Goal: Task Accomplishment & Management: Manage account settings

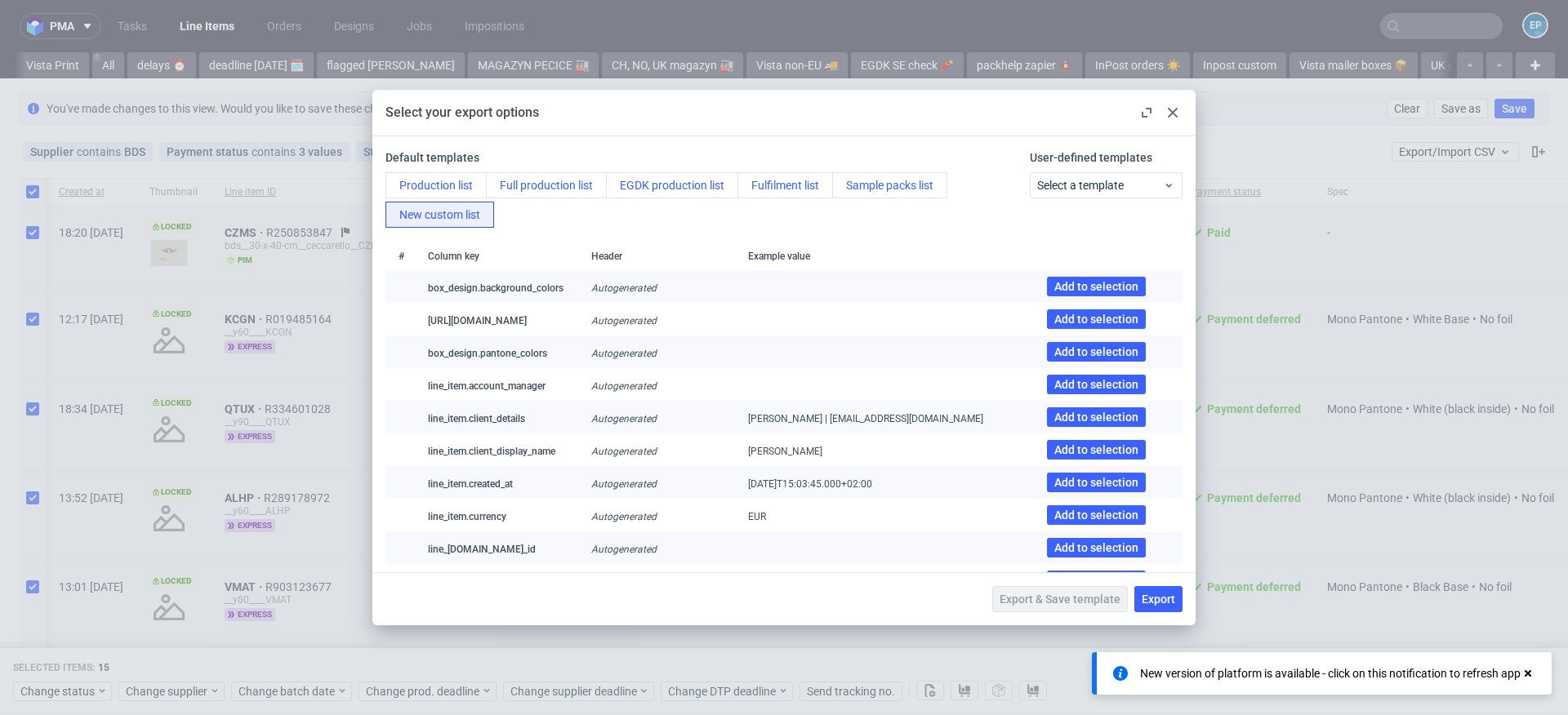
scroll to position [0, 320]
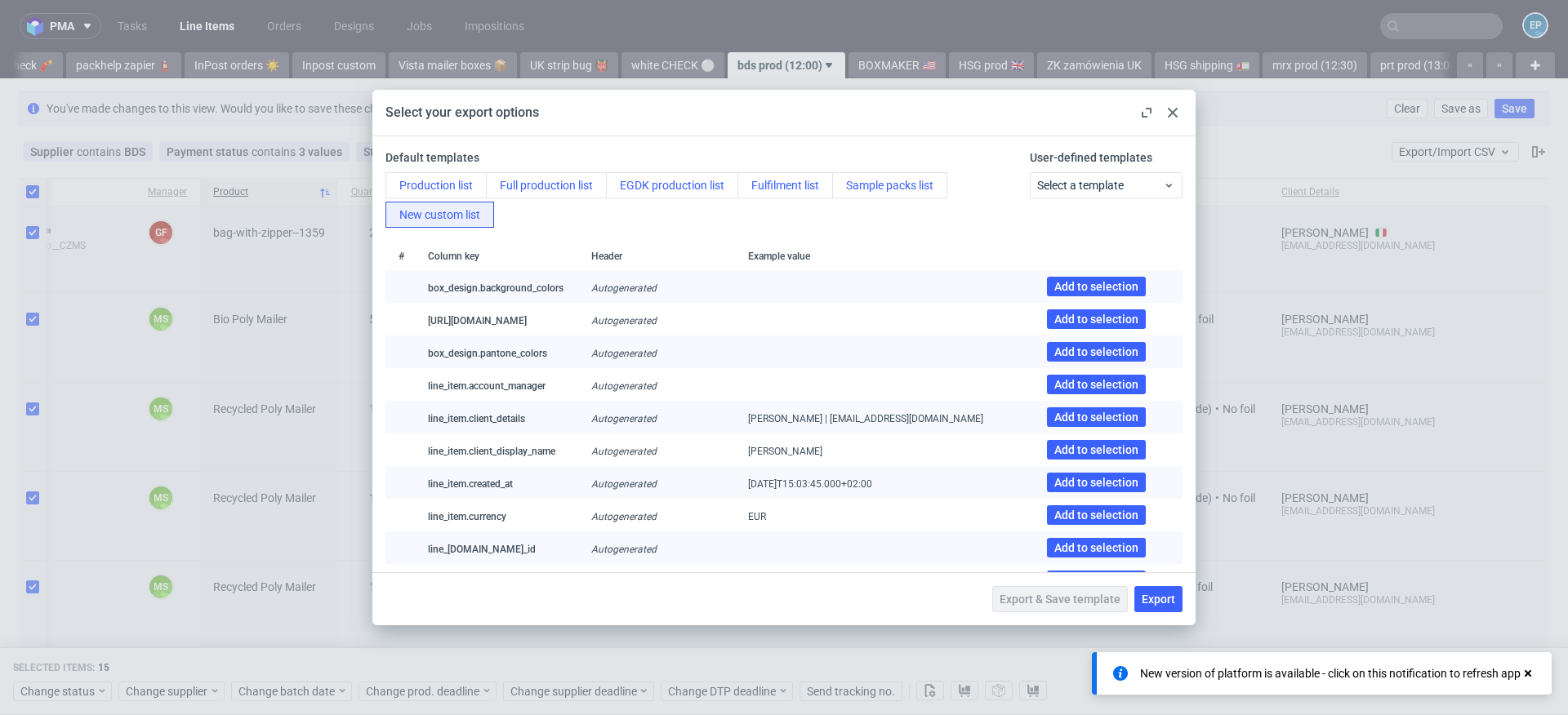
click at [1169, 111] on icon at bounding box center [1173, 112] width 10 height 10
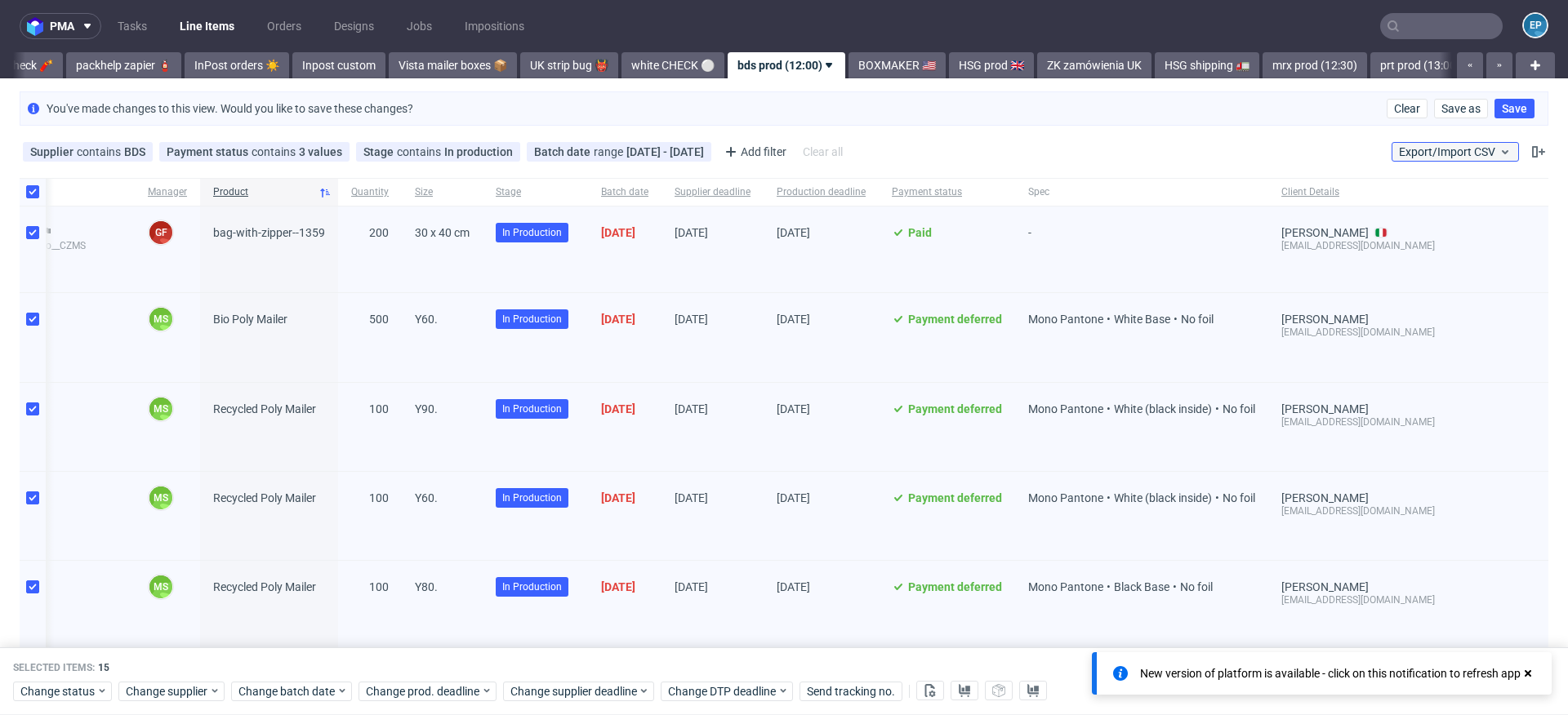
click at [1450, 152] on span "Export/Import CSV" at bounding box center [1455, 152] width 112 height 13
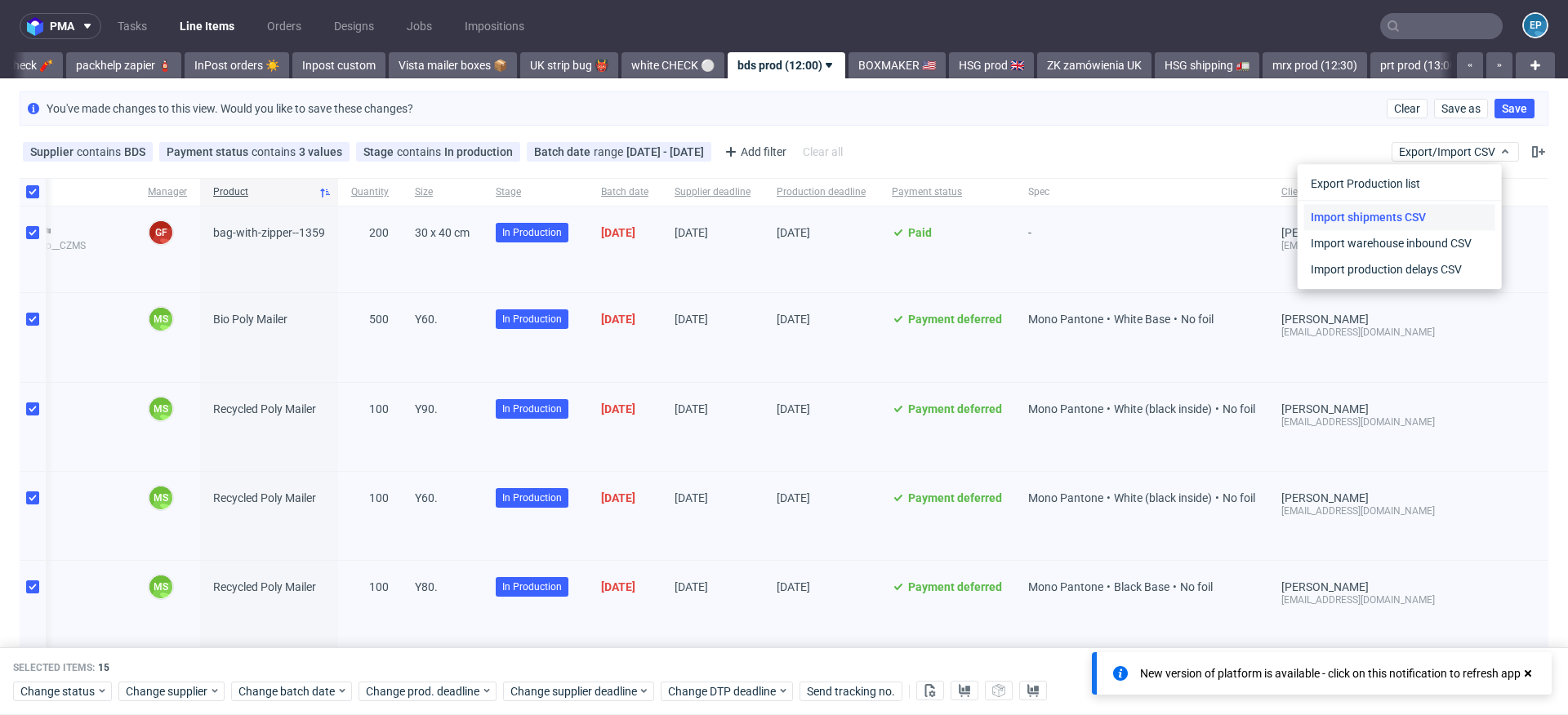
click at [1415, 216] on link "Import shipments CSV" at bounding box center [1399, 217] width 191 height 26
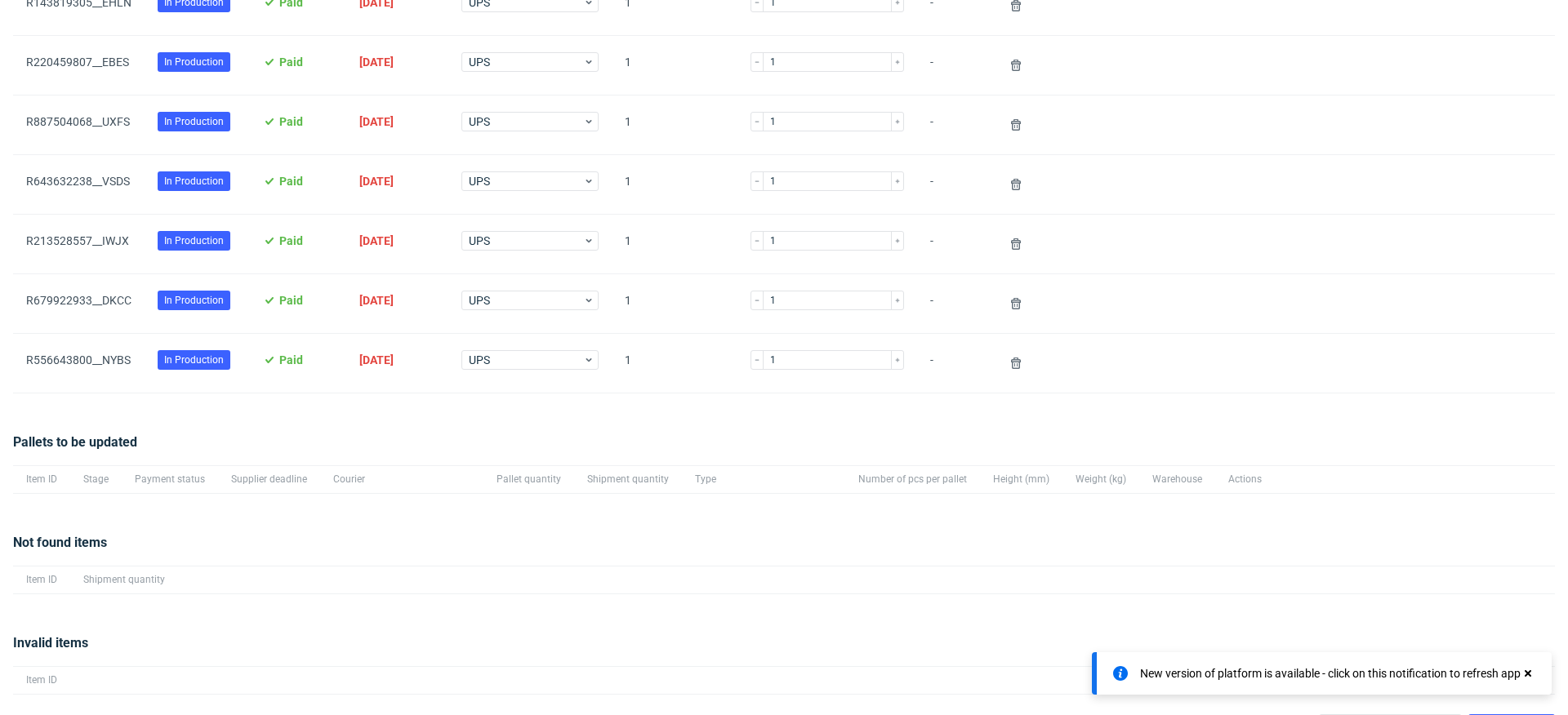
scroll to position [267, 0]
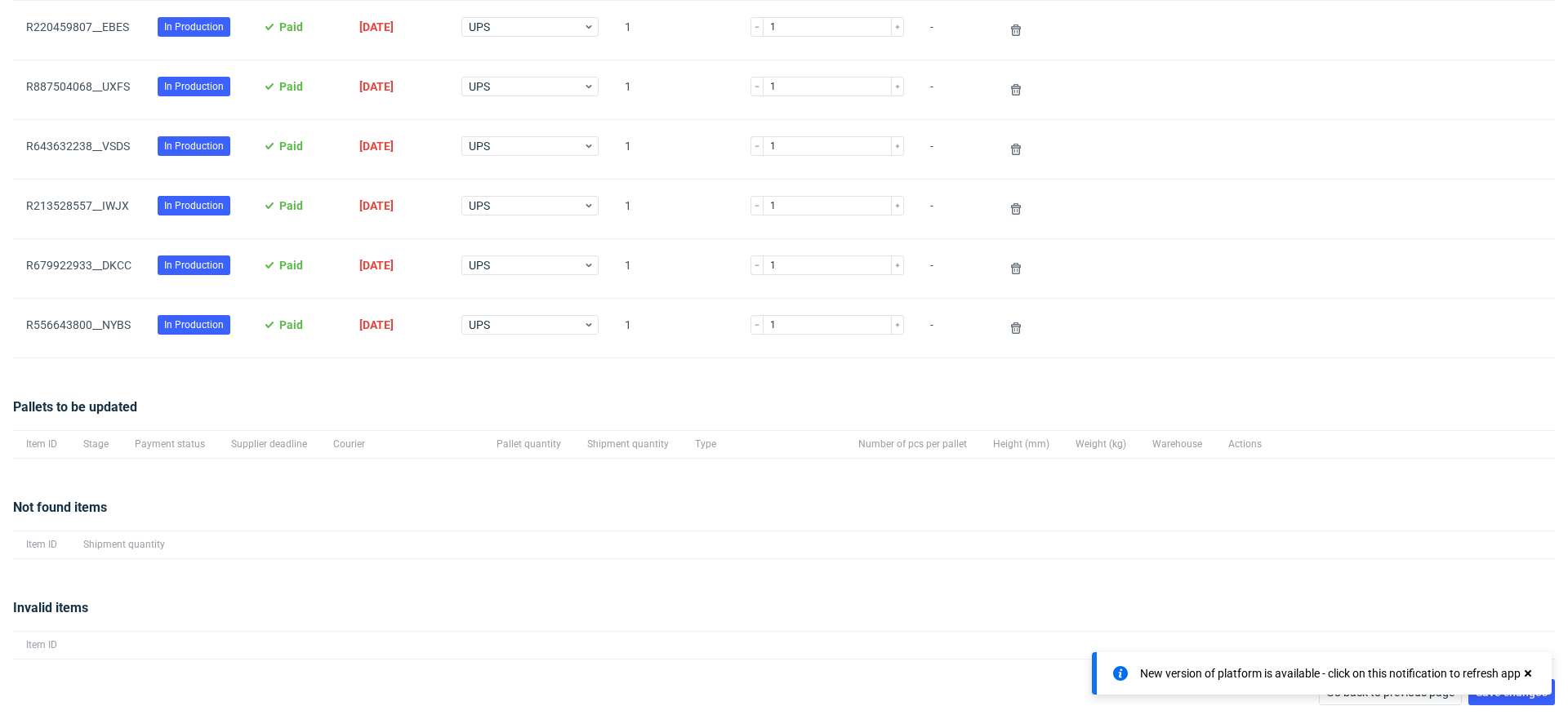
click at [1529, 674] on use at bounding box center [1528, 673] width 7 height 7
click at [1511, 679] on button "Save changes" at bounding box center [1511, 692] width 87 height 26
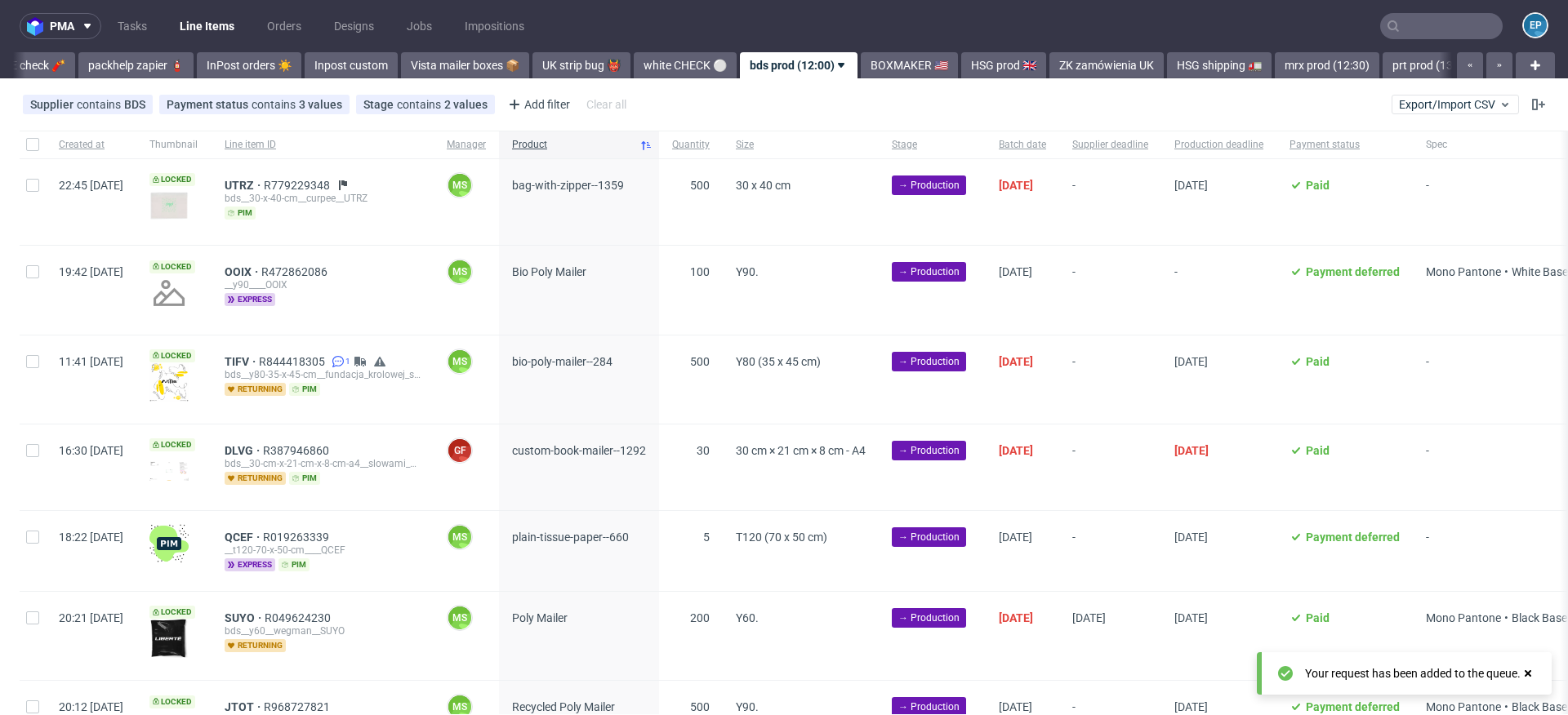
scroll to position [0, 900]
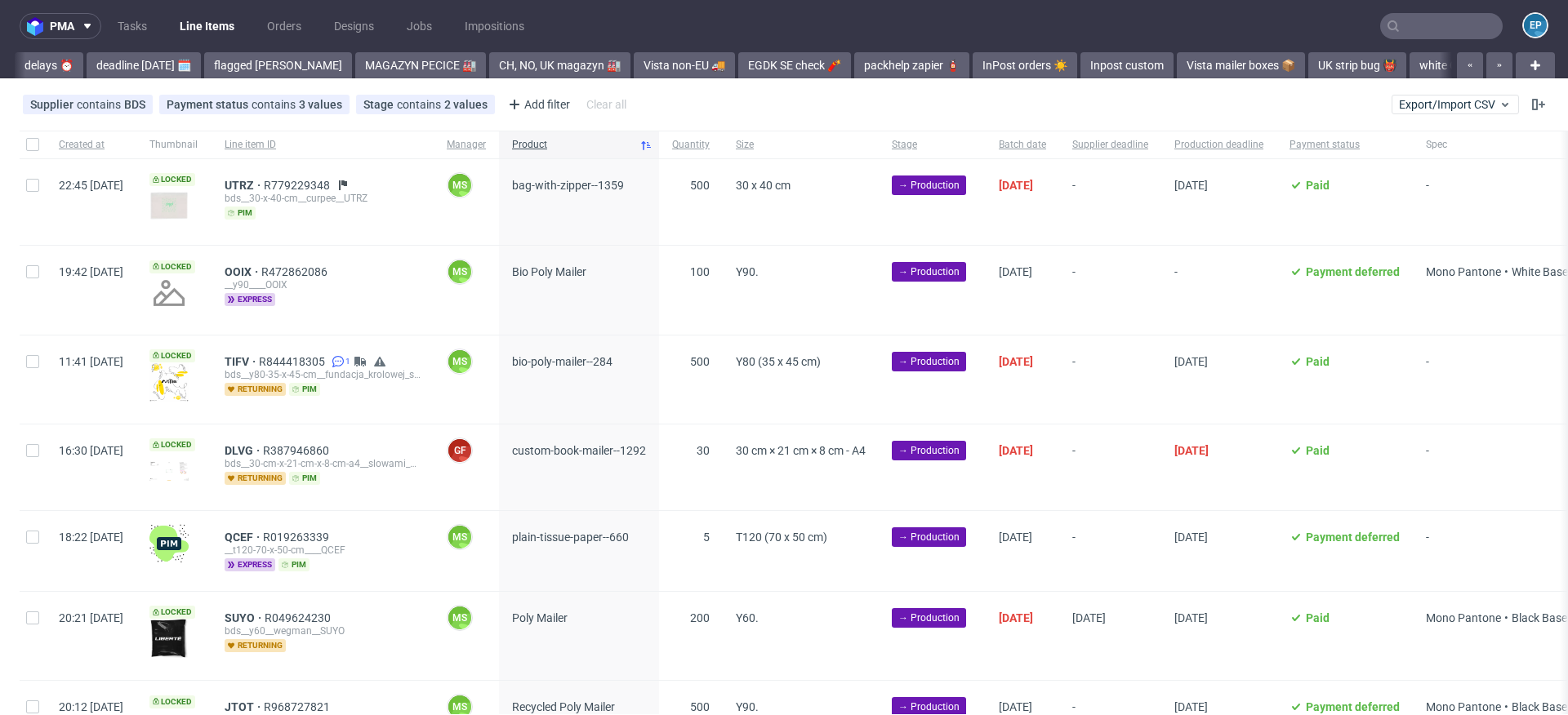
scroll to position [0, 900]
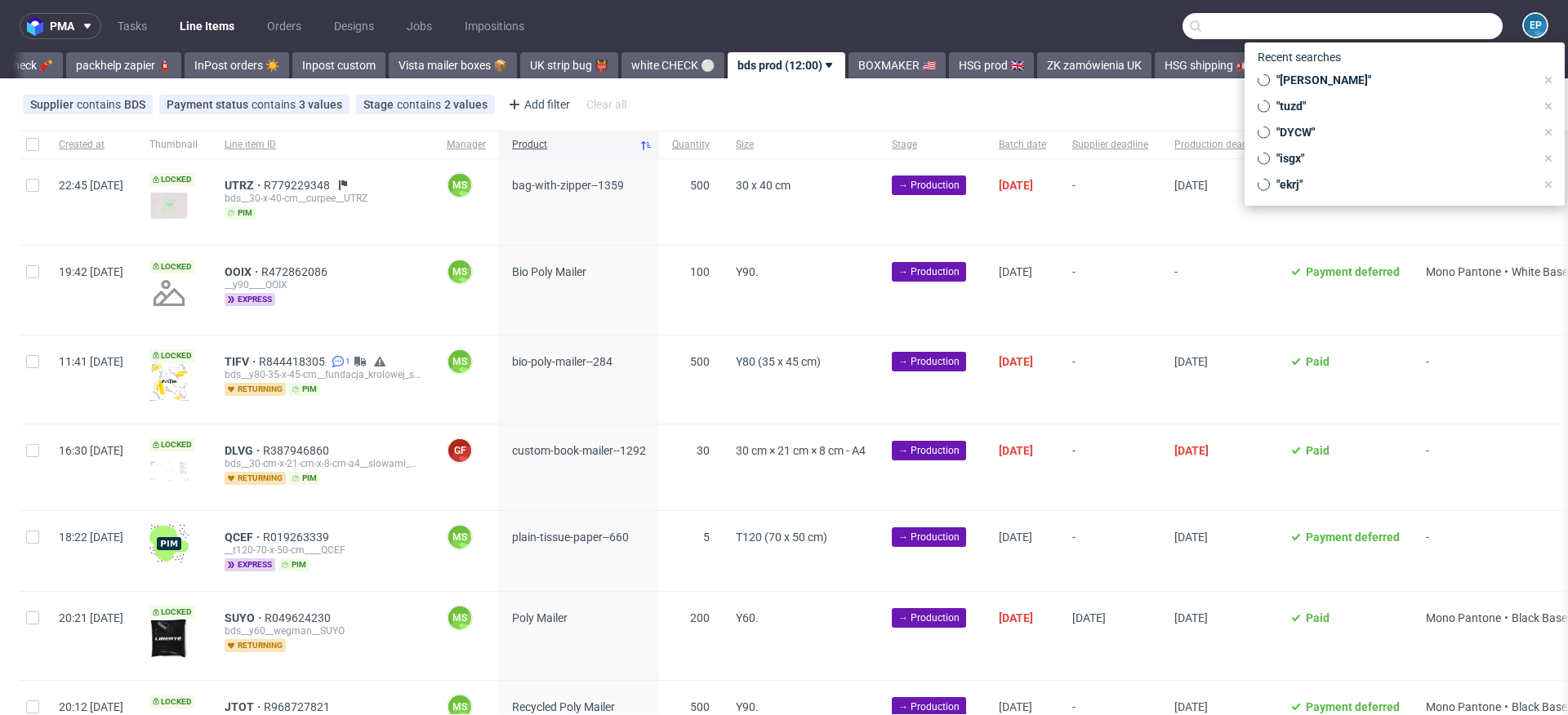
click at [1414, 17] on input "text" at bounding box center [1342, 26] width 320 height 26
paste input "FUHC"
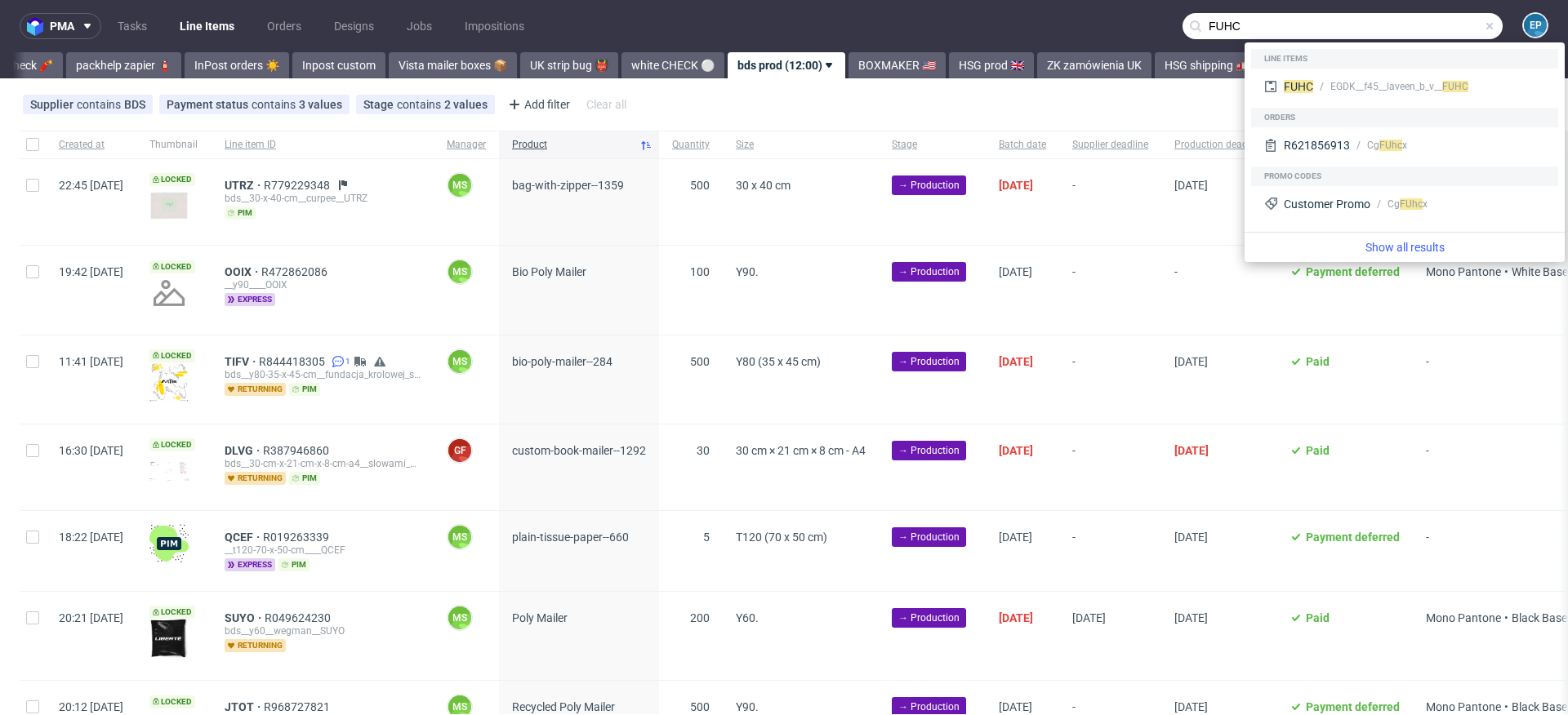
type input "FUHC"
click at [1339, 75] on div "FUHC EGDK__f45__laveen_b_v__ FUHC" at bounding box center [1404, 87] width 294 height 30
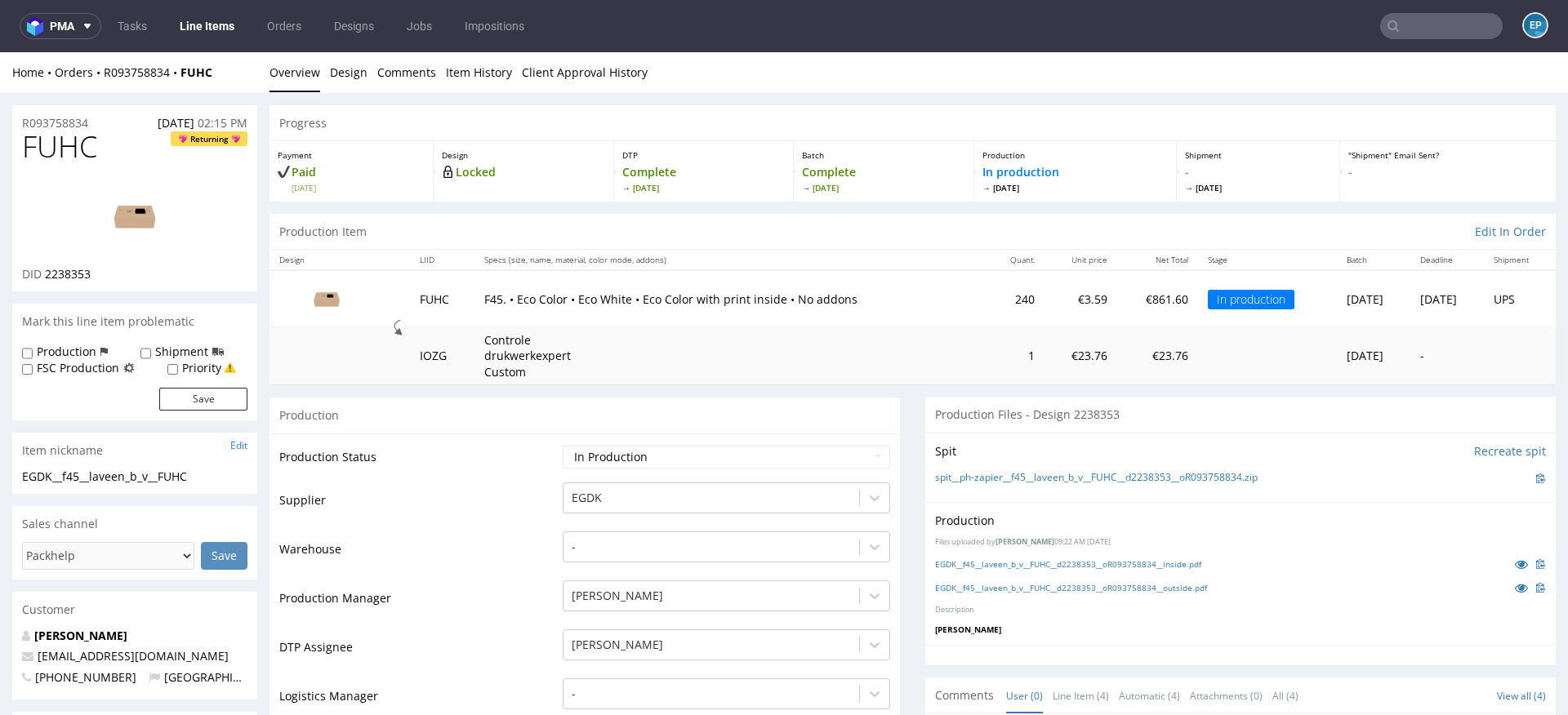
click at [239, 34] on link "Line Items" at bounding box center [207, 26] width 75 height 26
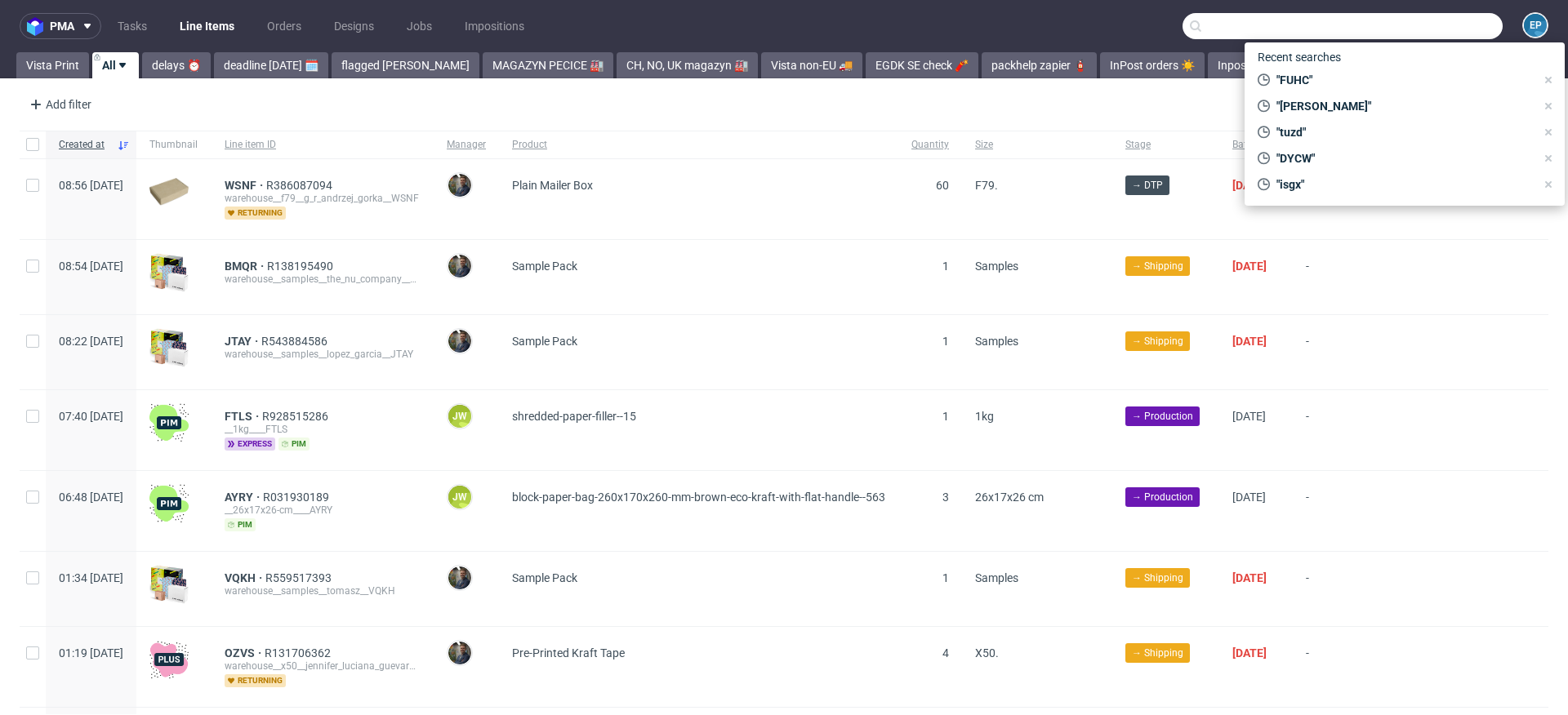
click at [1426, 24] on input "text" at bounding box center [1342, 26] width 320 height 26
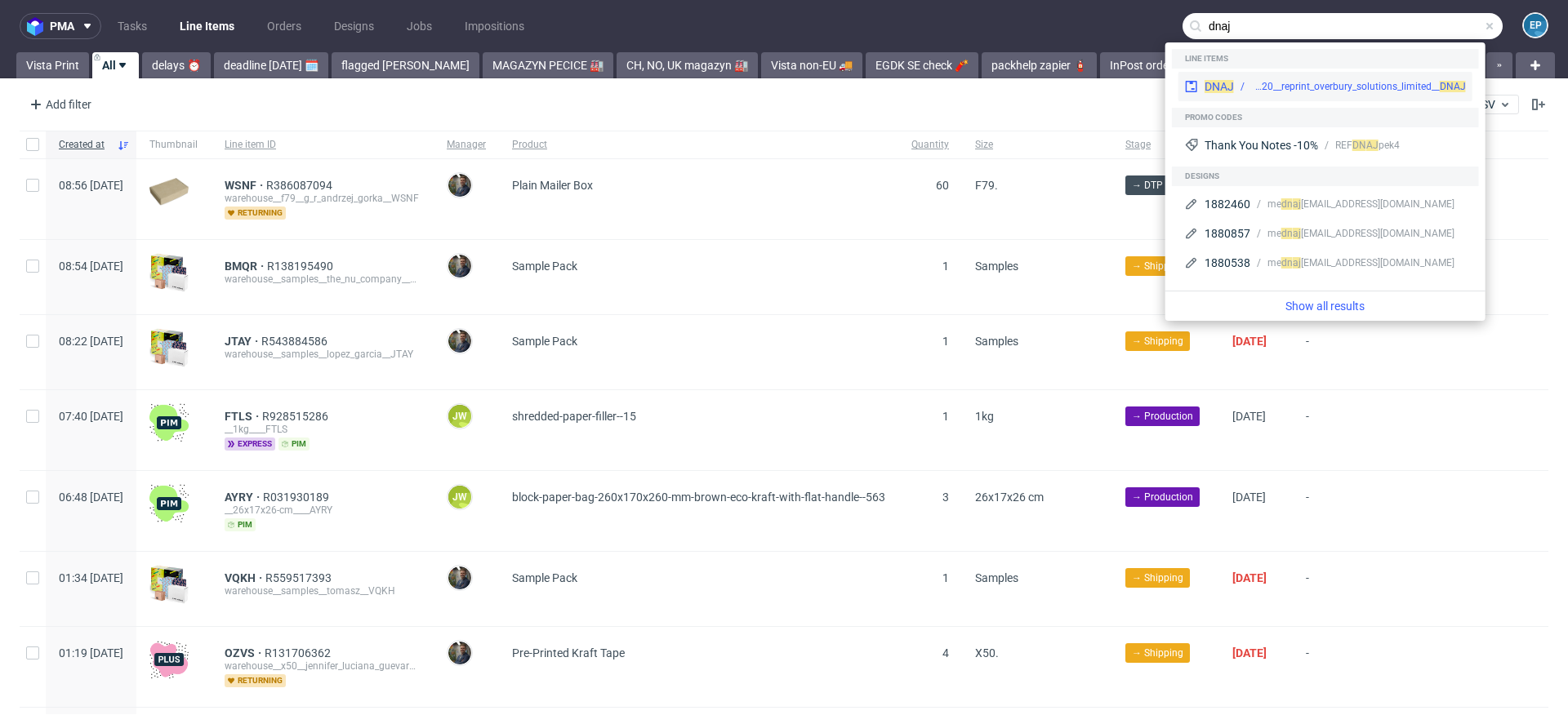
type input "dnaj"
click at [1269, 87] on div "bds__t120__reprint_overbury_solutions_limited__ DNAJ" at bounding box center [1358, 87] width 215 height 15
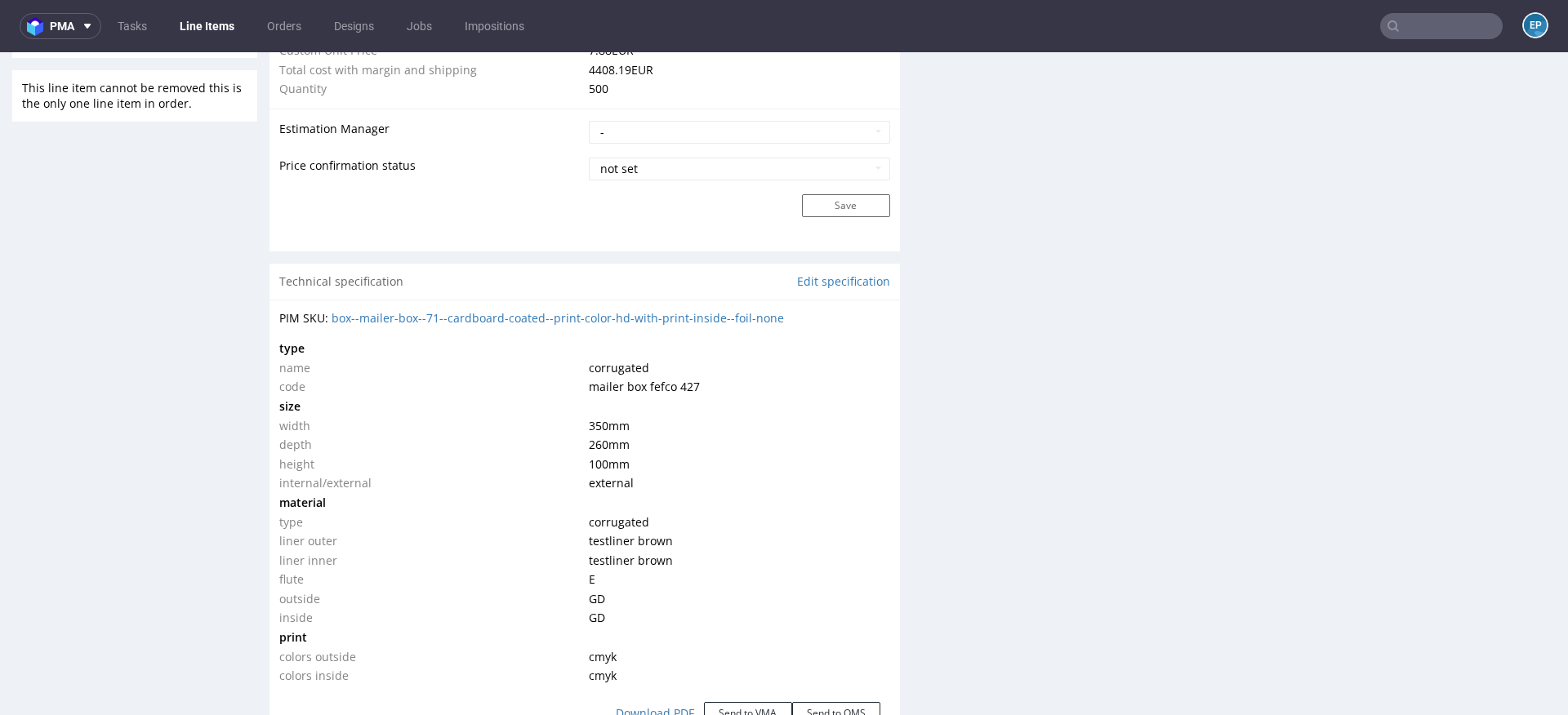
scroll to position [1366, 0]
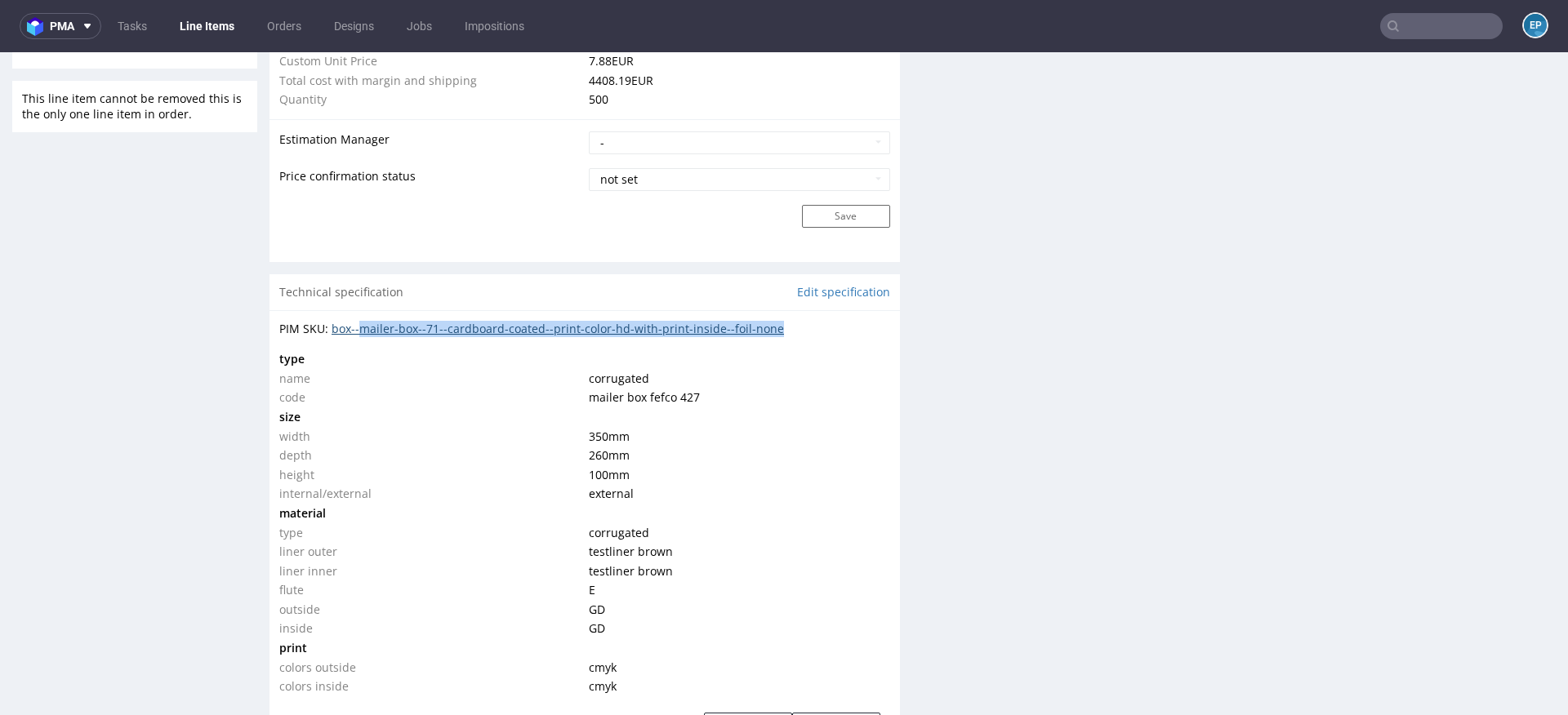
drag, startPoint x: 816, startPoint y: 326, endPoint x: 362, endPoint y: 331, distance: 454.0
click at [362, 331] on div "PIM SKU: box--mailer-box--71--cardboard-coated--print-color-hd-with-print-insid…" at bounding box center [585, 329] width 611 height 16
copy link "mailer-box--71--cardboard-coated--print-color-hd-with-print-inside--foil-none"
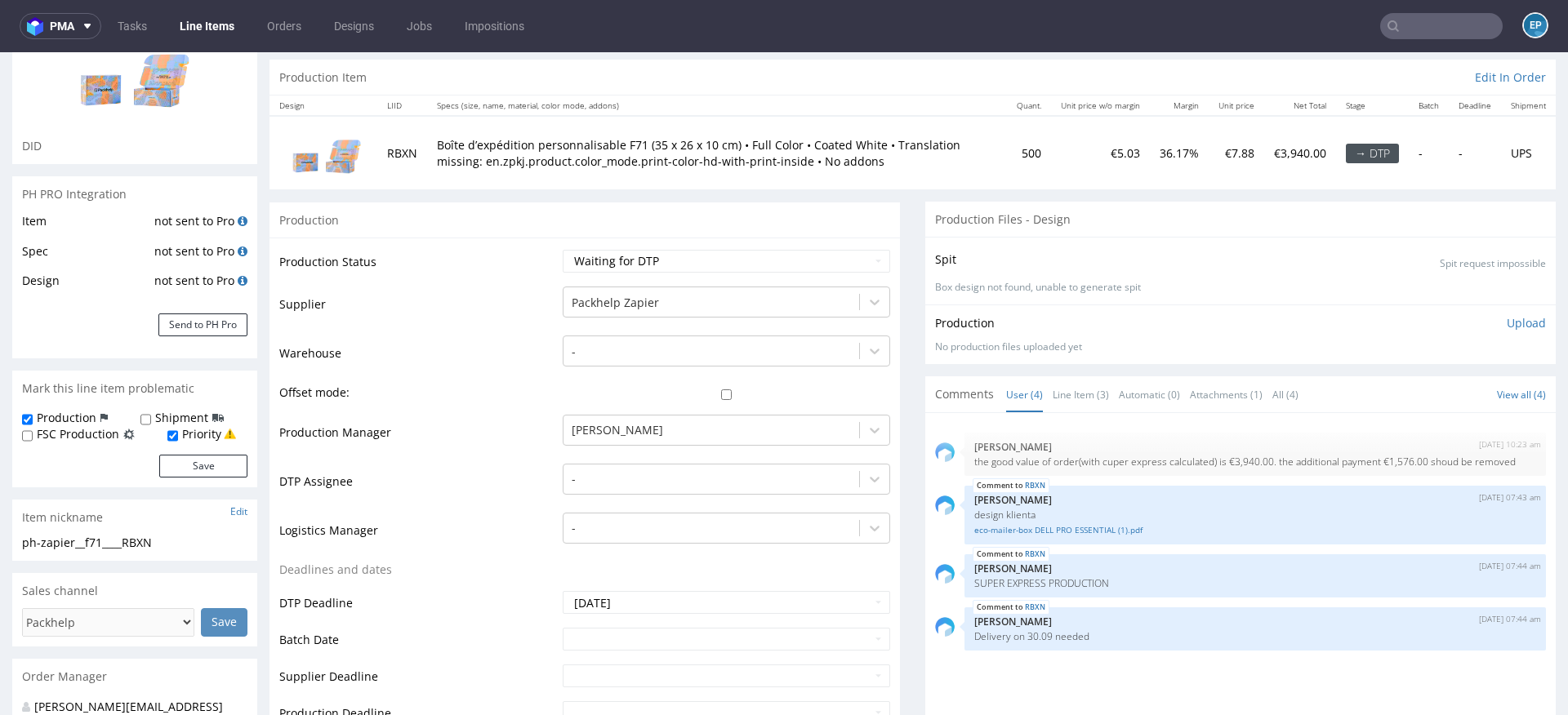
scroll to position [0, 0]
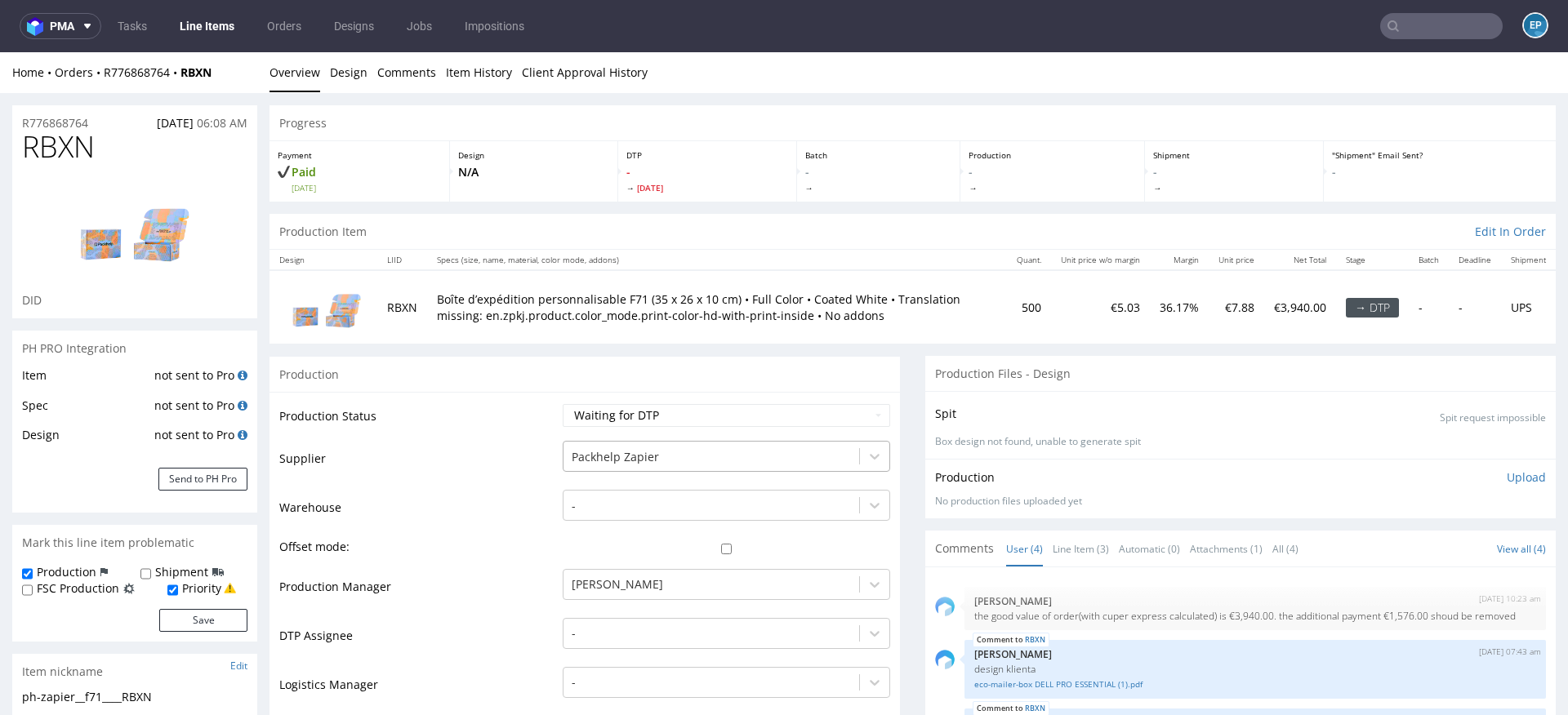
click at [691, 449] on div at bounding box center [711, 458] width 280 height 20
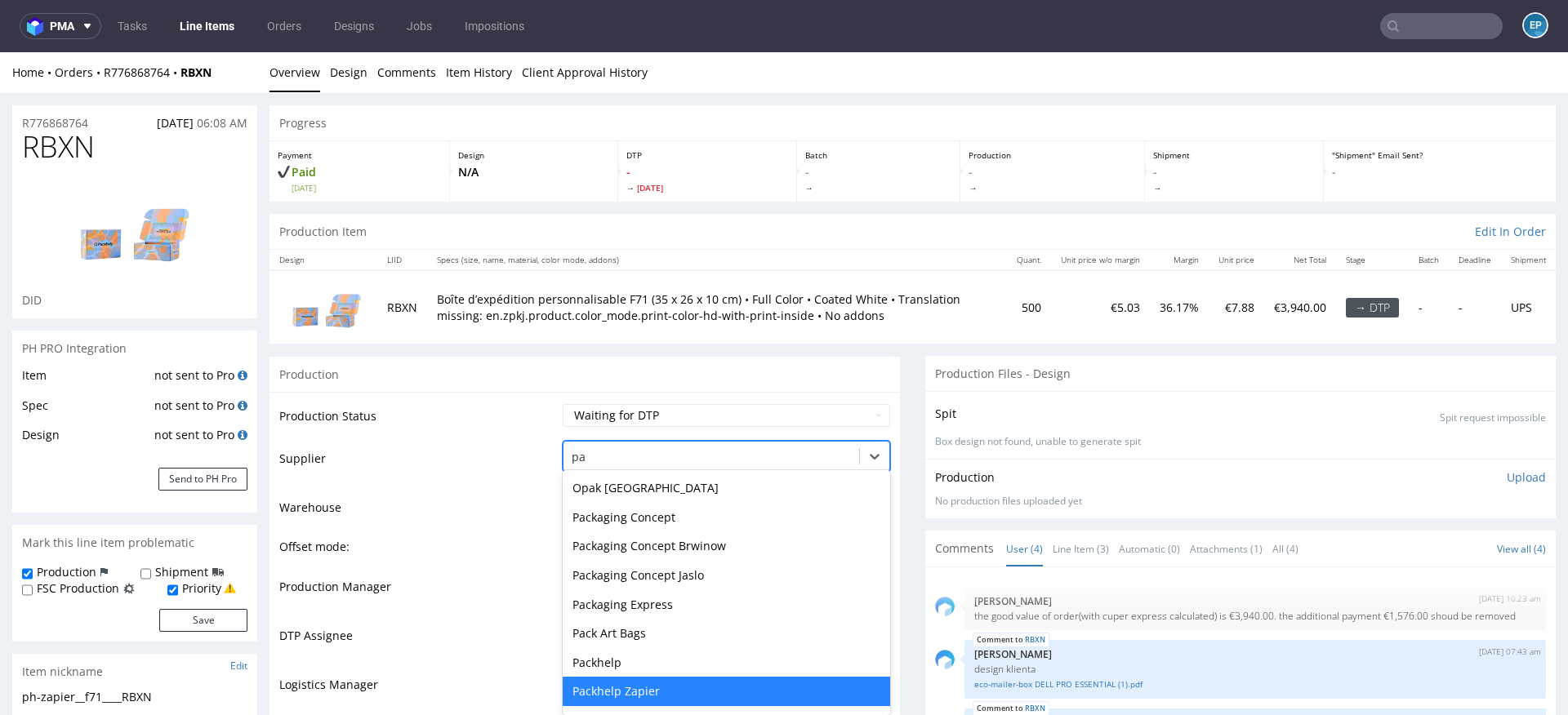
type input "par"
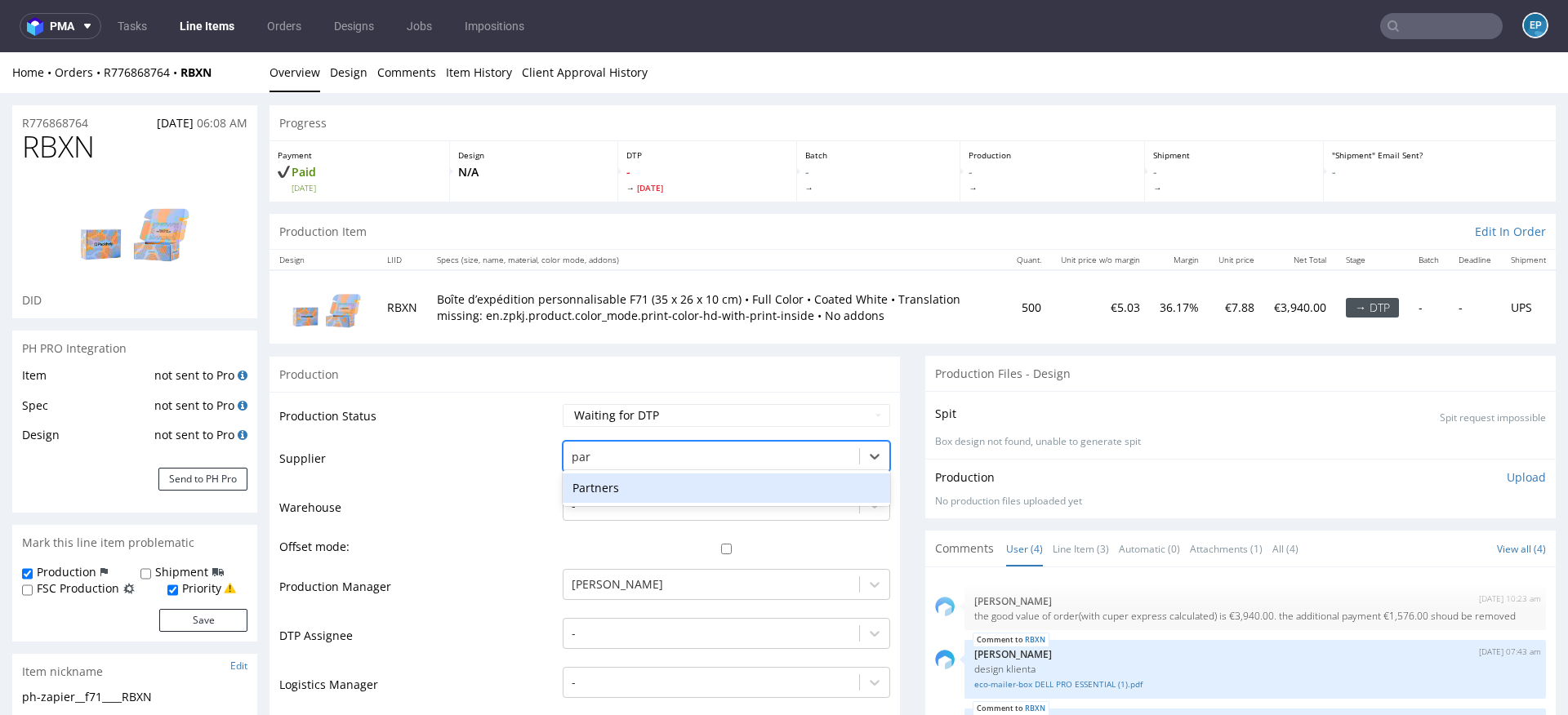
click at [667, 478] on div "Partners" at bounding box center [726, 489] width 327 height 30
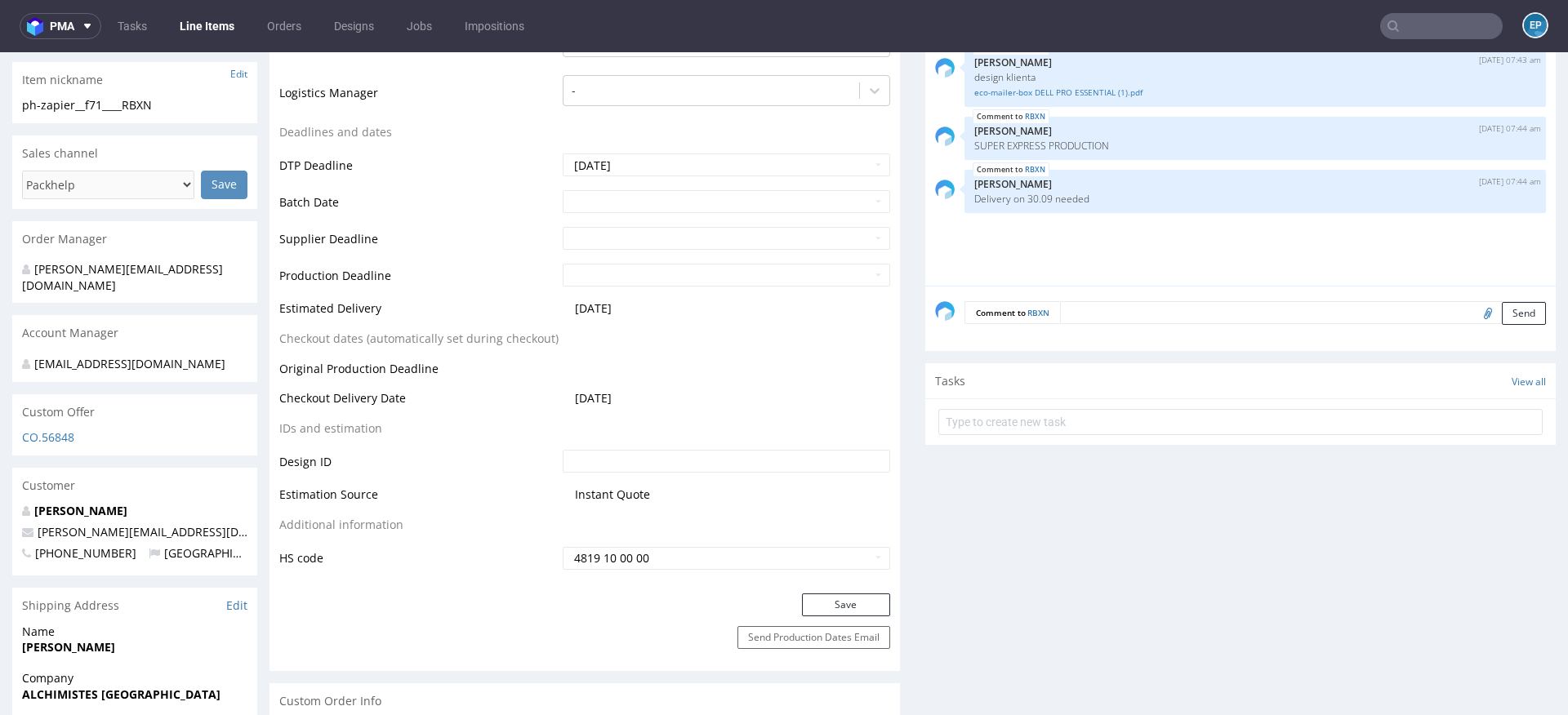
scroll to position [644, 0]
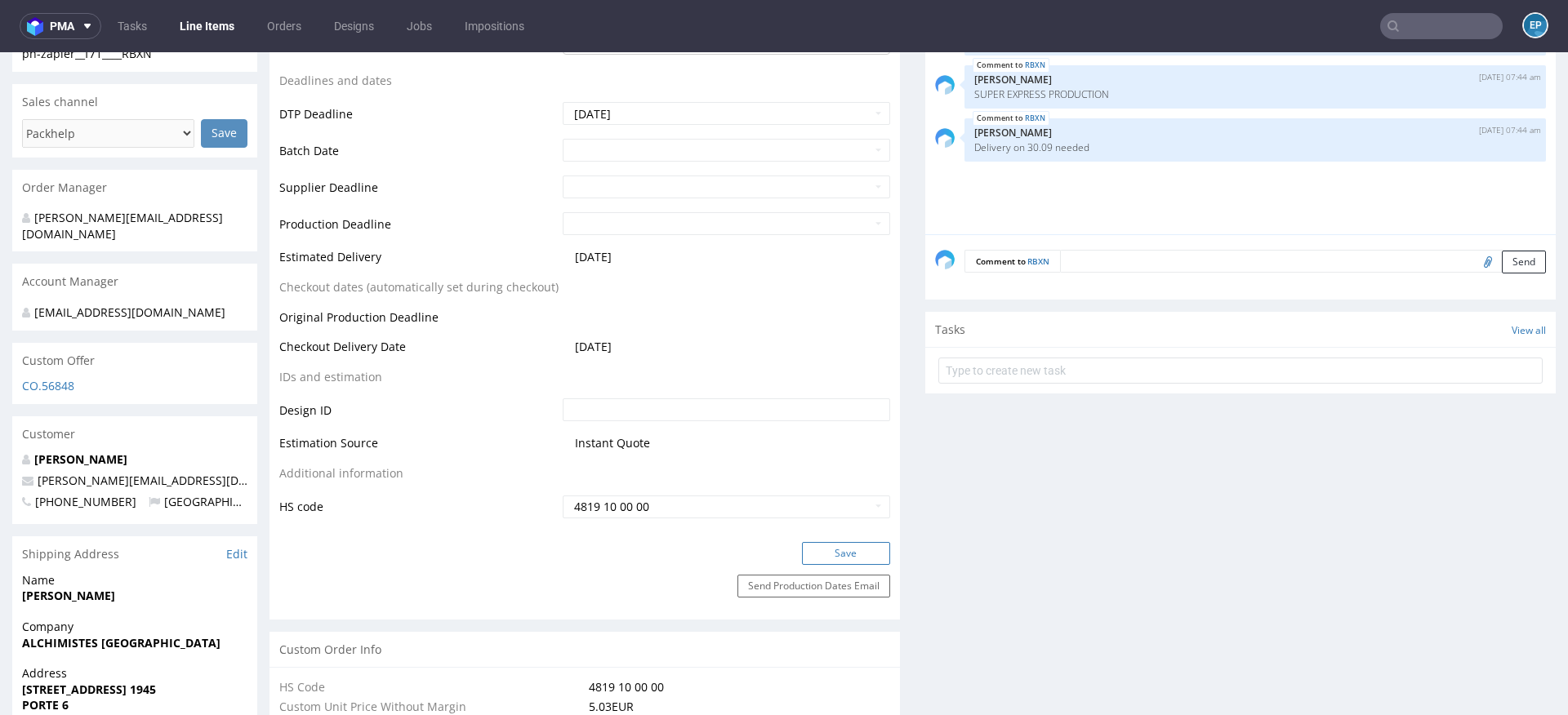
click at [814, 556] on button "Save" at bounding box center [846, 553] width 89 height 23
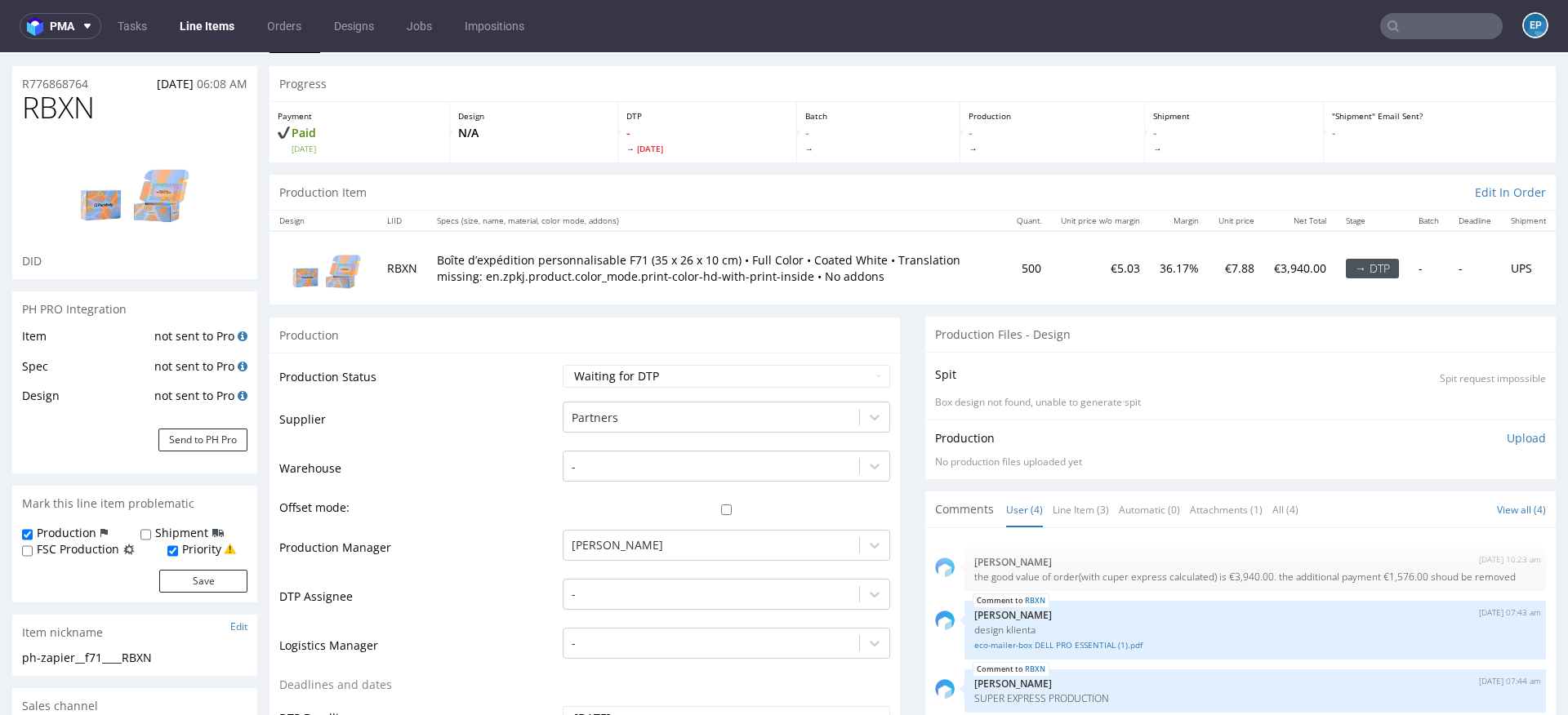
scroll to position [0, 0]
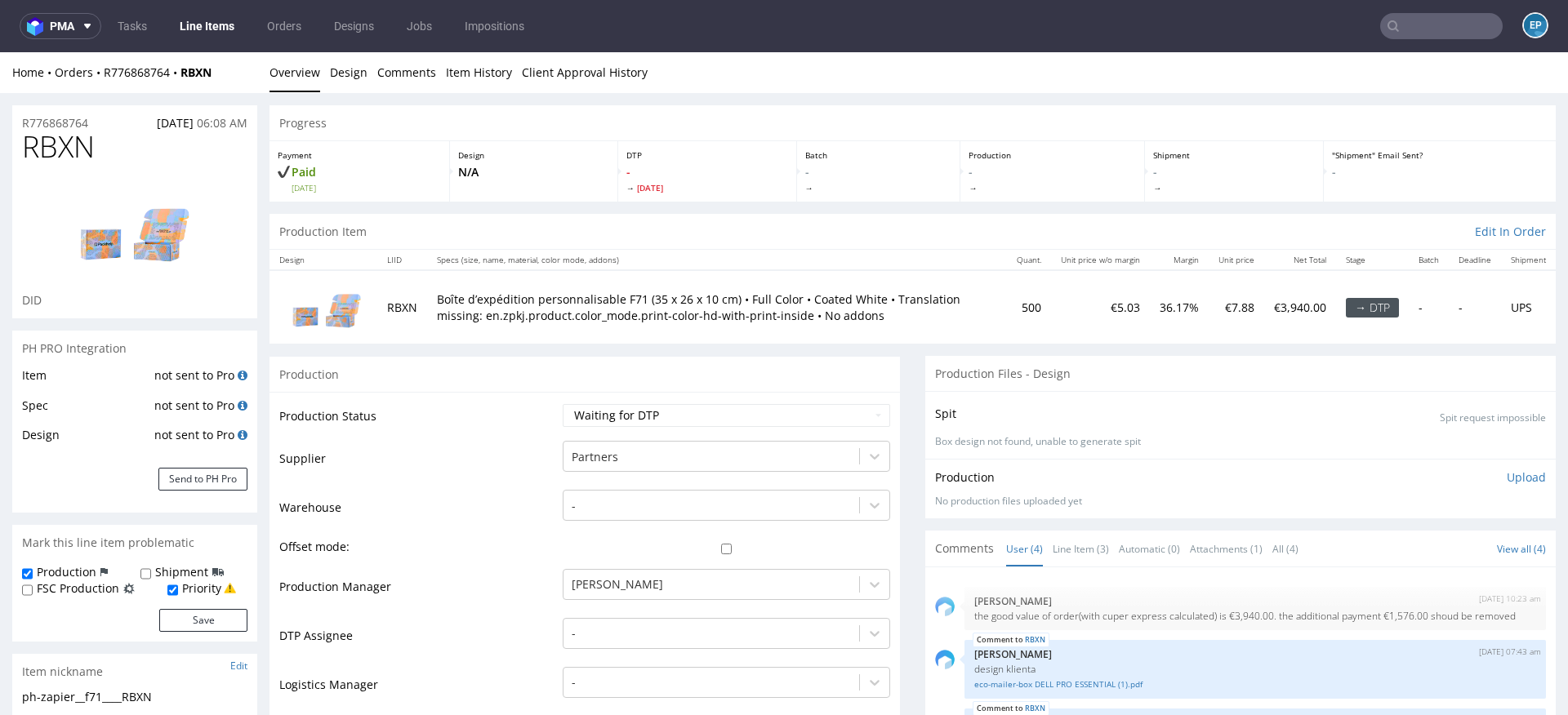
click at [180, 567] on label "Shipment" at bounding box center [181, 572] width 53 height 16
click at [151, 567] on input "Shipment" at bounding box center [145, 574] width 11 height 13
checkbox input "true"
click at [180, 628] on button "Save" at bounding box center [203, 621] width 89 height 23
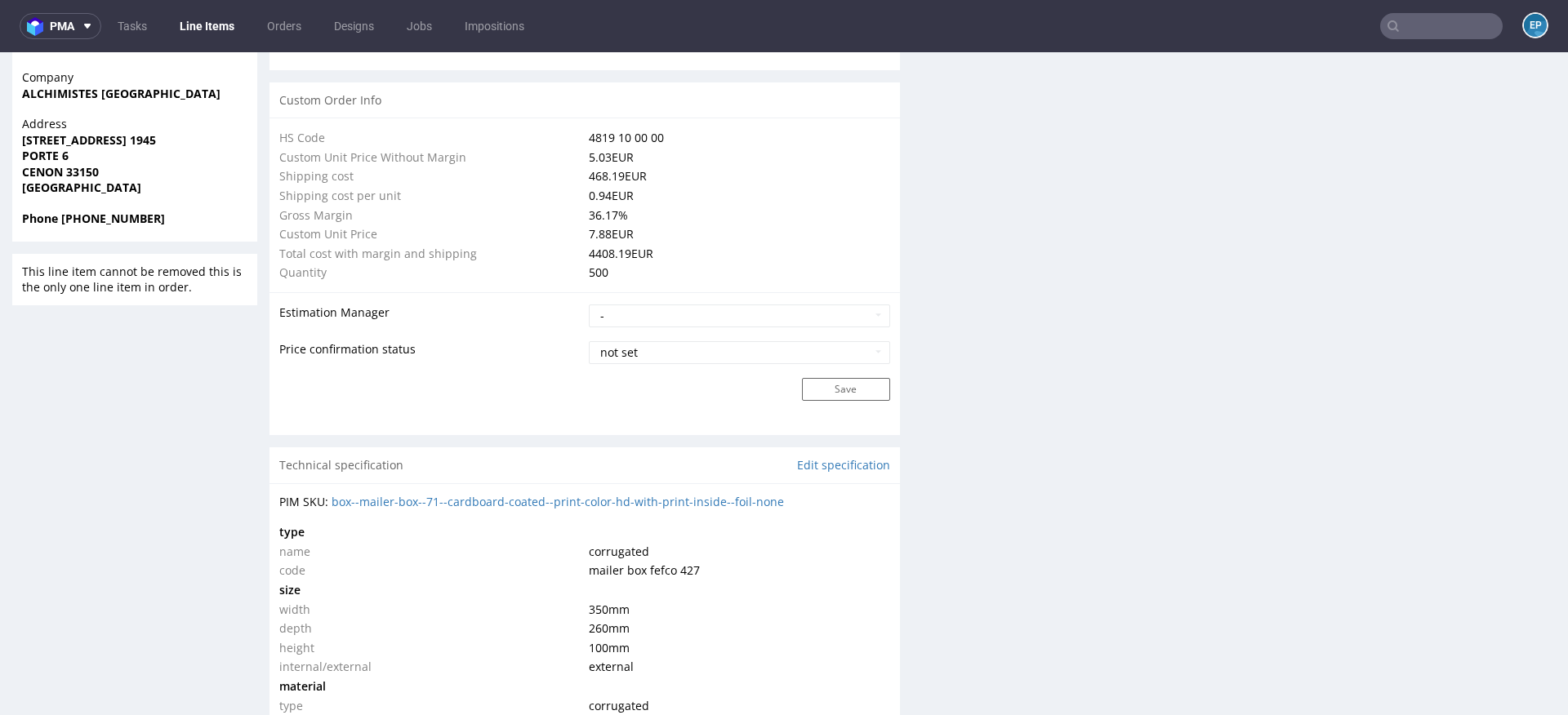
scroll to position [1206, 0]
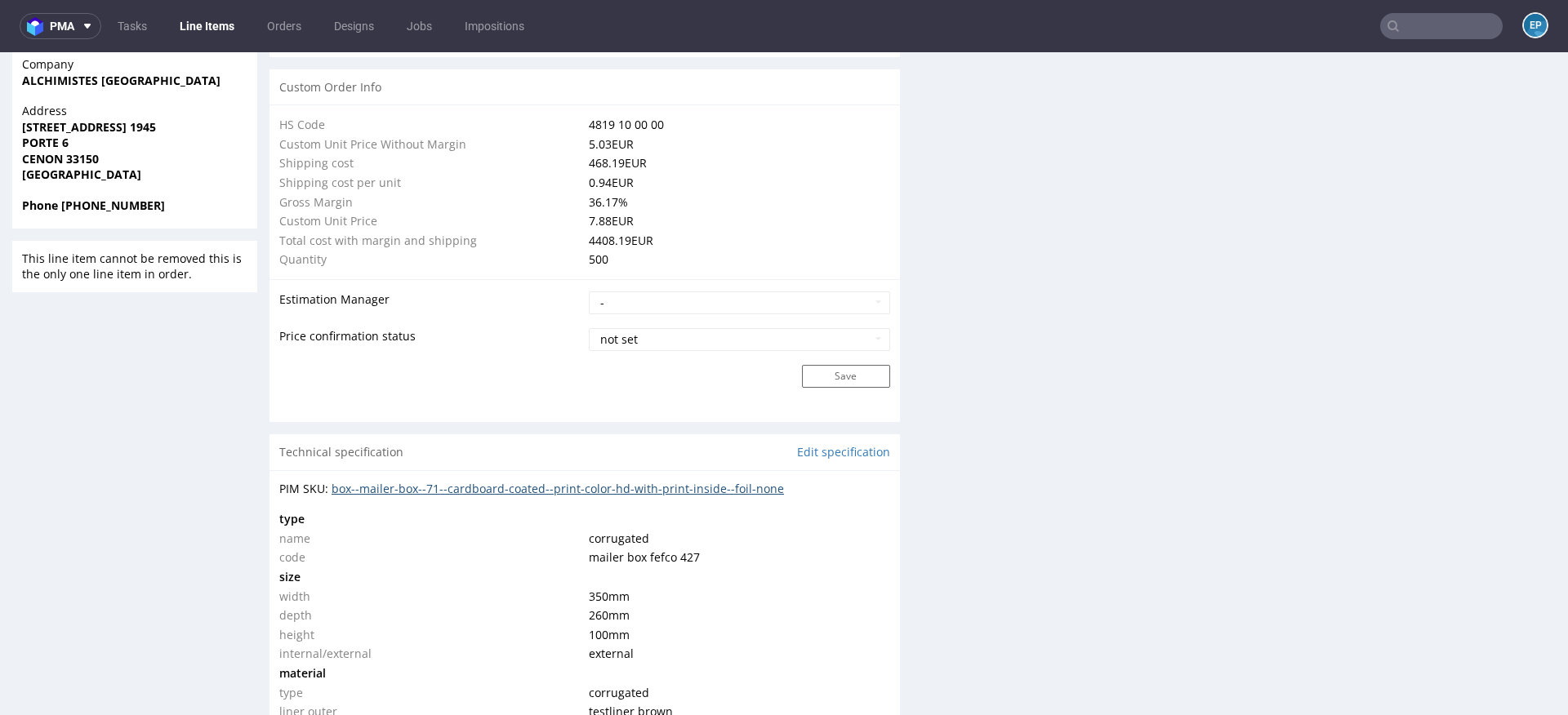
click at [681, 489] on link "box--mailer-box--71--cardboard-coated--print-color-hd-with-print-inside--foil-n…" at bounding box center [558, 488] width 453 height 16
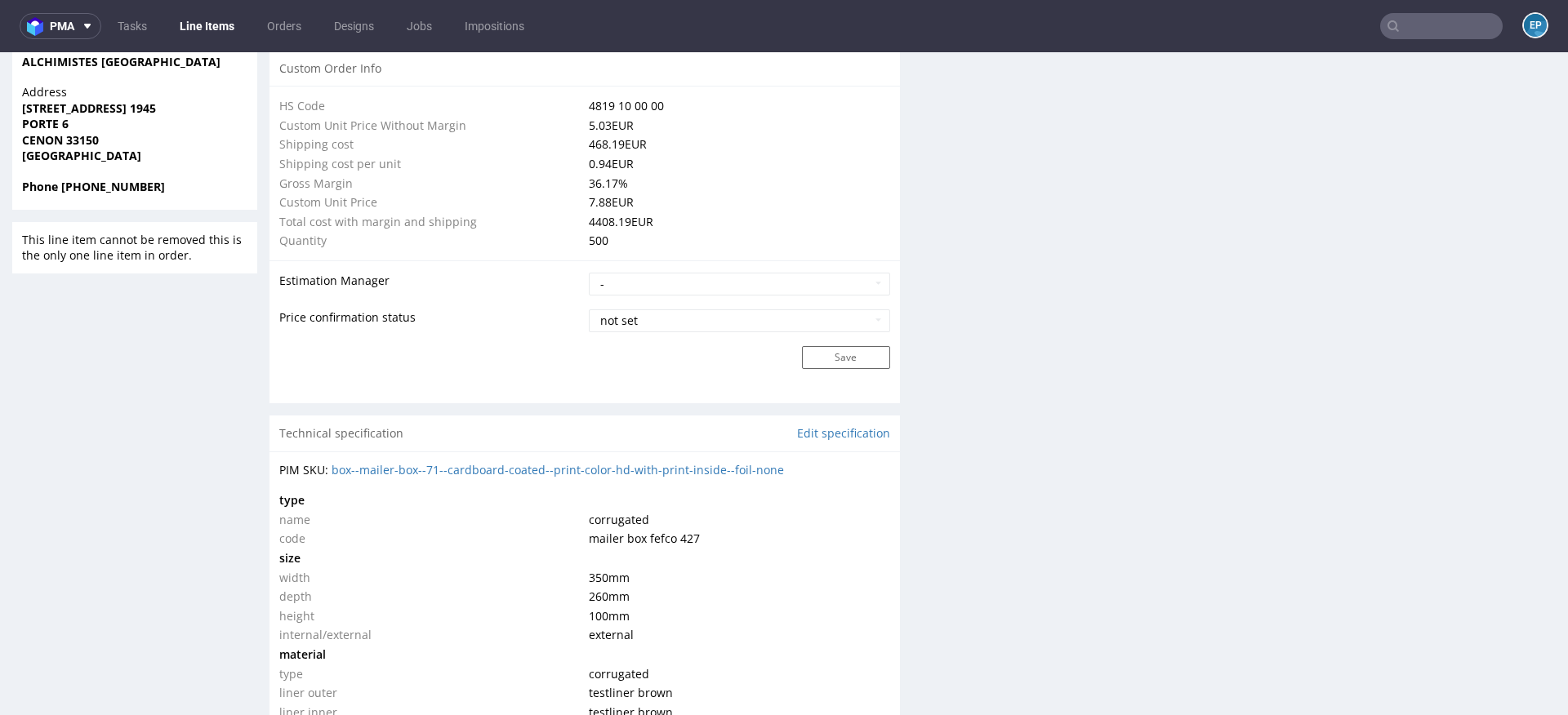
scroll to position [1251, 0]
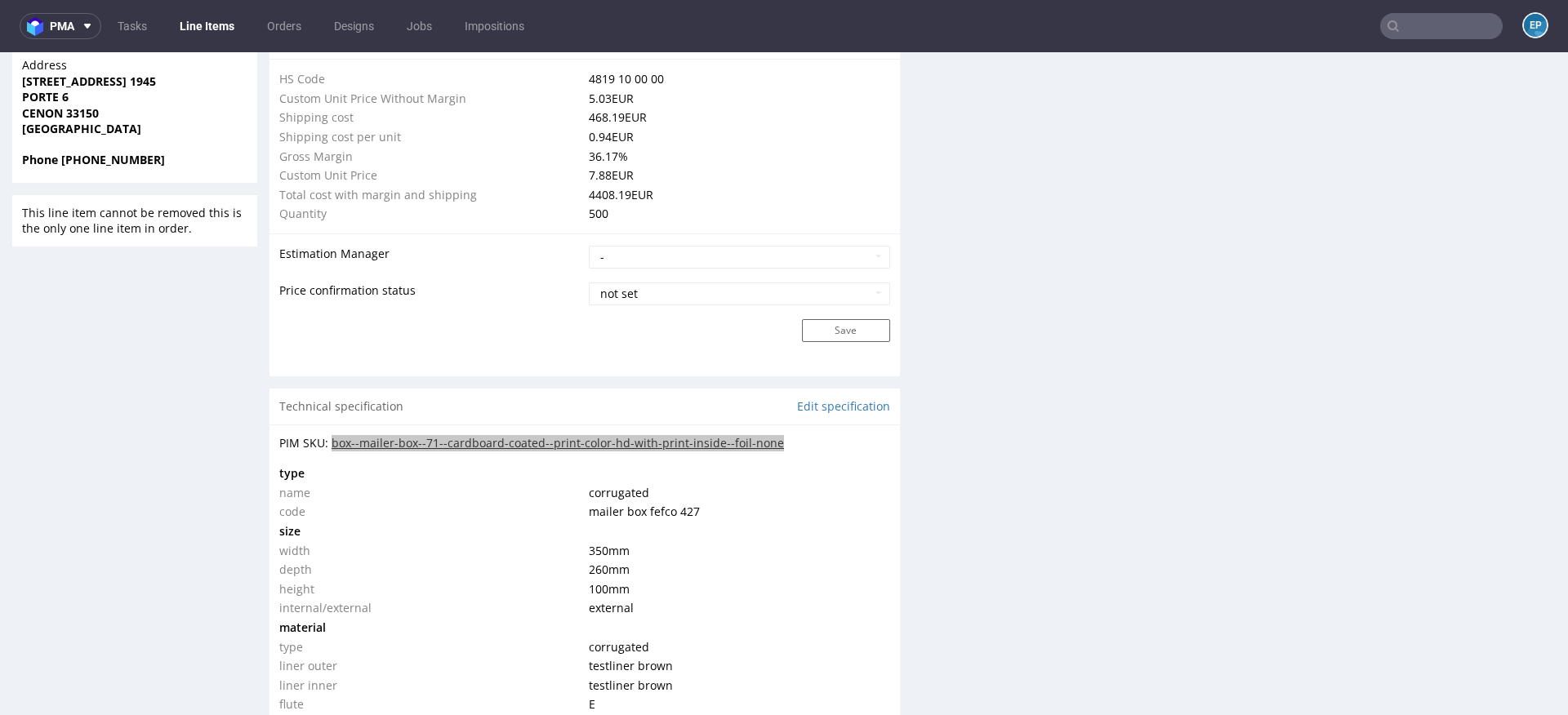
copy link "box--mailer-box--71--cardboard-coated--print-color-hd-with-print-inside--foil-n…"
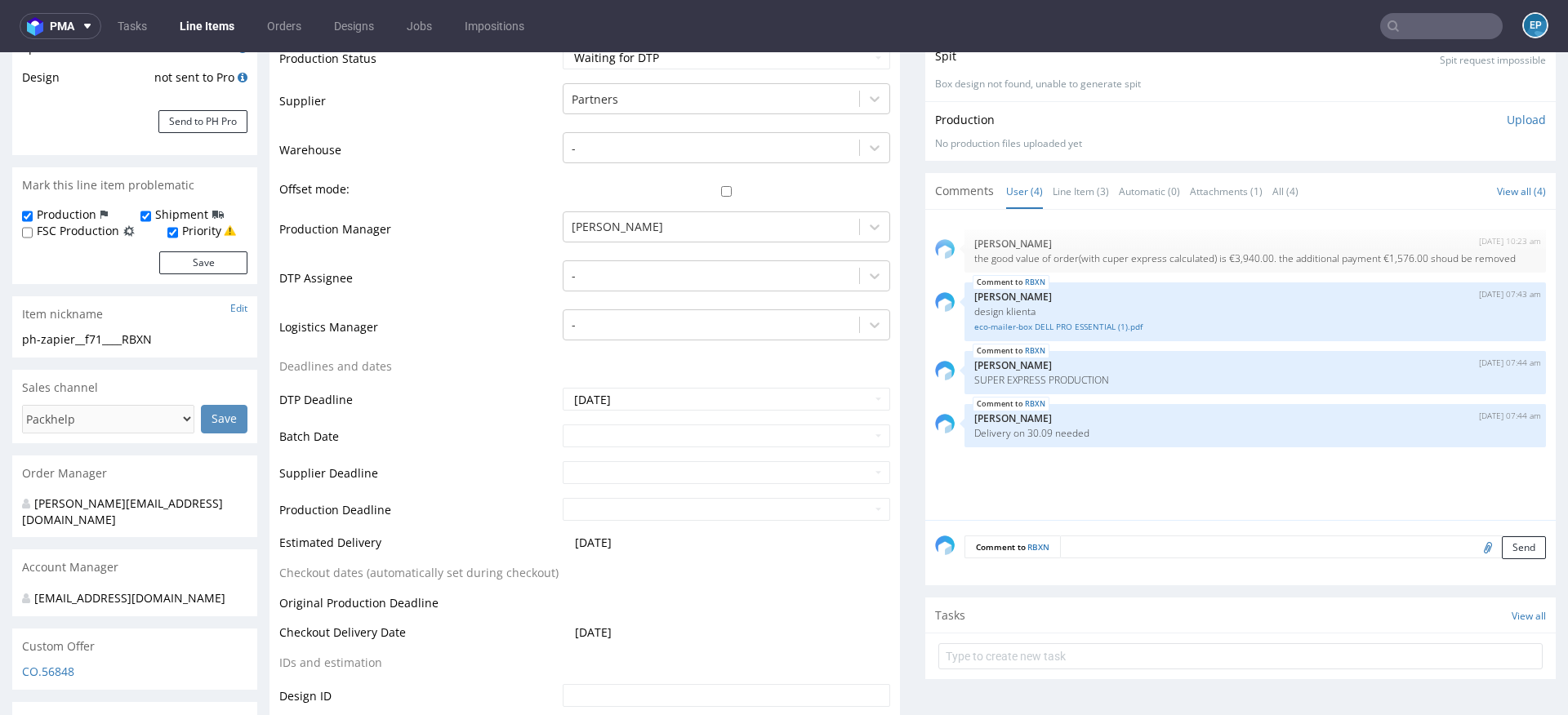
scroll to position [0, 0]
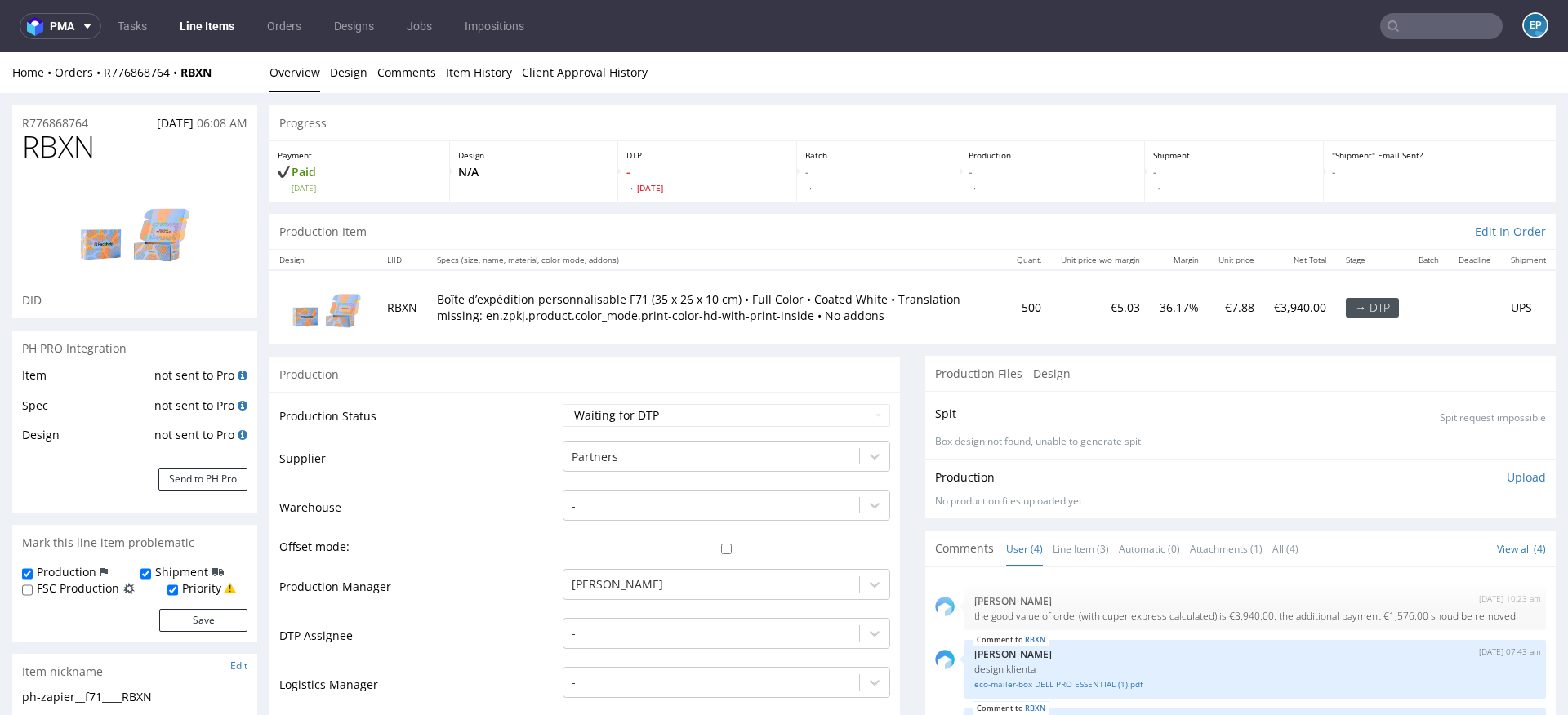
click at [219, 28] on link "Line Items" at bounding box center [207, 26] width 75 height 26
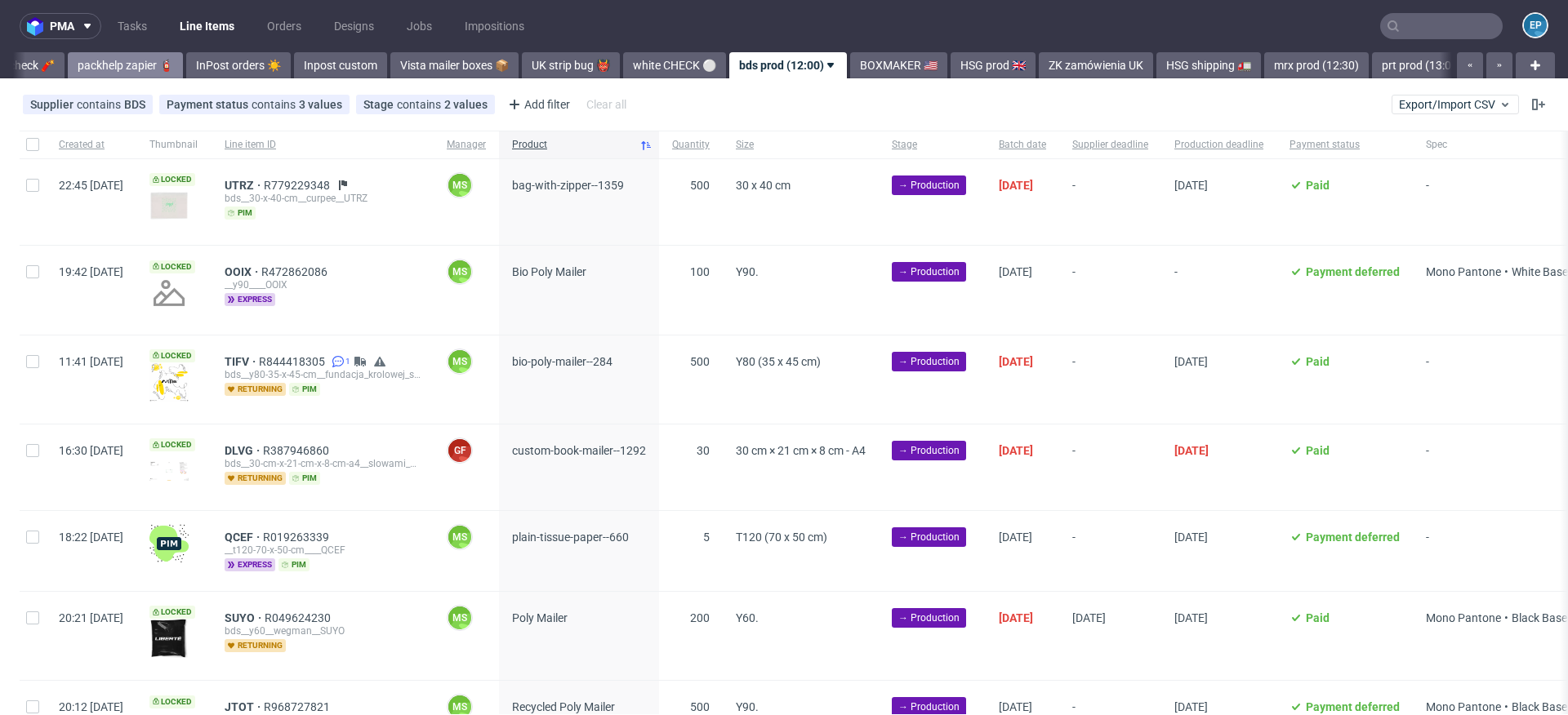
click at [84, 64] on link "packhelp zapier 🧯" at bounding box center [125, 66] width 115 height 26
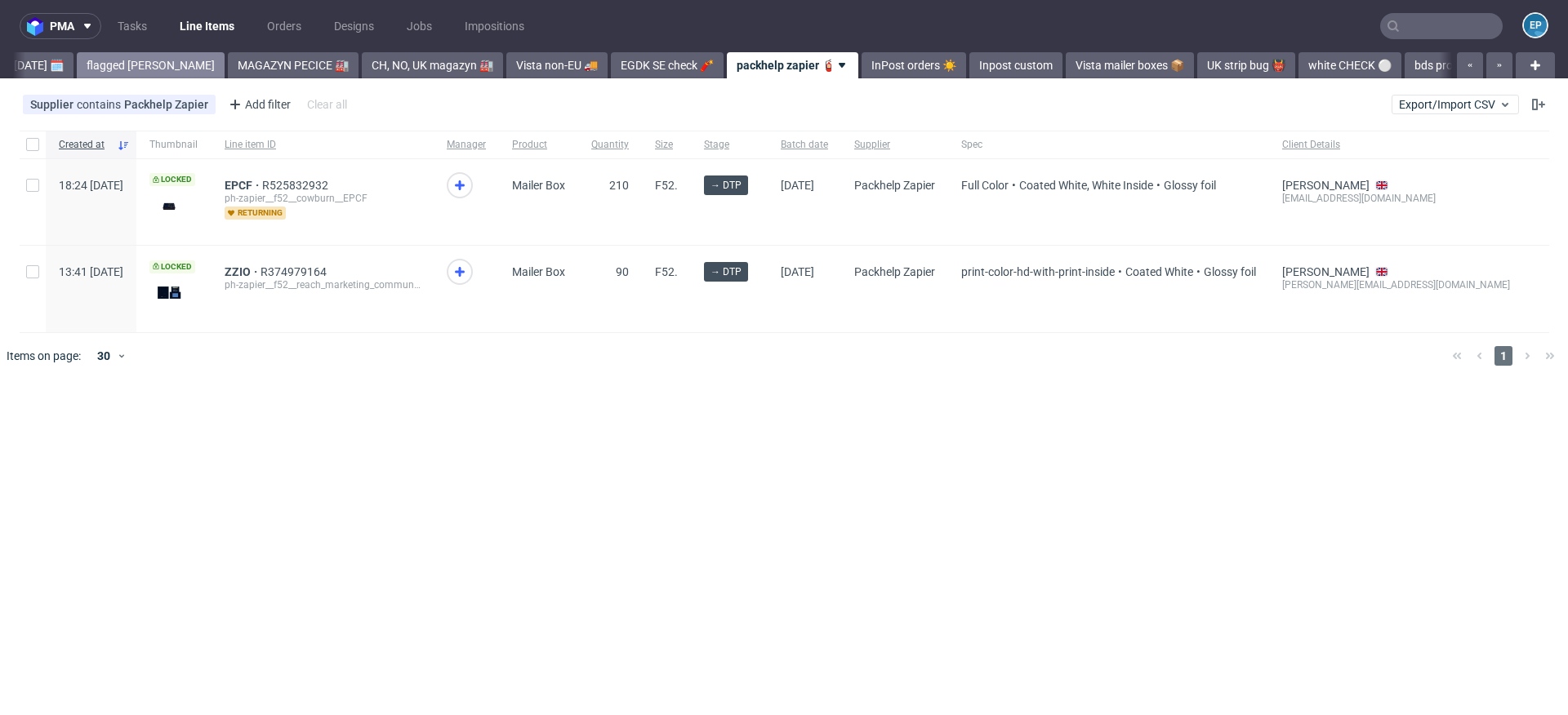
click at [96, 69] on link "flagged Ewa 🚩" at bounding box center [151, 66] width 148 height 26
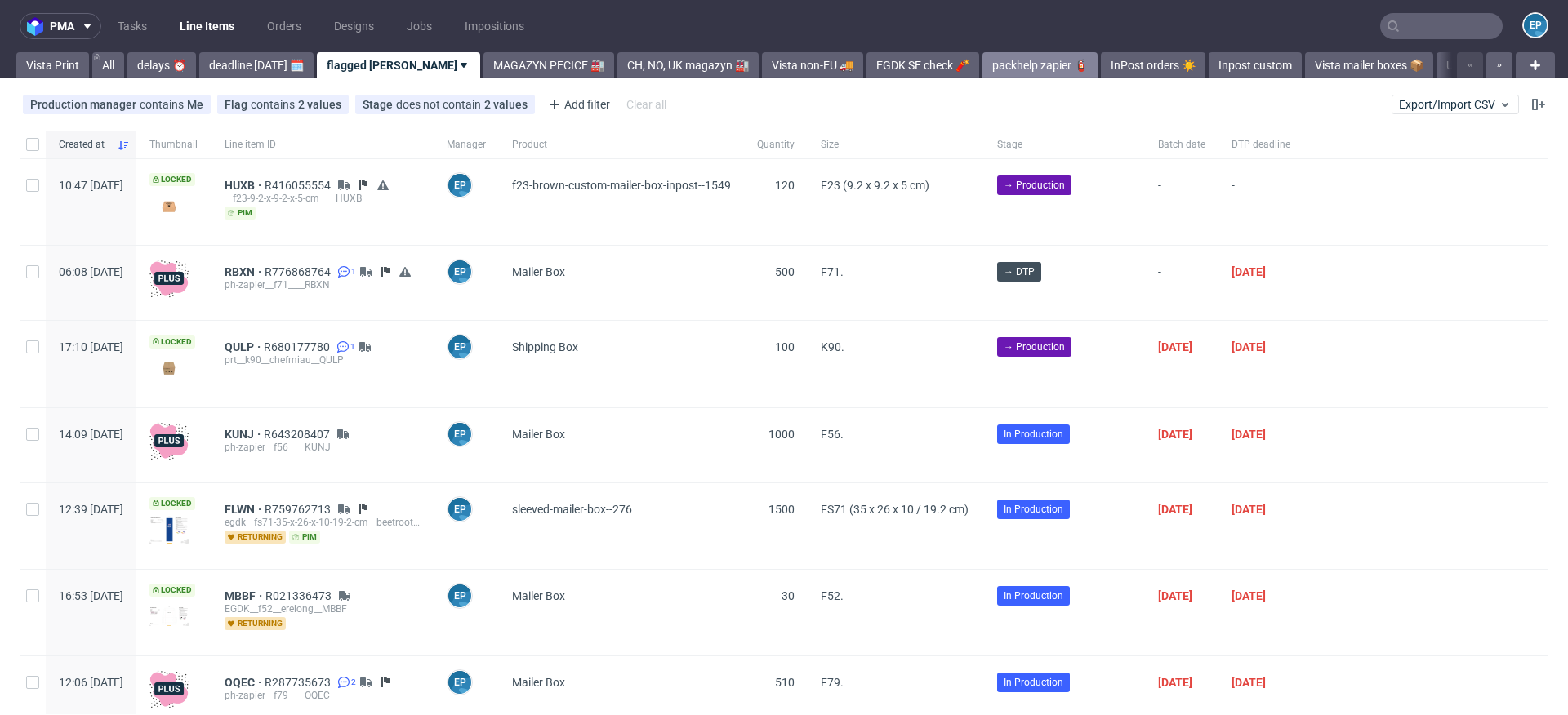
click at [982, 71] on link "packhelp zapier 🧯" at bounding box center [1040, 66] width 115 height 26
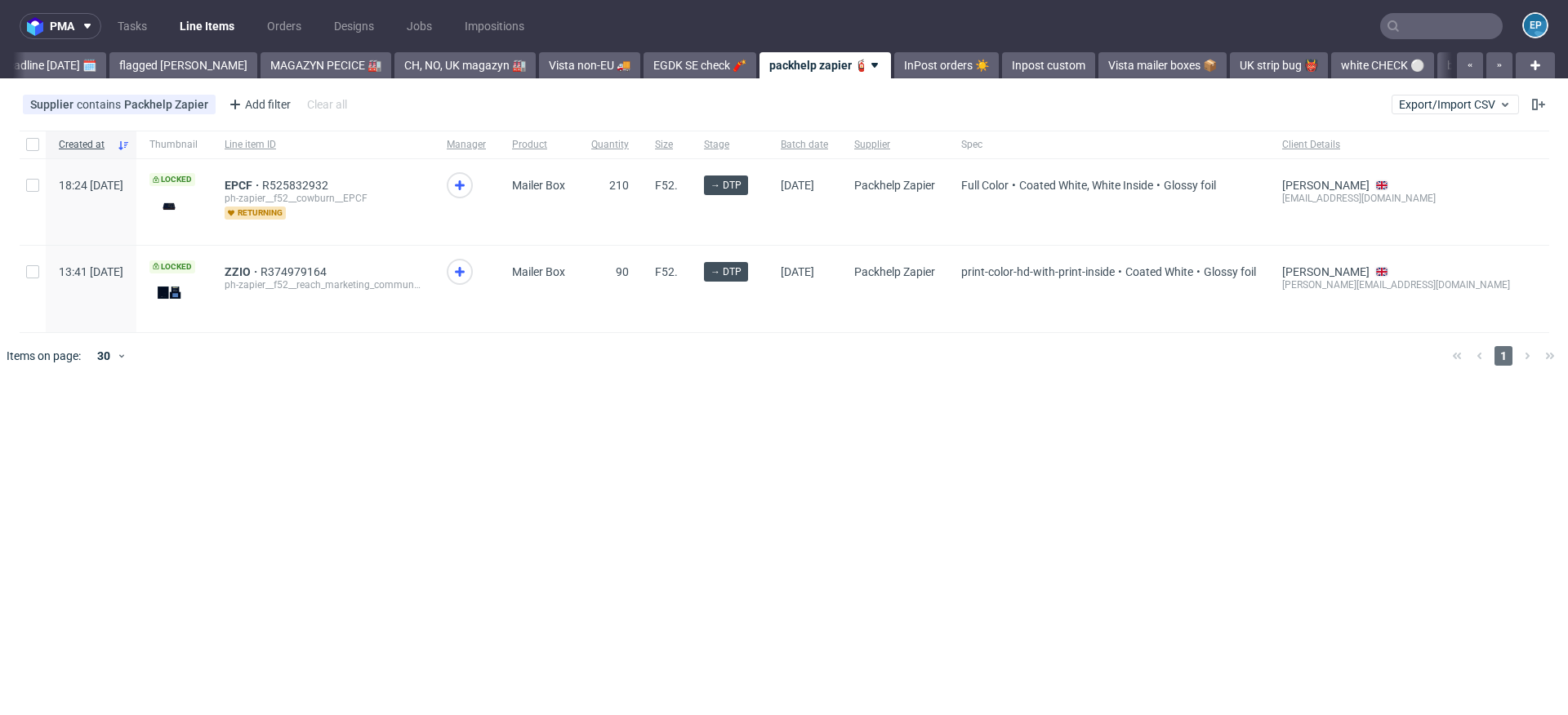
scroll to position [0, 240]
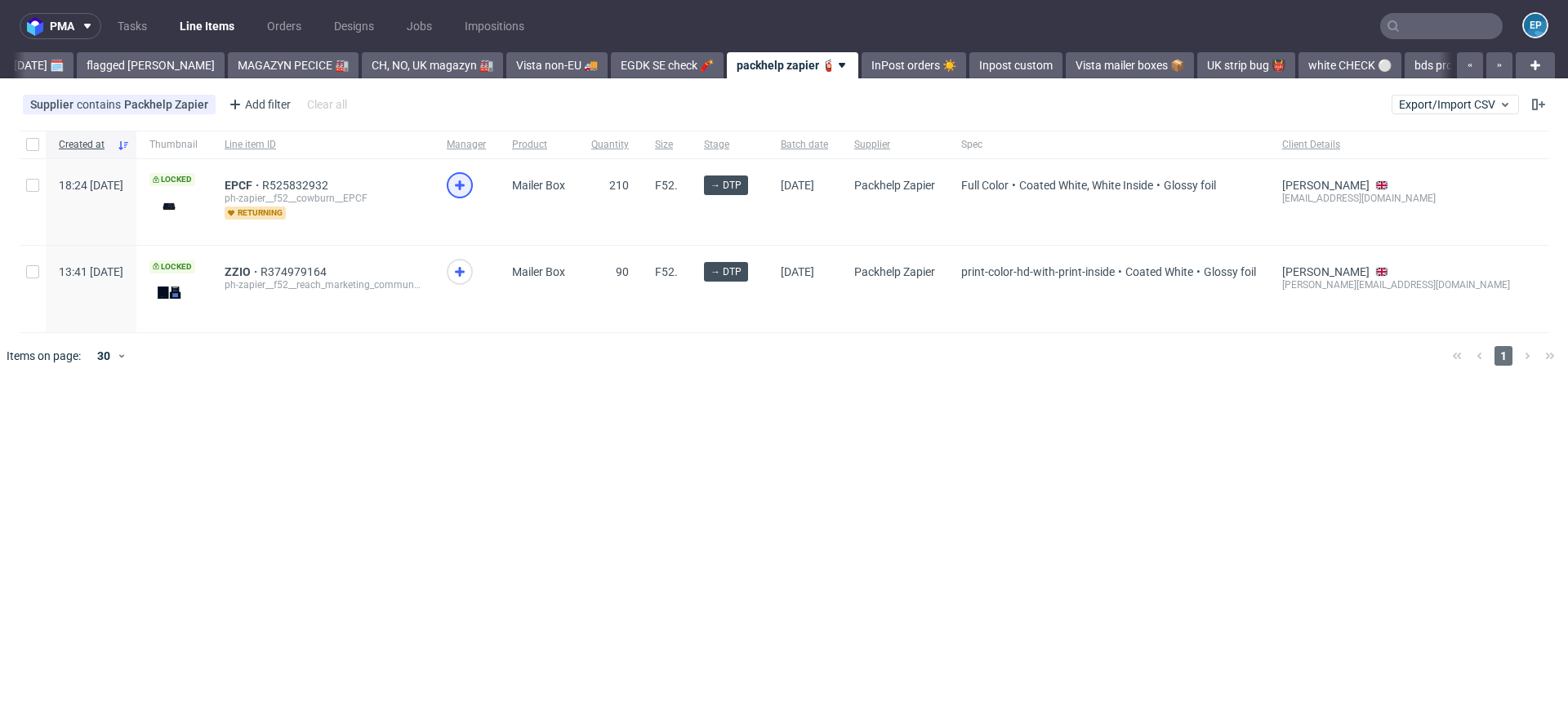
click at [470, 189] on icon at bounding box center [460, 185] width 20 height 20
click at [465, 271] on use at bounding box center [460, 272] width 10 height 10
click at [31, 187] on input "checkbox" at bounding box center [33, 185] width 13 height 13
checkbox input "true"
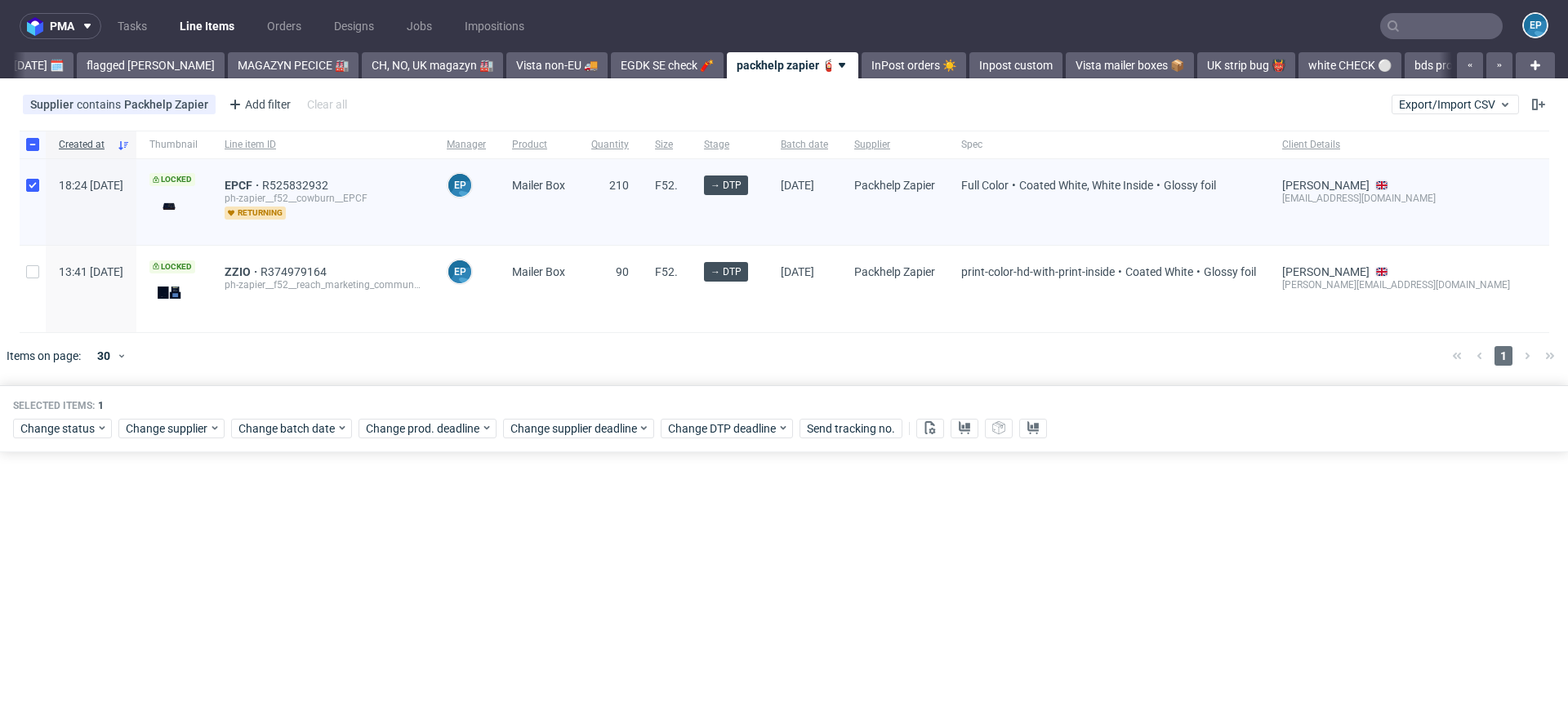
click at [34, 280] on div at bounding box center [33, 289] width 26 height 86
checkbox input "true"
click at [190, 430] on span "Change supplier" at bounding box center [167, 429] width 84 height 16
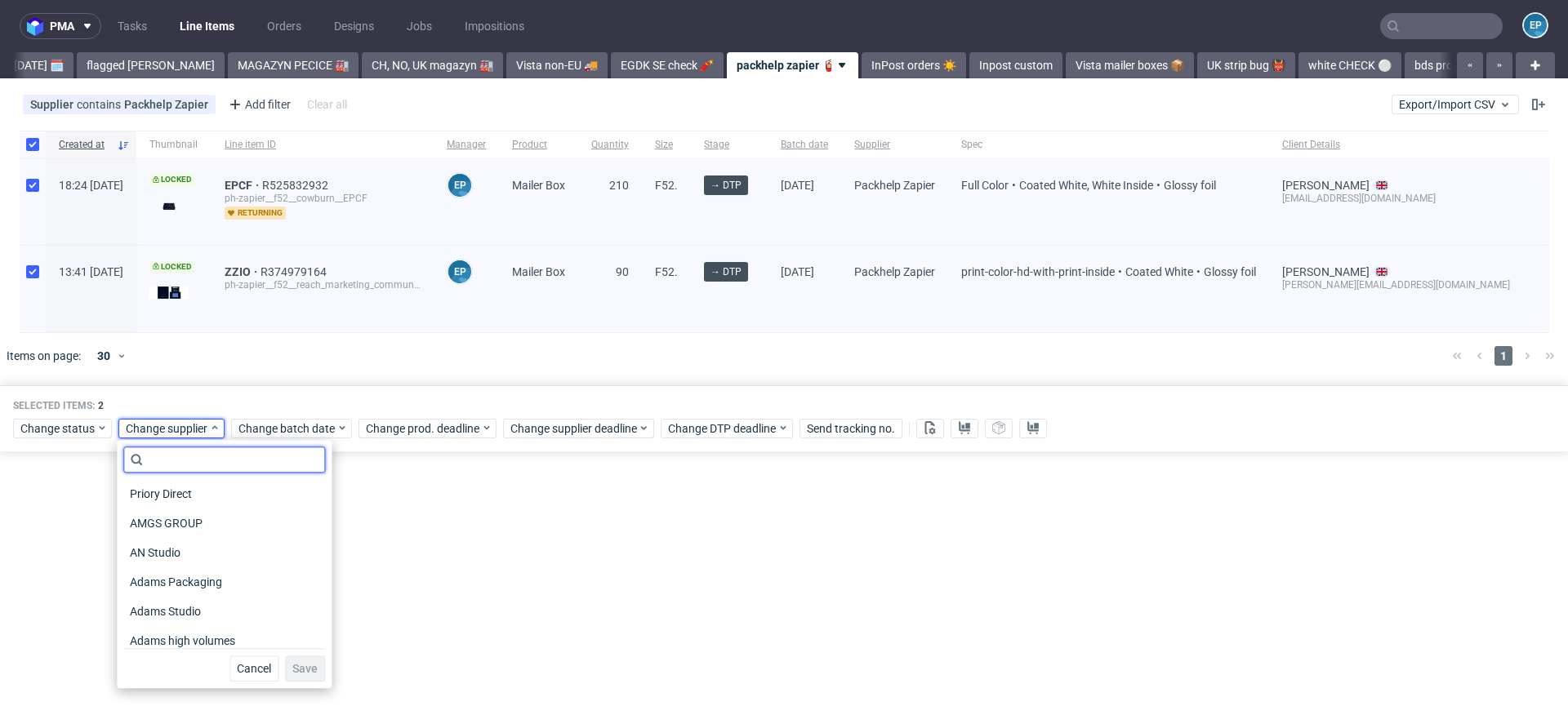
click at [219, 471] on input "text" at bounding box center [224, 460] width 202 height 26
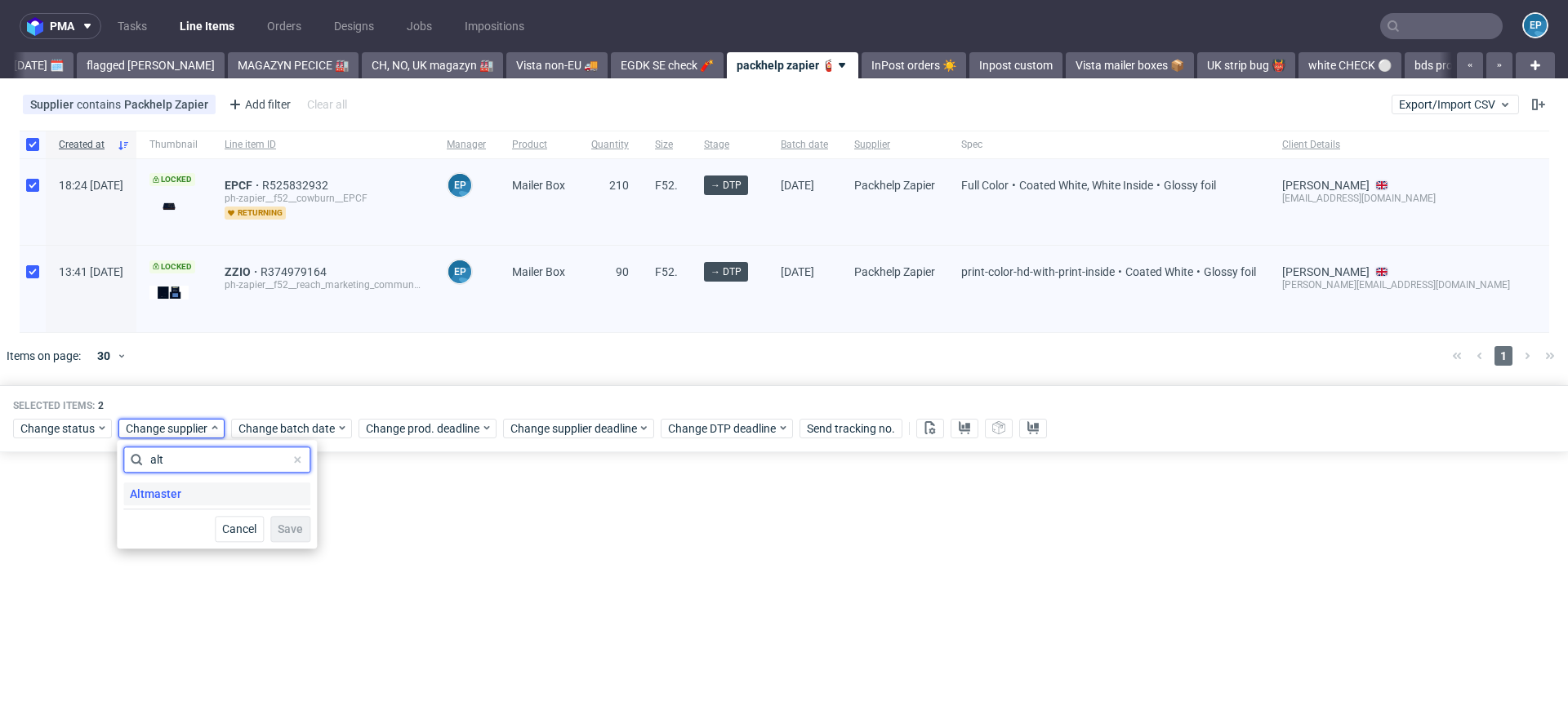
type input "alt"
click at [227, 493] on div "Altmaster" at bounding box center [217, 494] width 187 height 23
click at [287, 531] on span "Save" at bounding box center [290, 529] width 25 height 11
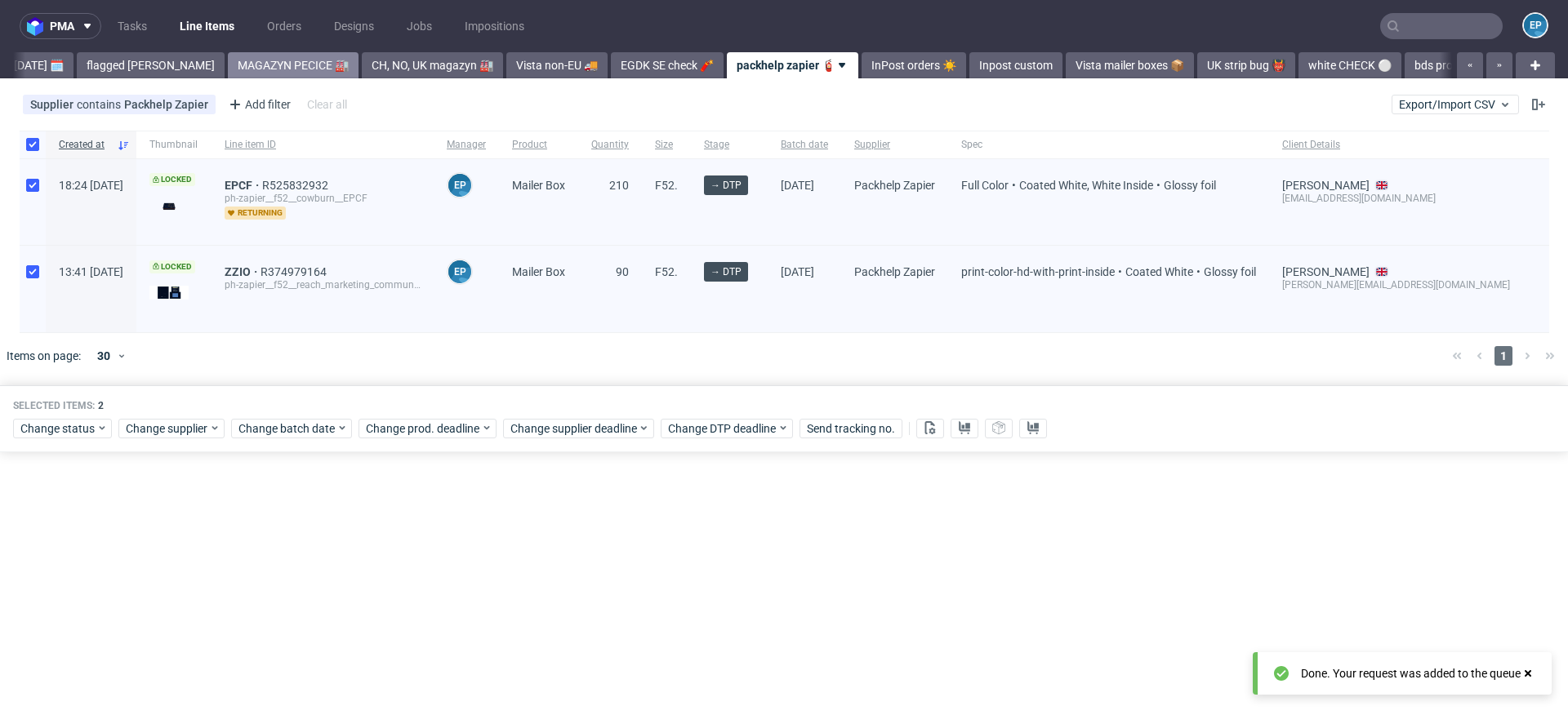
click at [239, 67] on link "MAGAZYN PECICE 🏭" at bounding box center [293, 66] width 130 height 26
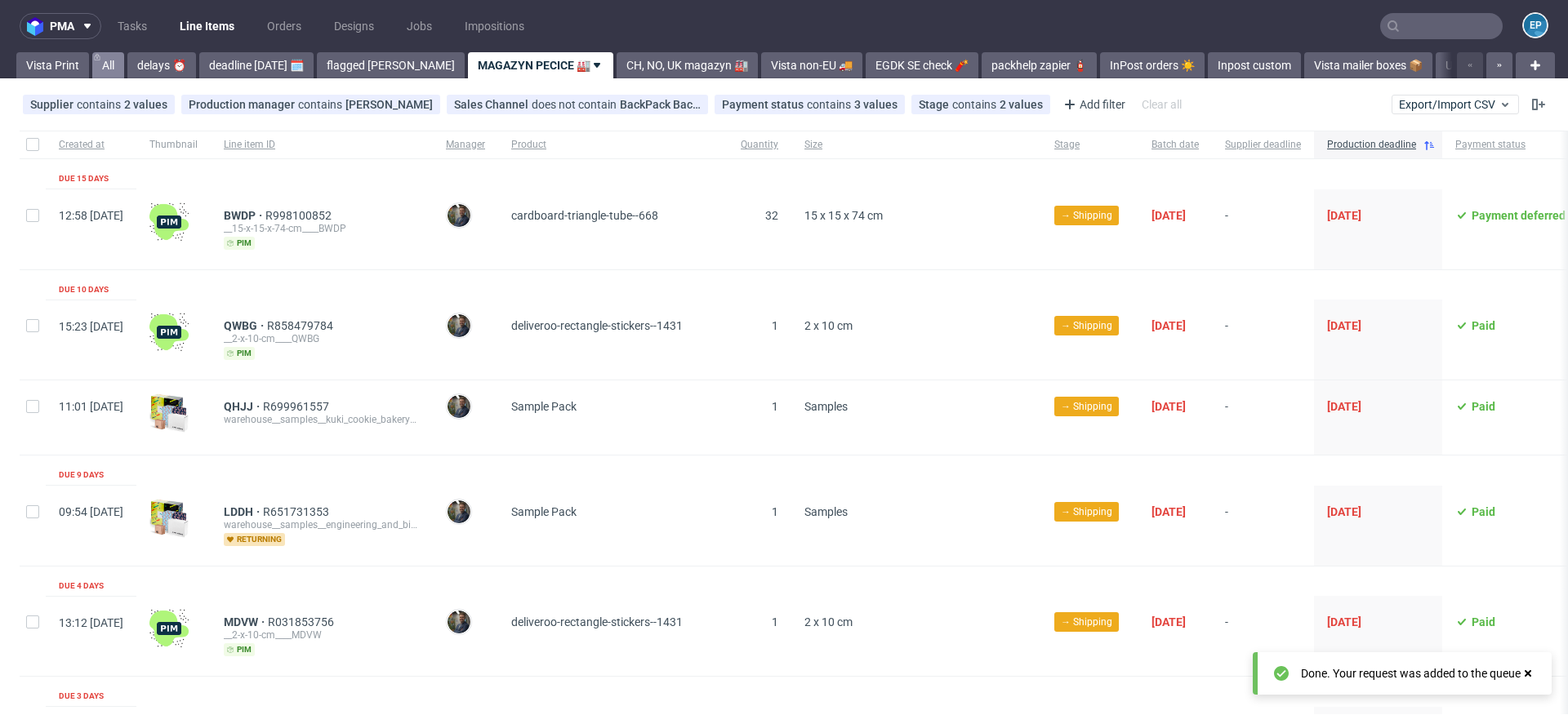
click at [107, 64] on link "All" at bounding box center [108, 66] width 32 height 26
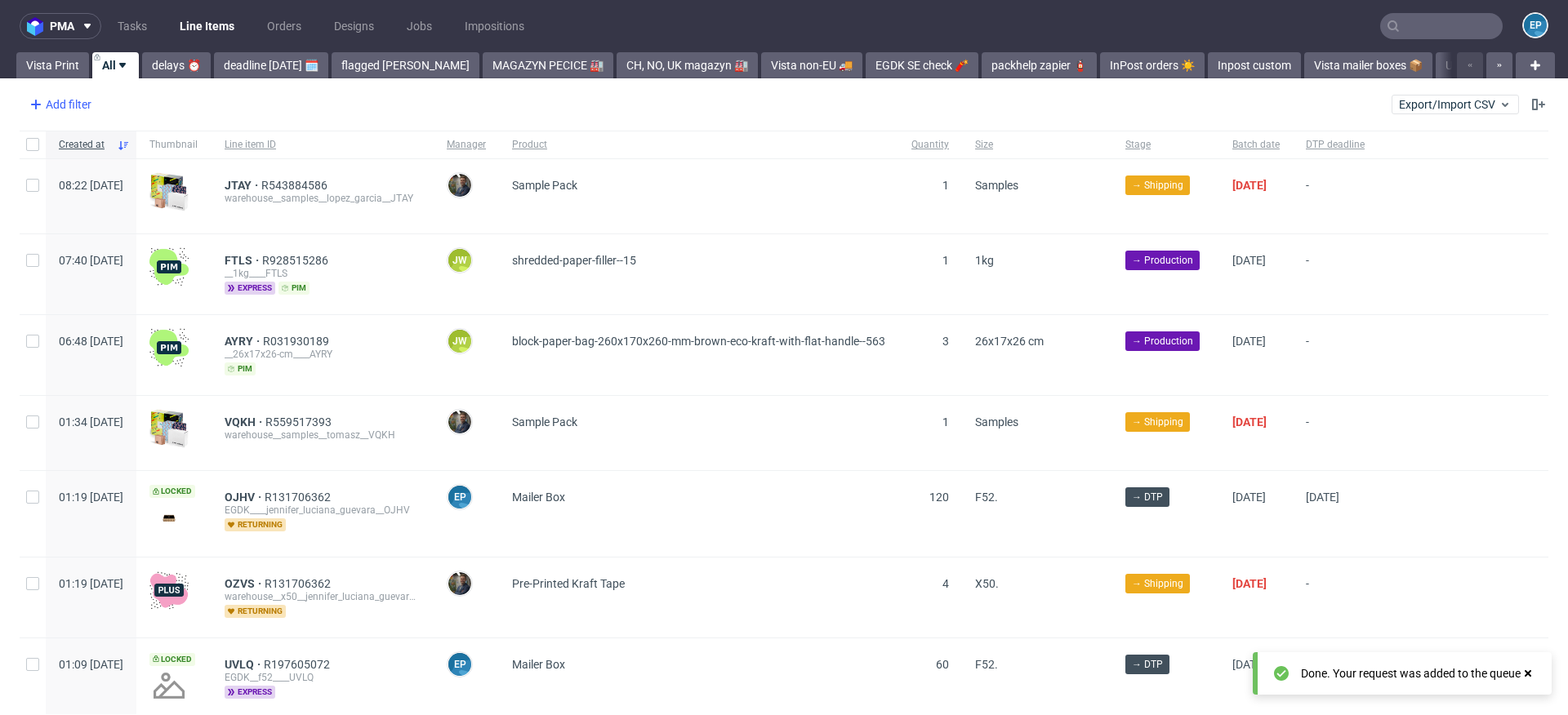
click at [80, 107] on div "Add filter" at bounding box center [59, 105] width 72 height 26
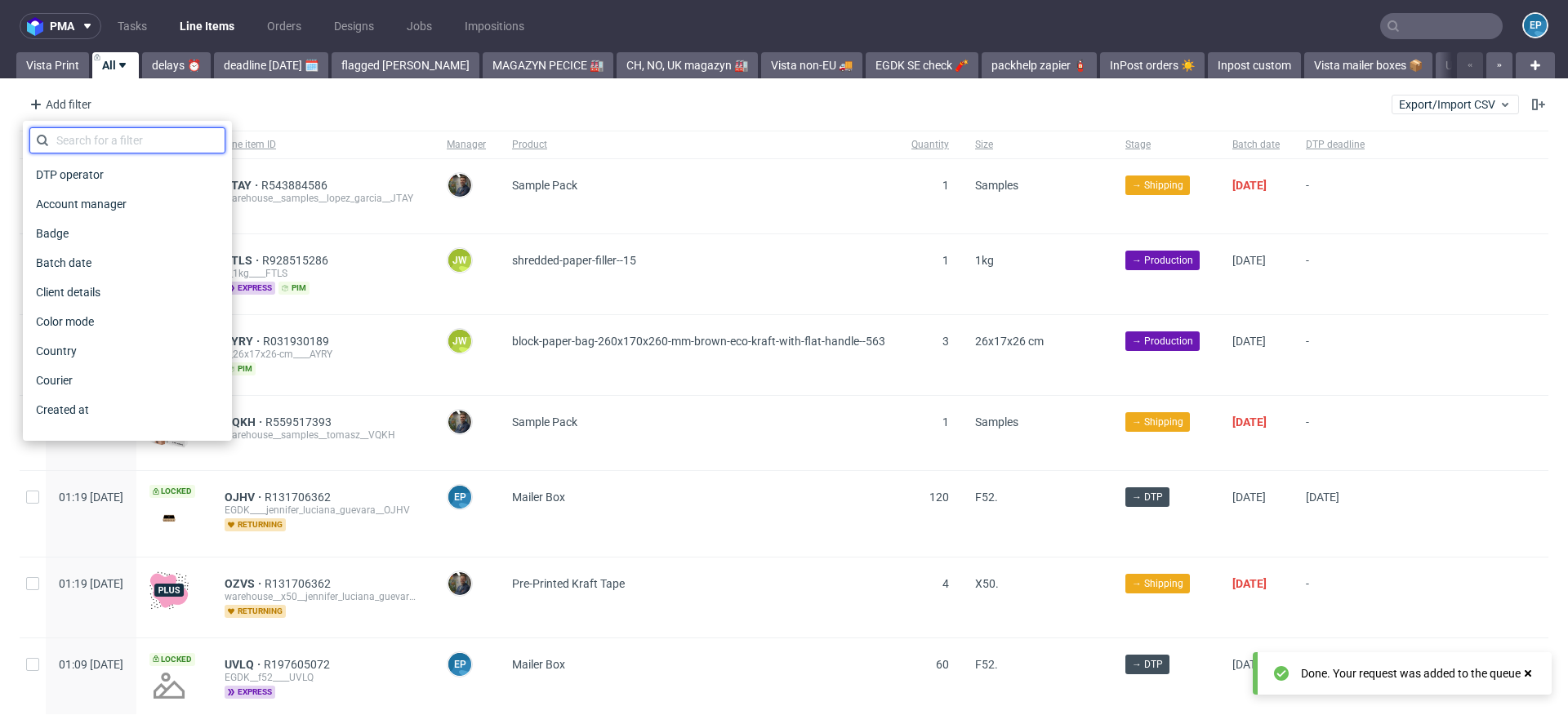
click at [111, 143] on input "text" at bounding box center [127, 140] width 196 height 26
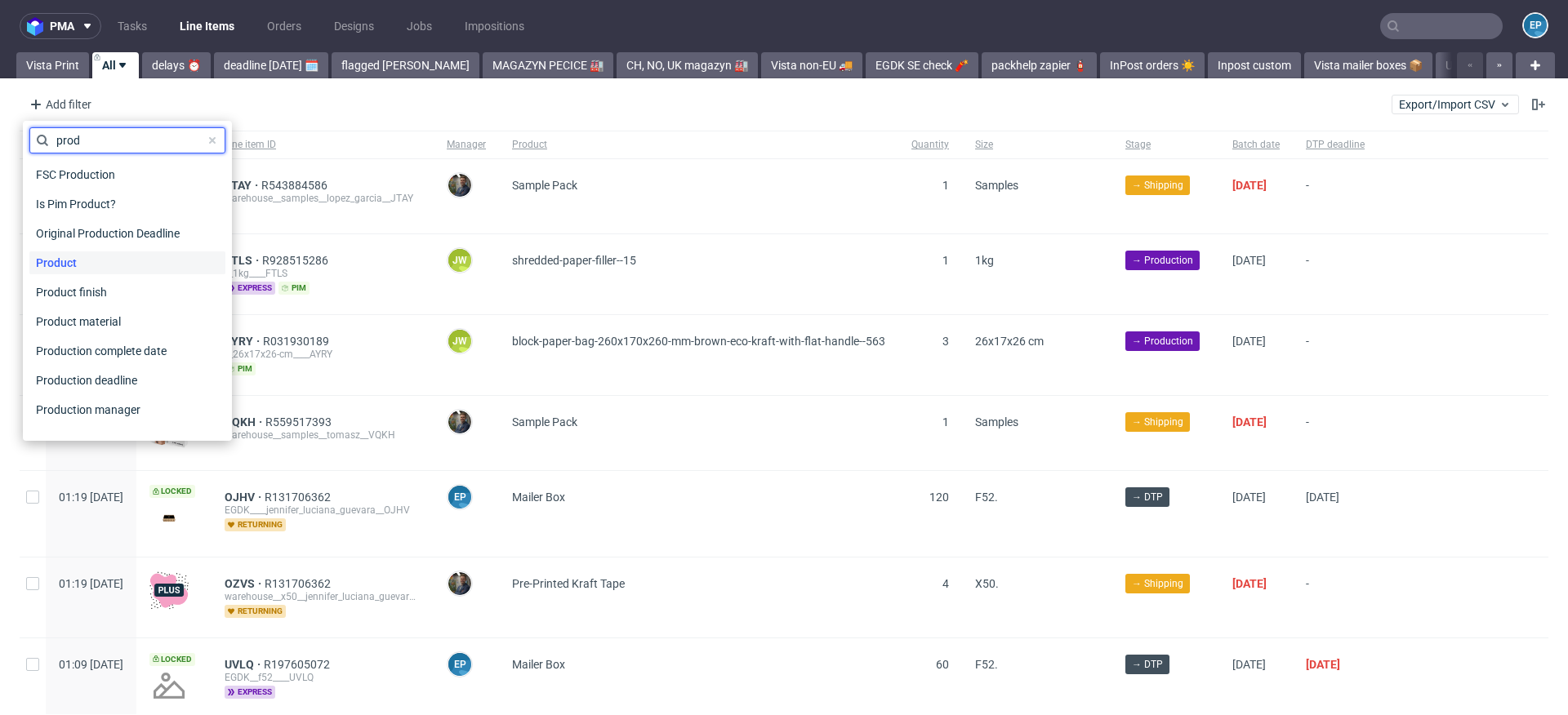
type input "prod"
click at [99, 266] on div "Product" at bounding box center [127, 263] width 196 height 23
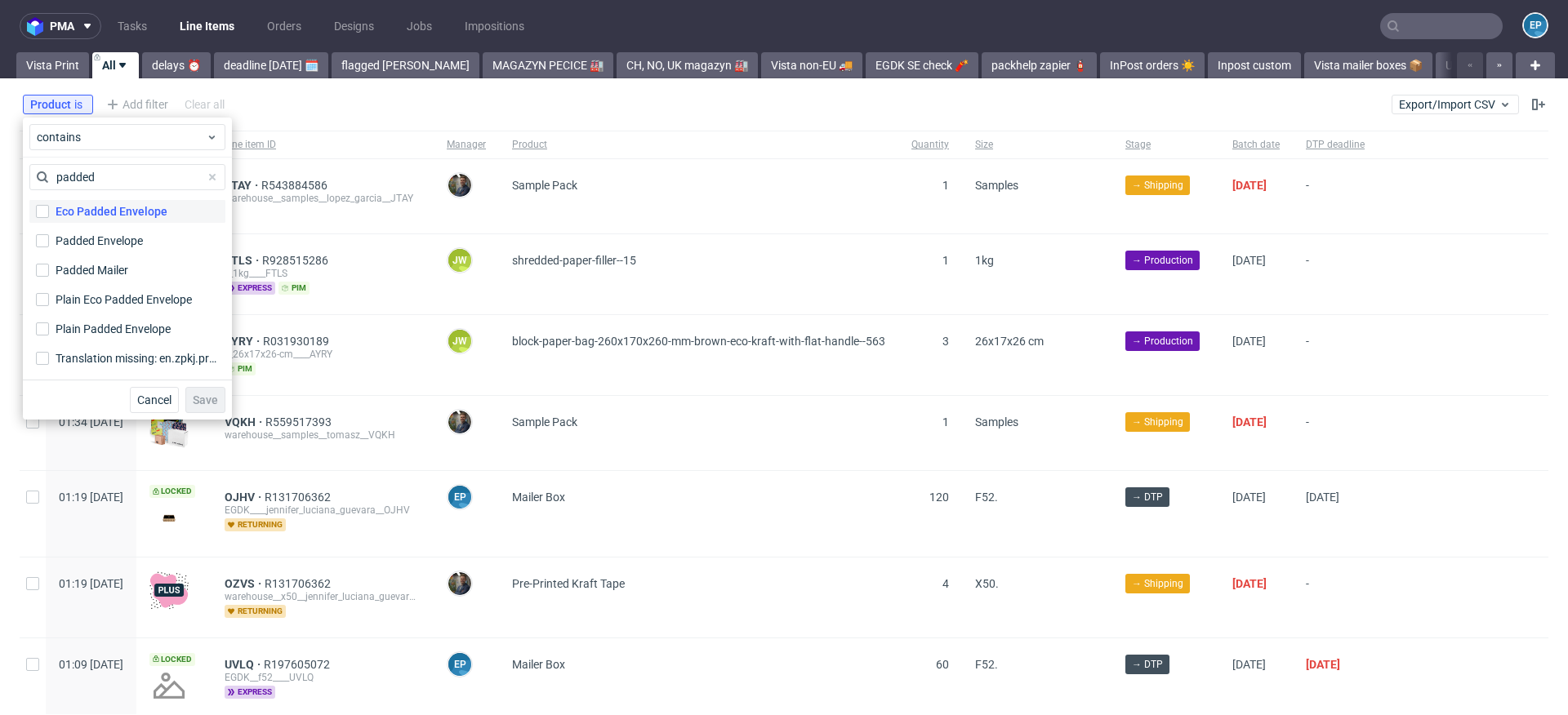
type input "padded"
click at [116, 207] on div "Eco Padded Envelope" at bounding box center [112, 212] width 112 height 16
click at [49, 207] on input "Eco Padded Envelope" at bounding box center [43, 212] width 13 height 13
click at [116, 207] on div "Eco Padded Envelope" at bounding box center [112, 212] width 112 height 16
click at [49, 207] on input "Eco Padded Envelope" at bounding box center [43, 212] width 13 height 13
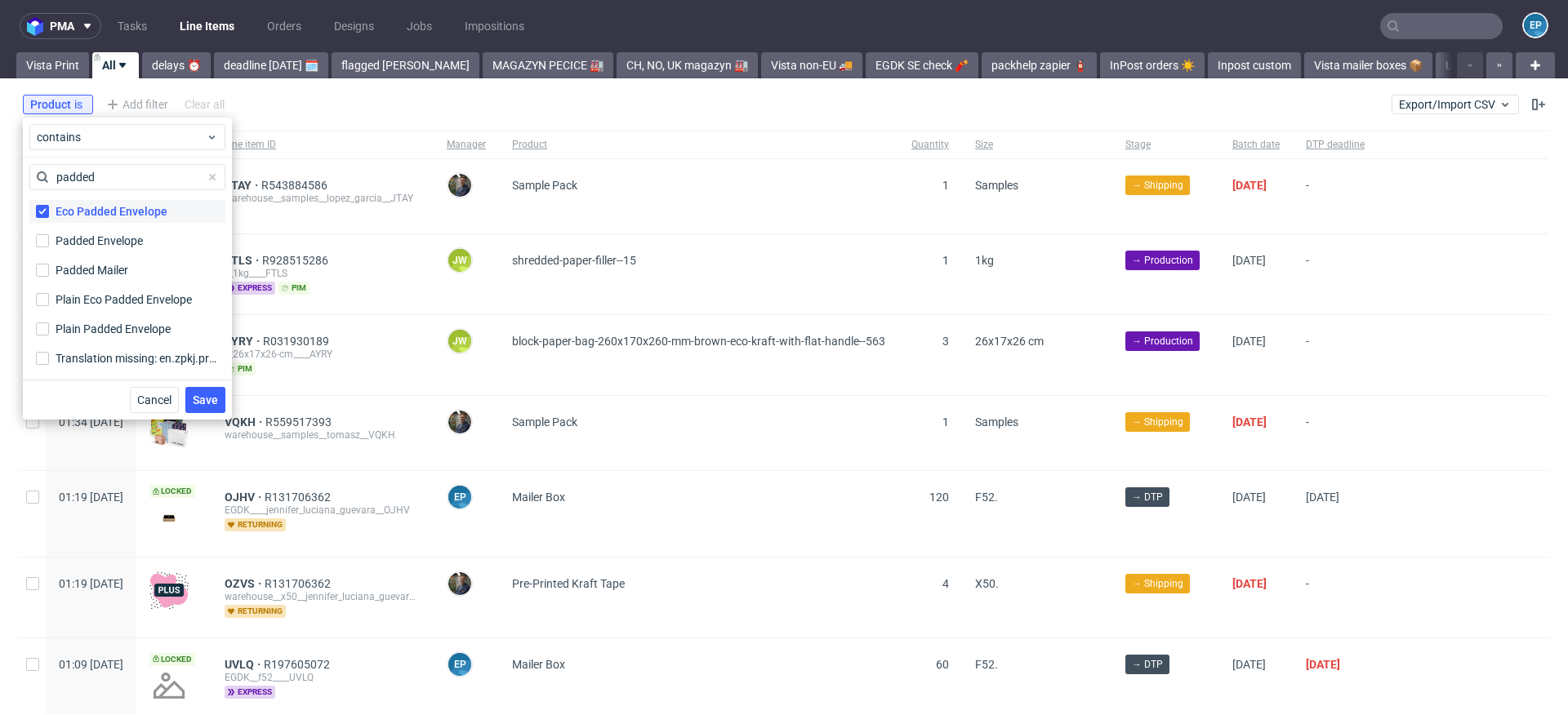
checkbox input "false"
click at [117, 298] on div "Plain Eco Padded Envelope" at bounding box center [126, 299] width 141 height 16
click at [49, 298] on input "Plain Eco Padded Envelope" at bounding box center [43, 299] width 13 height 13
checkbox input "true"
click at [118, 325] on div "Plain Padded Envelope" at bounding box center [116, 329] width 120 height 16
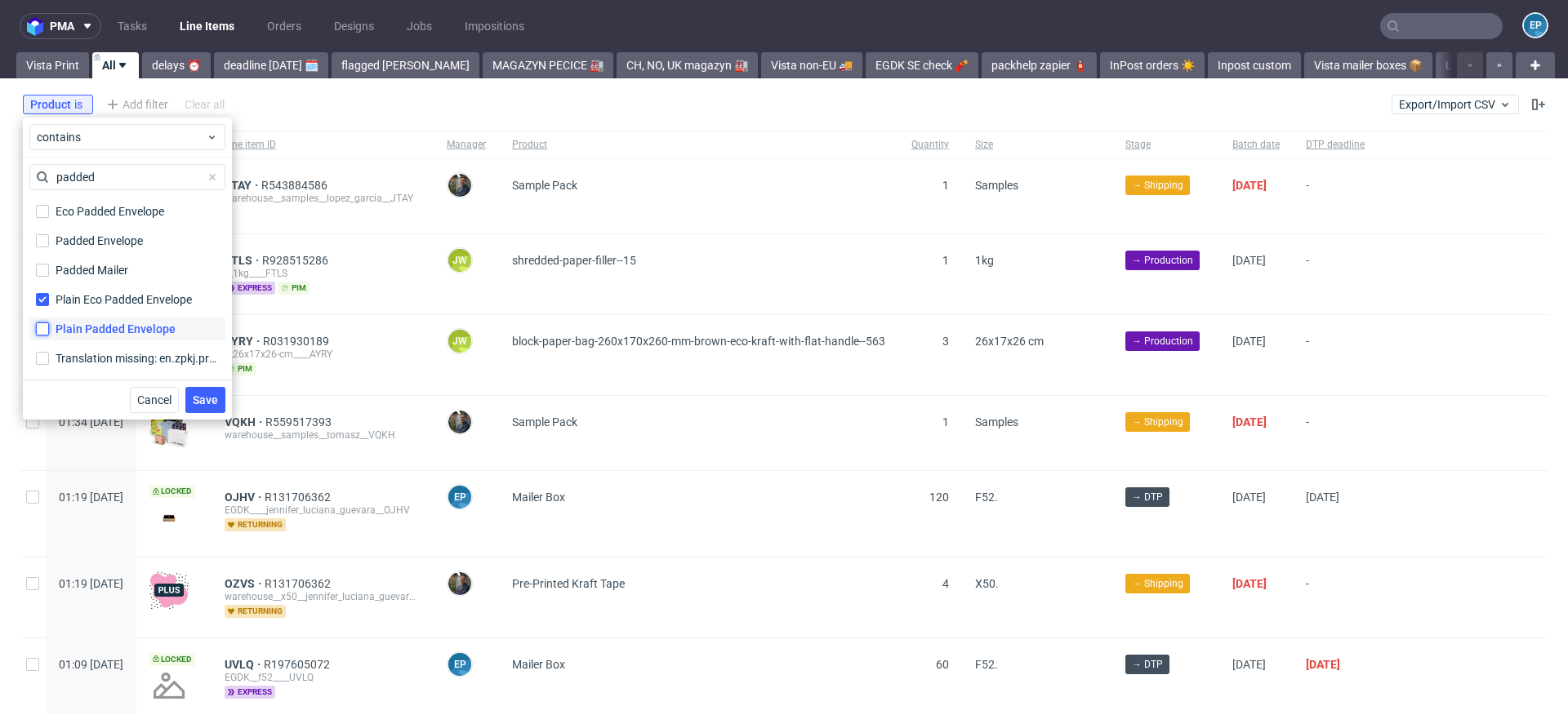
click at [49, 325] on input "Plain Padded Envelope" at bounding box center [43, 329] width 13 height 13
checkbox input "true"
click at [206, 395] on span "Save" at bounding box center [205, 400] width 25 height 11
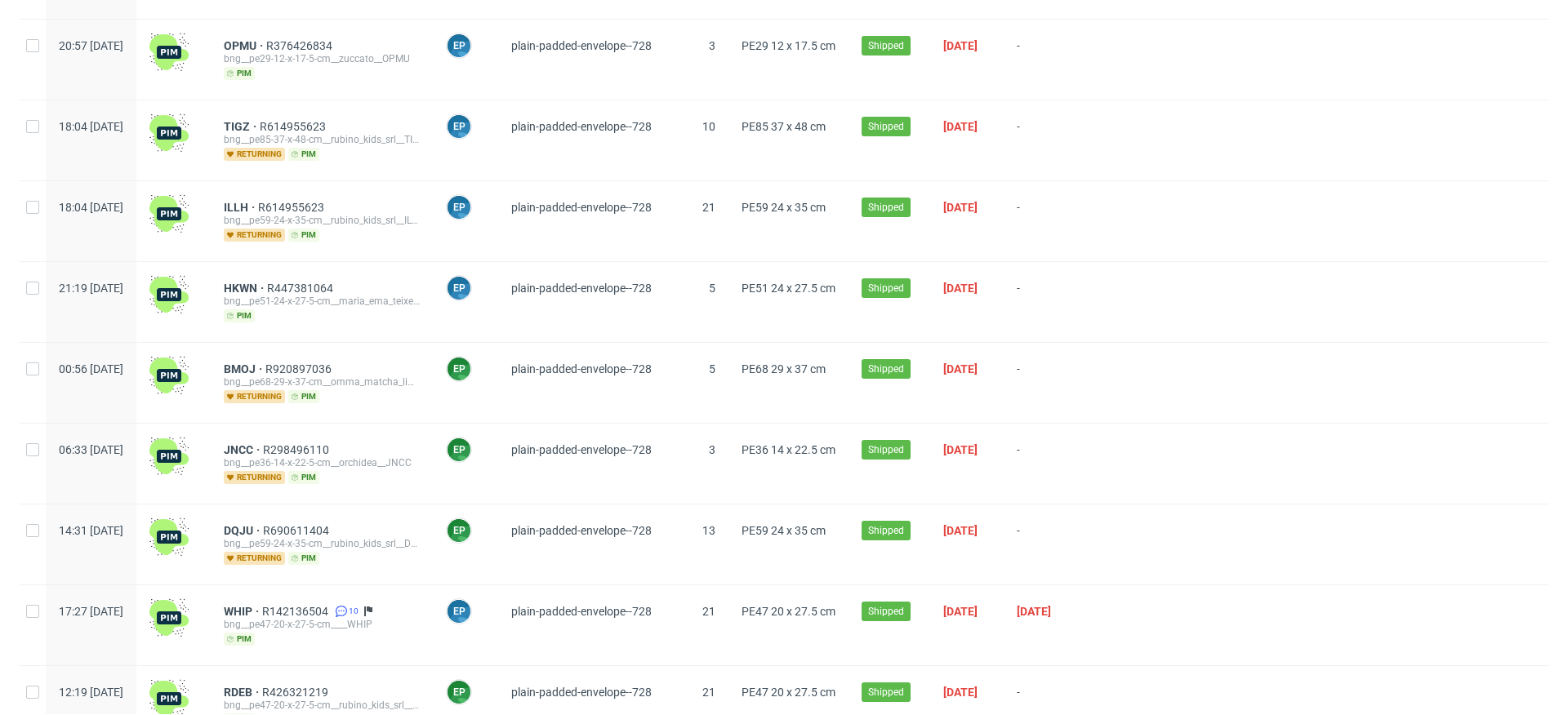
scroll to position [507, 0]
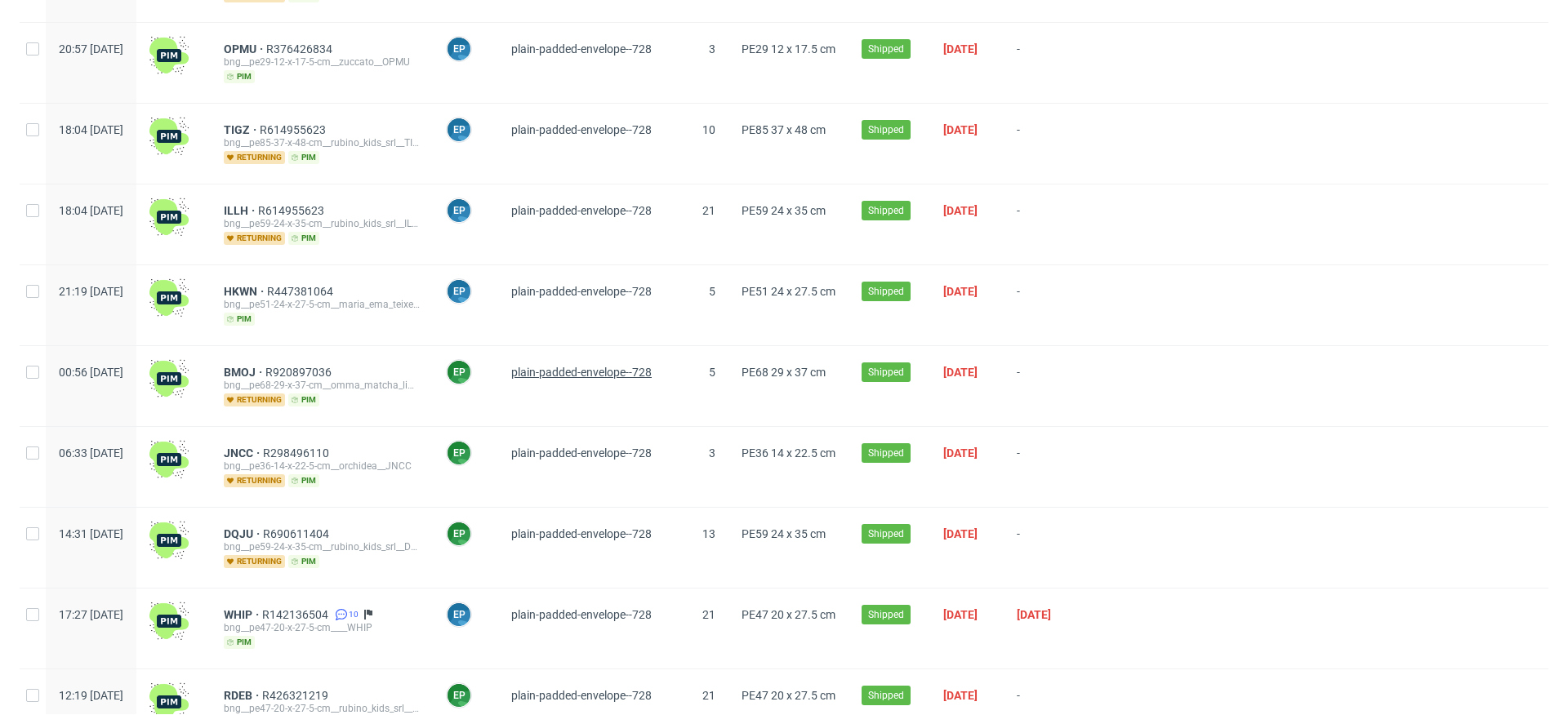
click at [589, 366] on span "plain-padded-envelope--728" at bounding box center [581, 372] width 140 height 13
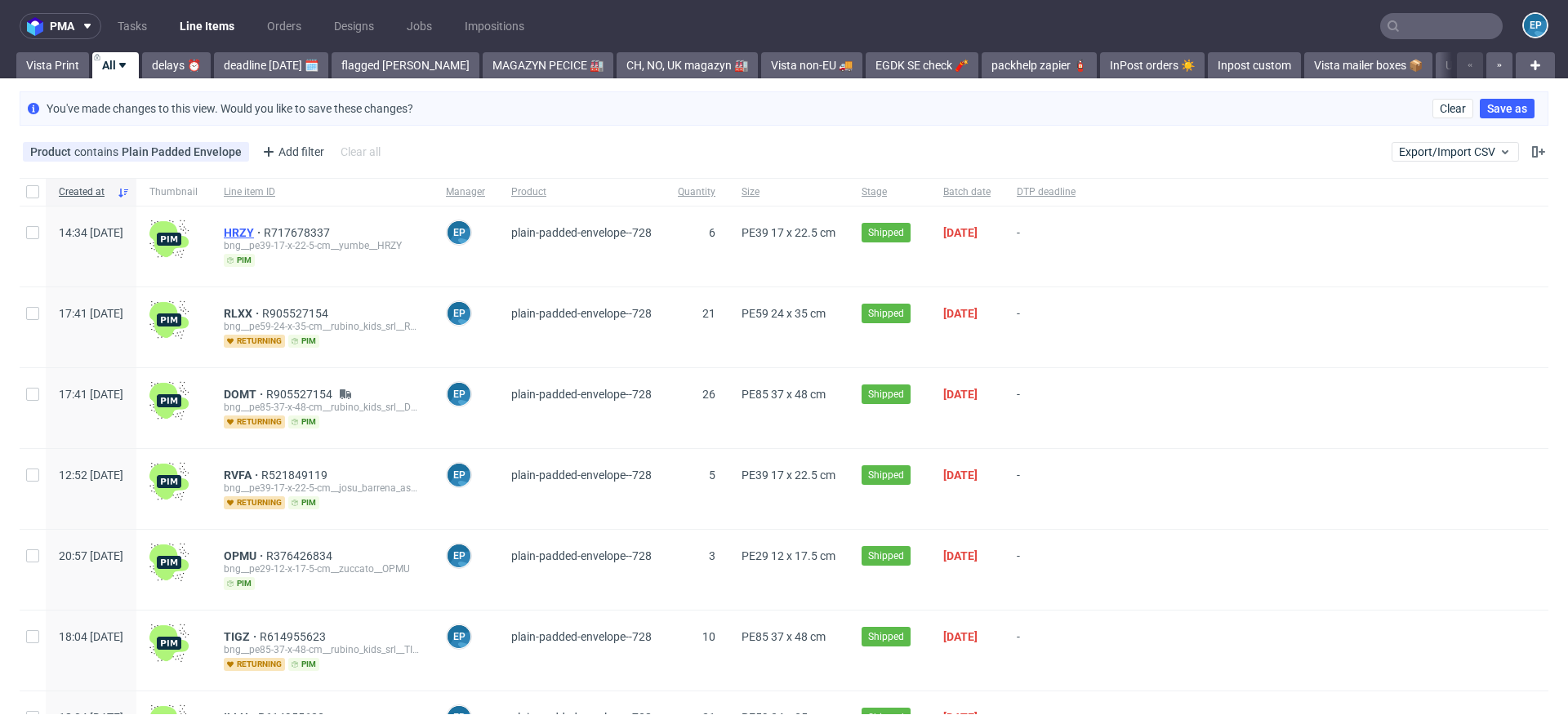
click at [264, 229] on span "HRZY" at bounding box center [244, 233] width 40 height 13
click at [1440, 106] on span "Clear" at bounding box center [1452, 108] width 26 height 11
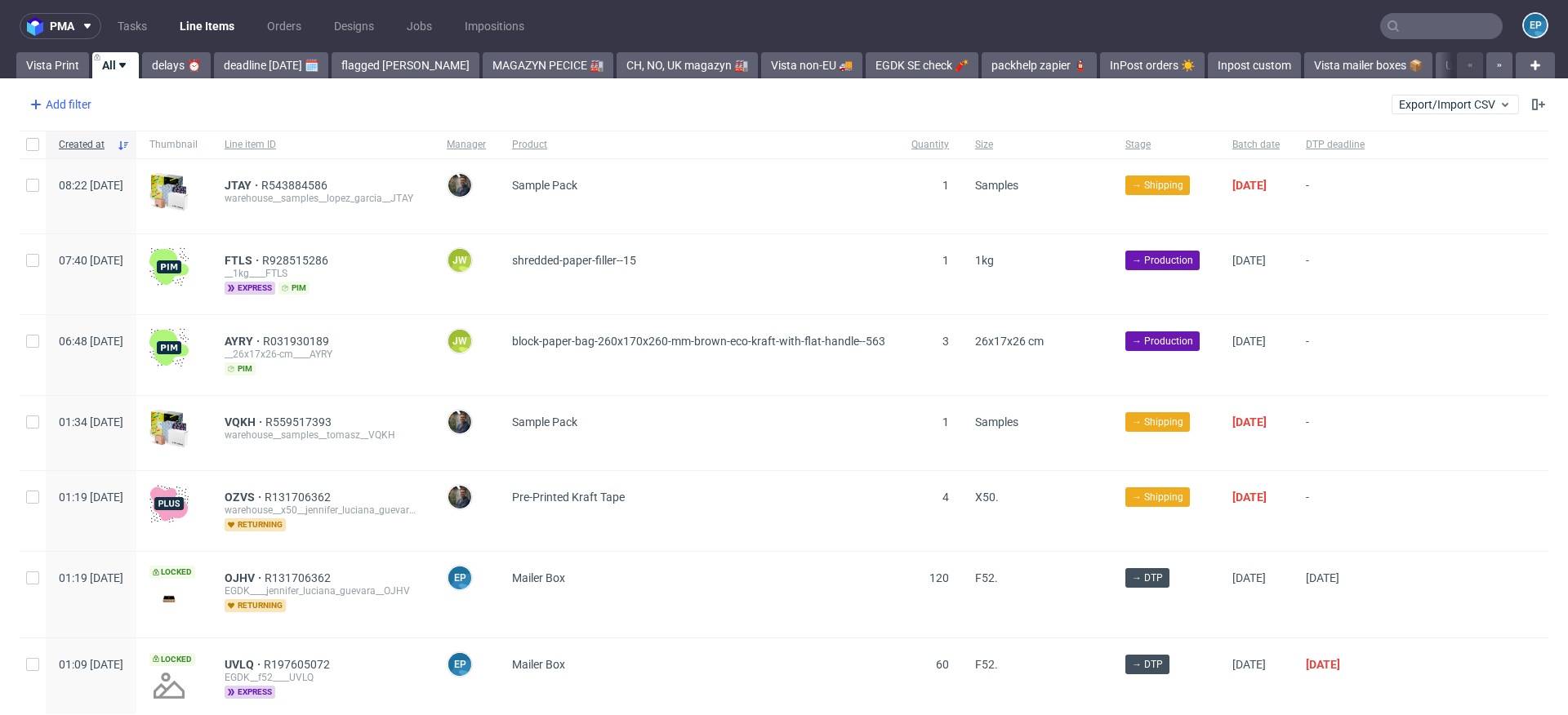
click at [71, 108] on div "Add filter" at bounding box center [59, 105] width 72 height 26
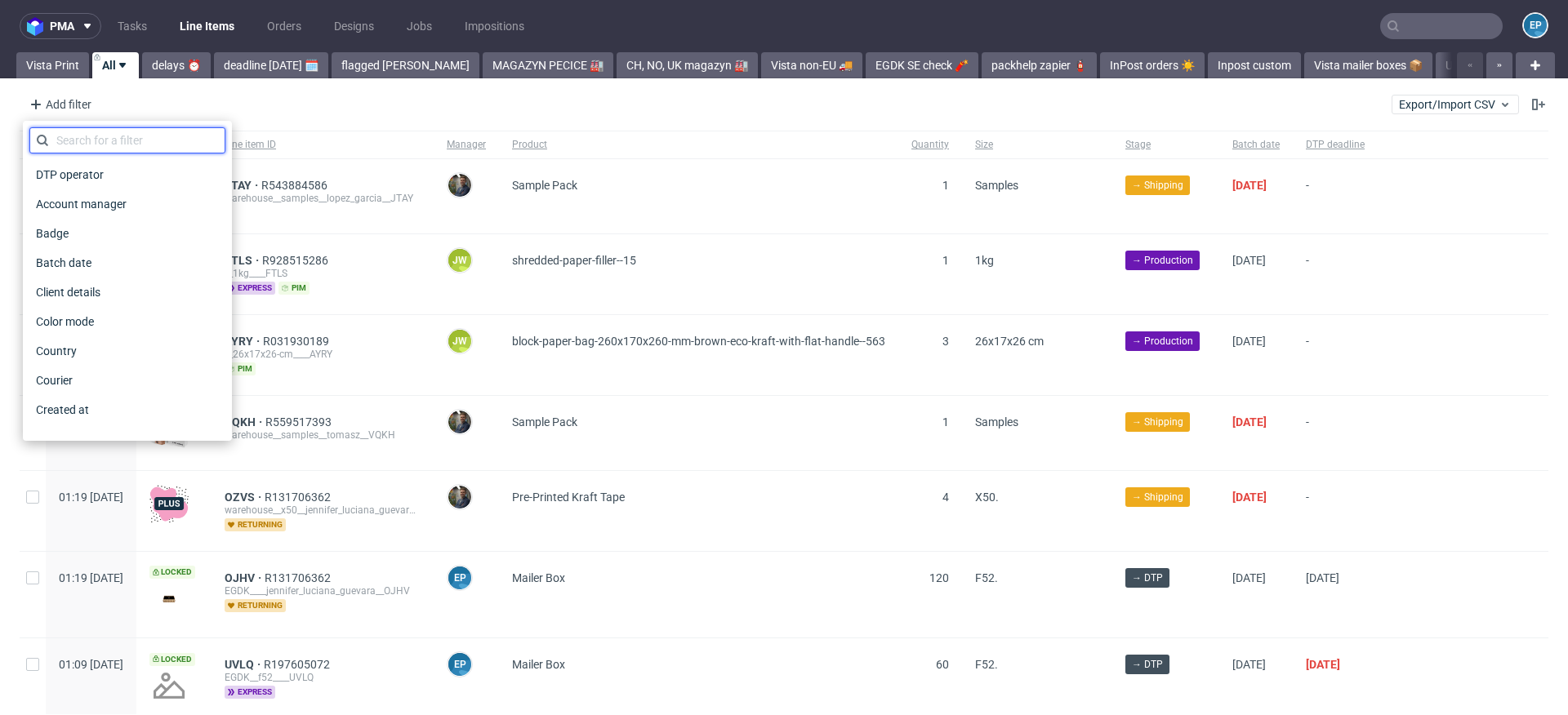
click at [75, 132] on input "text" at bounding box center [127, 140] width 196 height 26
type input "prod"
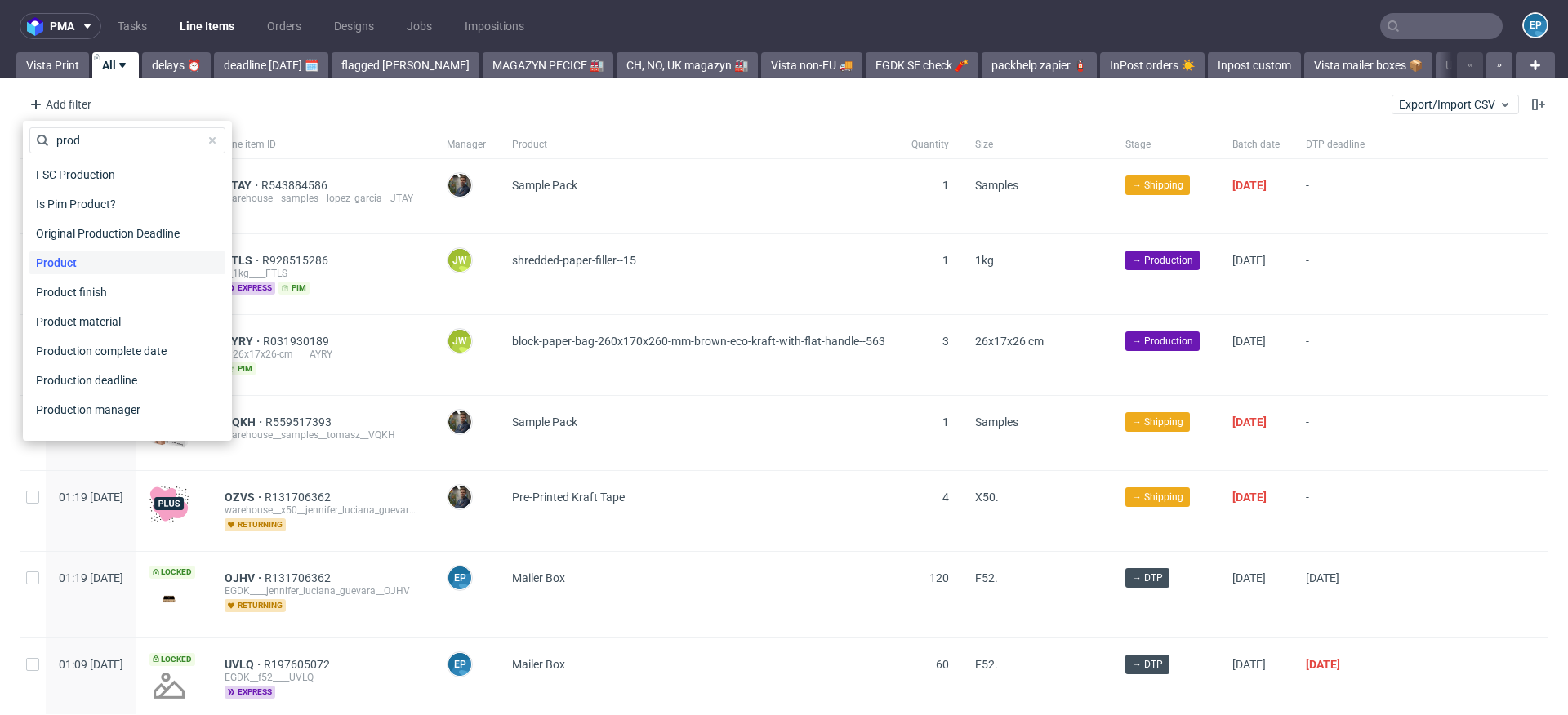
click at [86, 252] on div "Product" at bounding box center [127, 263] width 196 height 23
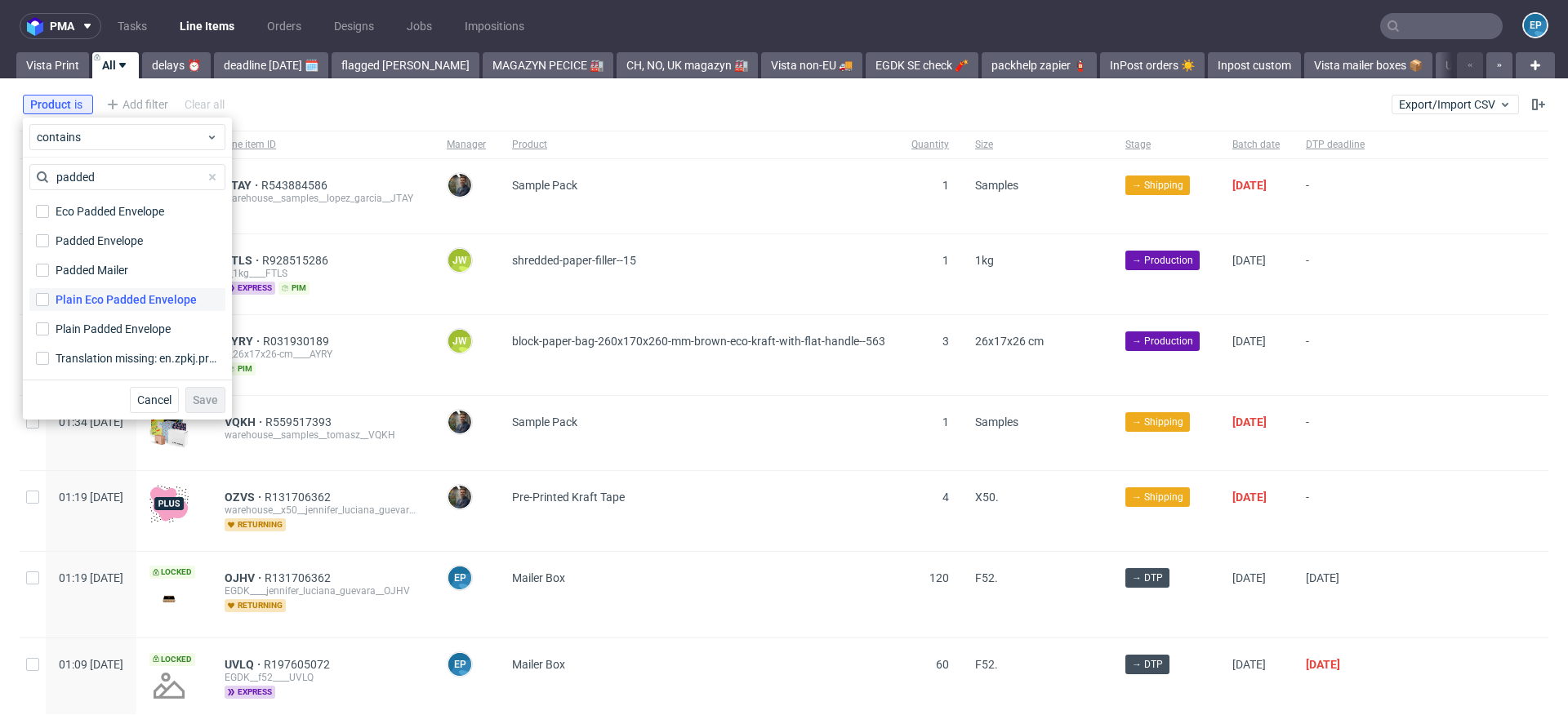
type input "padded"
click at [122, 303] on div "Plain Eco Padded Envelope" at bounding box center [126, 299] width 141 height 16
click at [49, 303] on input "Plain Eco Padded Envelope" at bounding box center [43, 299] width 13 height 13
checkbox input "true"
click at [207, 408] on button "Save" at bounding box center [205, 400] width 40 height 26
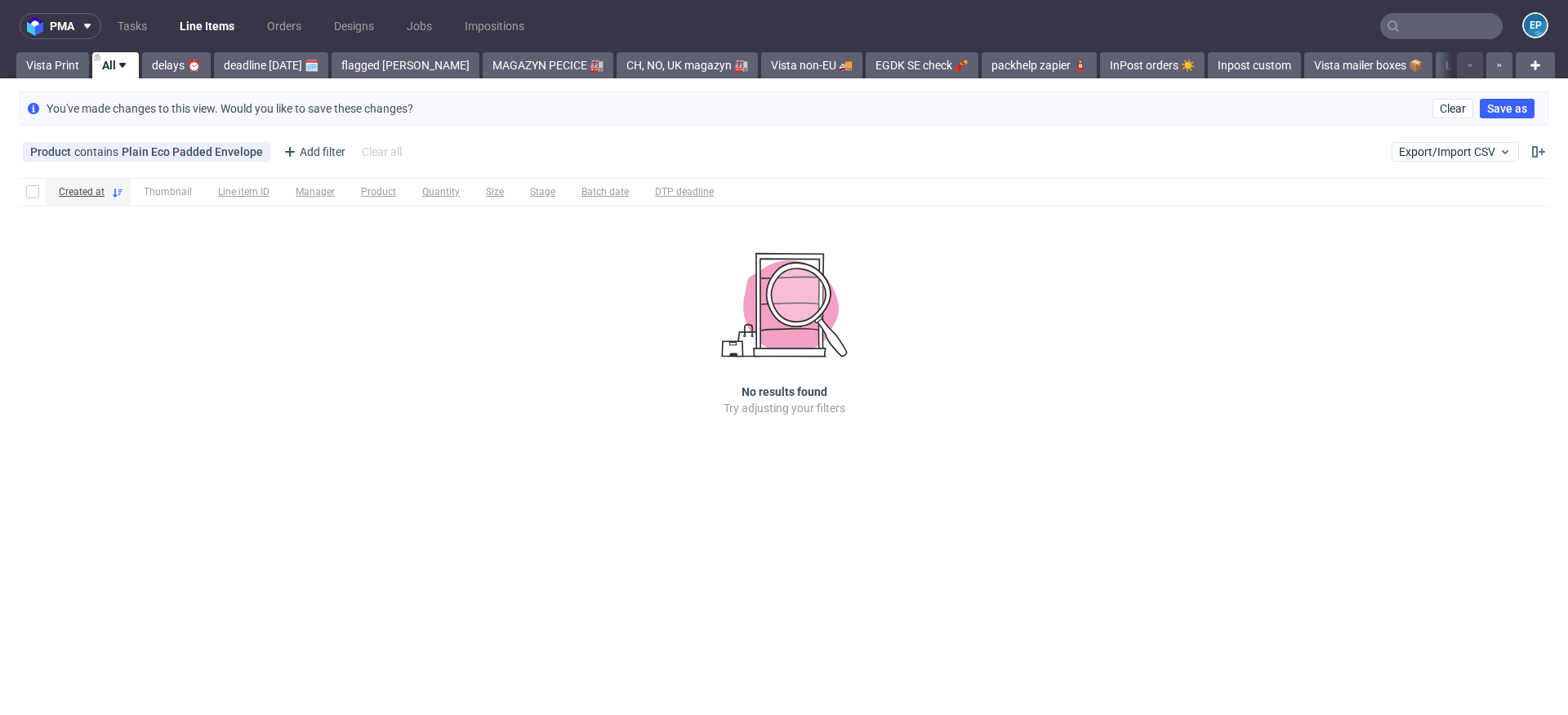
click at [193, 140] on div "Product contains Plain Eco Padded Envelope Add filter Hide filters Clear all" at bounding box center [214, 152] width 389 height 26
click at [177, 148] on div "Product contains Plain Eco Padded Envelope" at bounding box center [147, 152] width 233 height 13
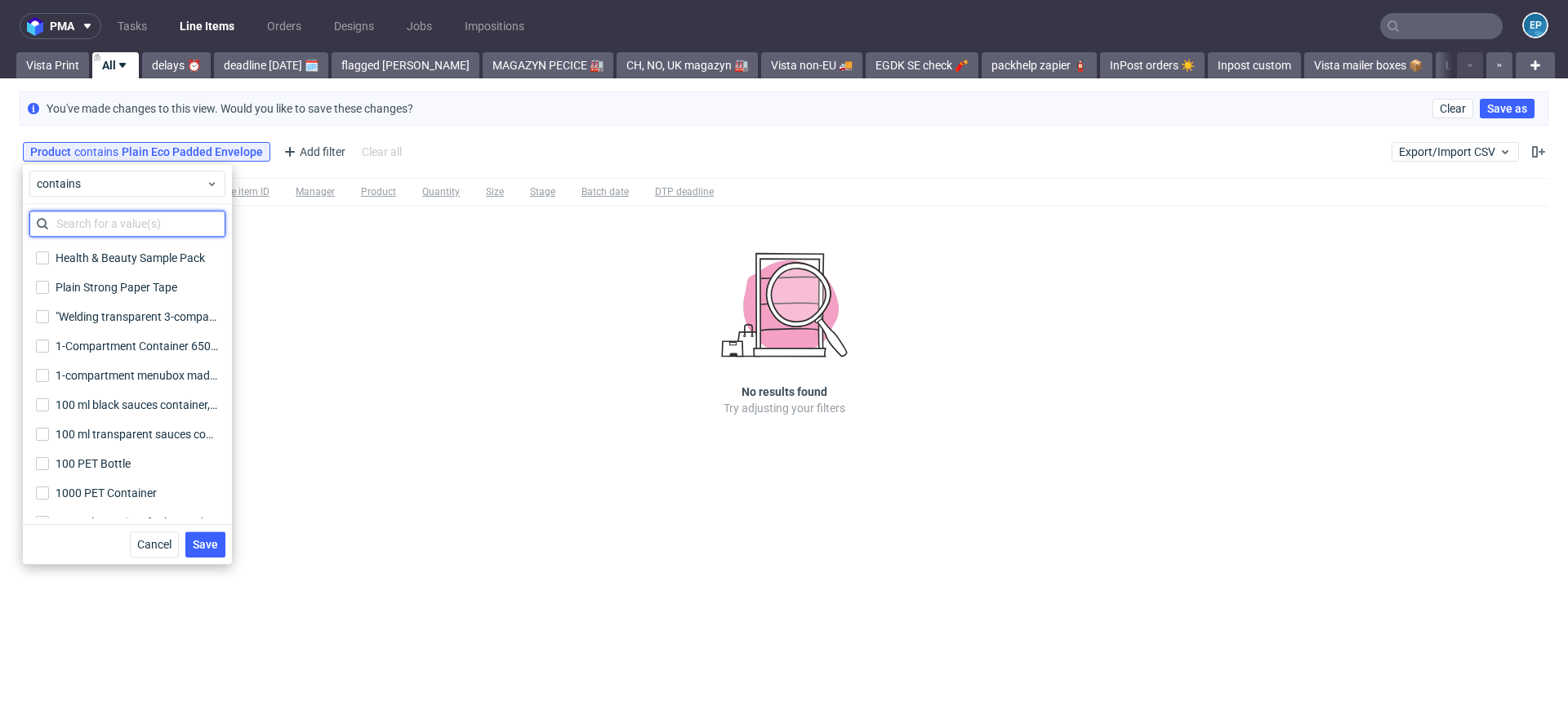
click at [137, 223] on input "text" at bounding box center [127, 224] width 196 height 26
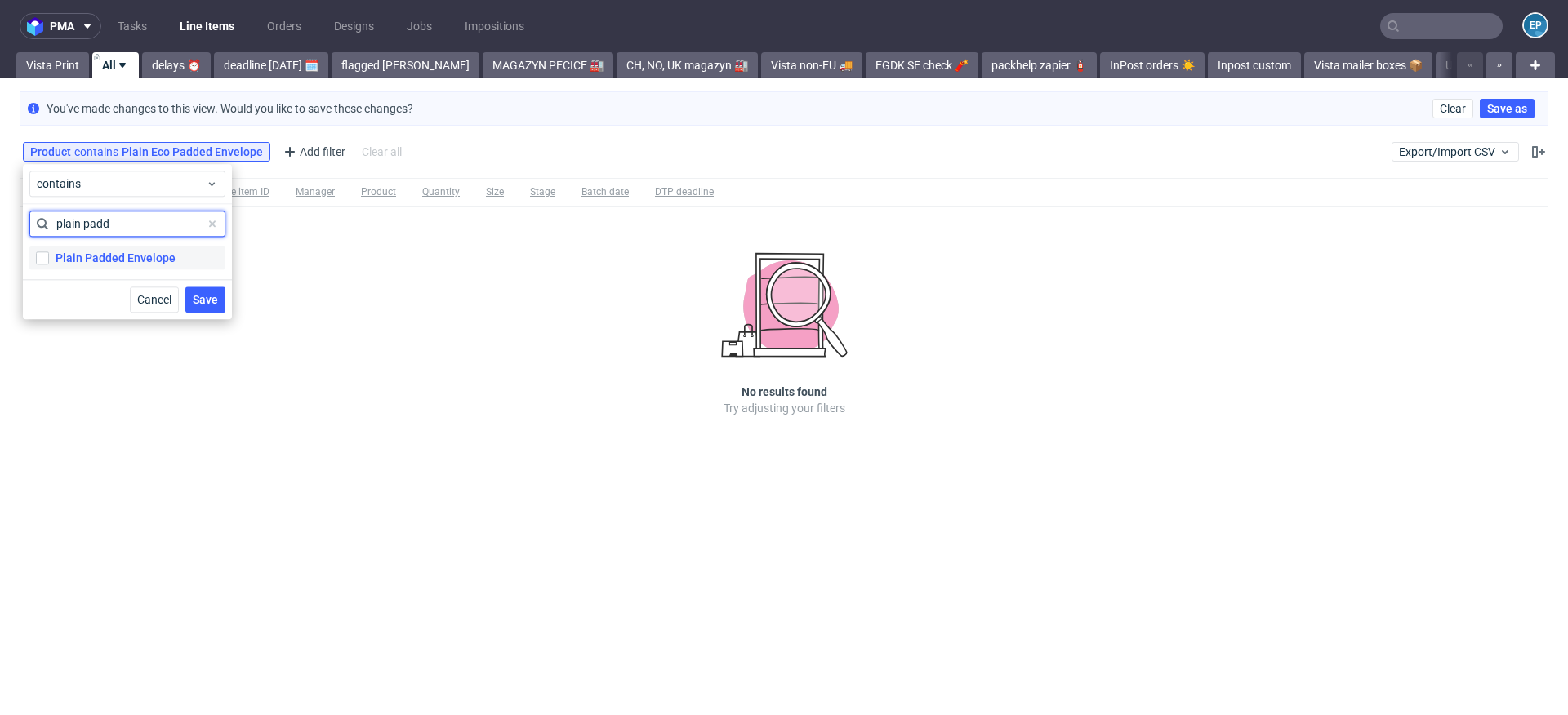
type input "plain padd"
click at [143, 255] on div "Plain Padded Envelope" at bounding box center [116, 258] width 120 height 16
click at [49, 255] on input "Plain Padded Envelope" at bounding box center [43, 258] width 13 height 13
checkbox input "true"
click at [201, 292] on button "Save" at bounding box center [205, 300] width 40 height 26
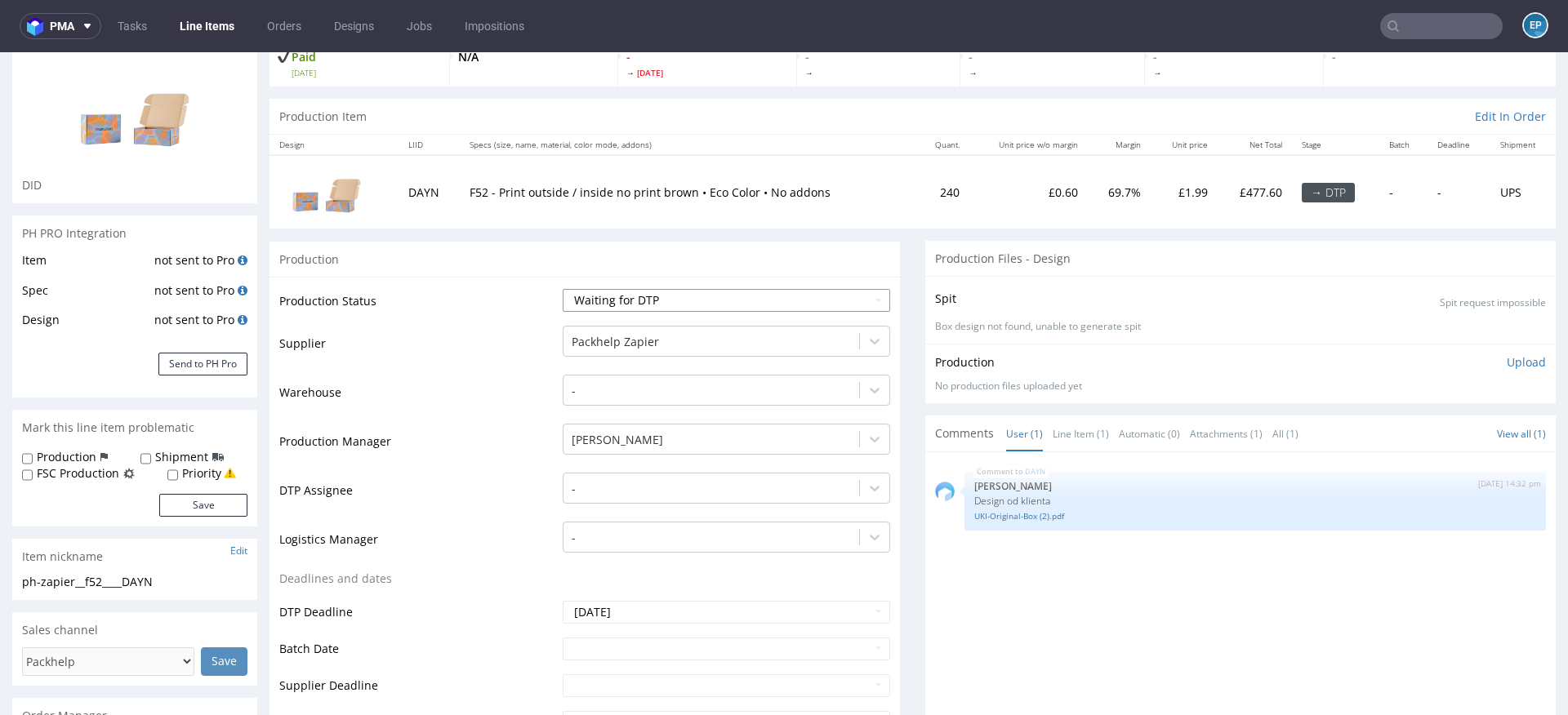
scroll to position [112, 0]
click at [609, 339] on div at bounding box center [711, 344] width 280 height 20
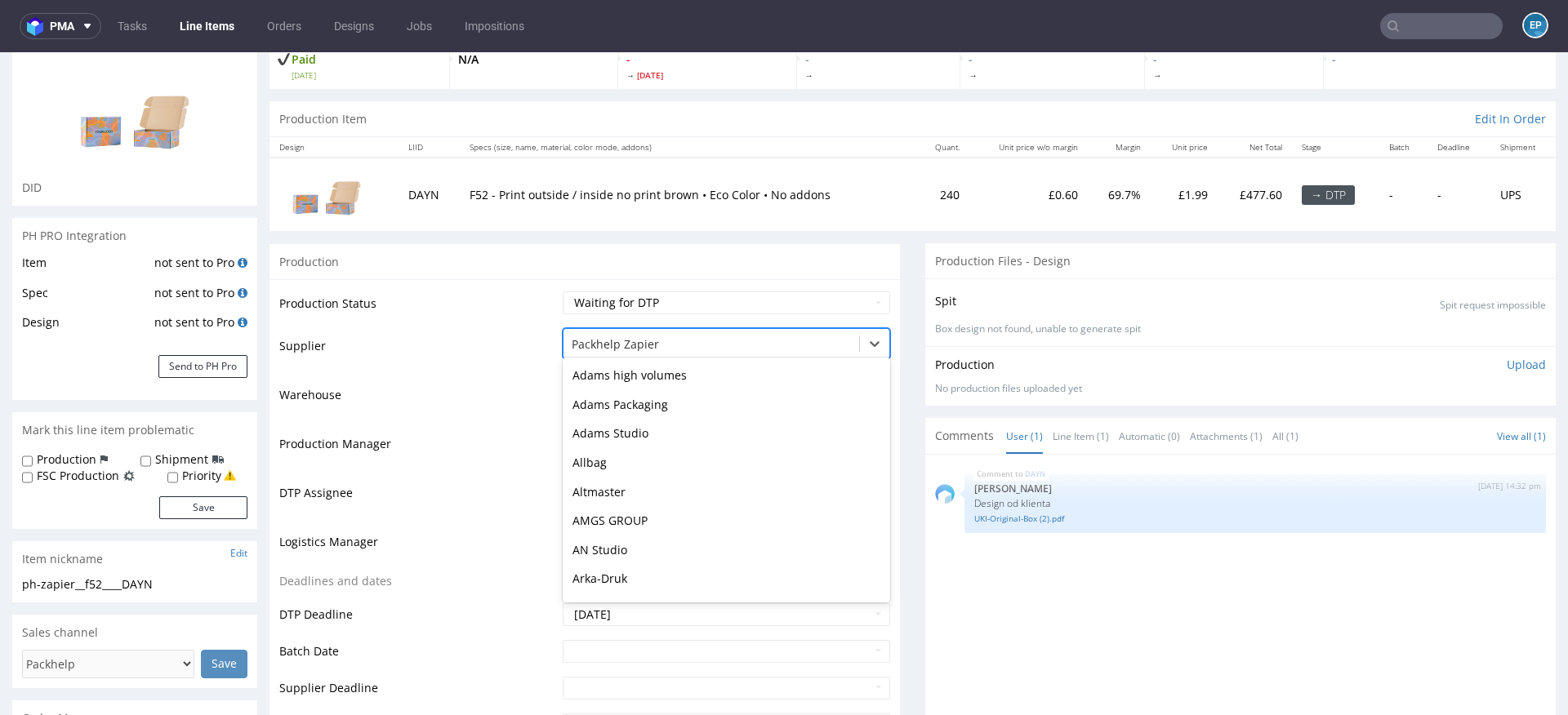
scroll to position [3197, 0]
type input "eg"
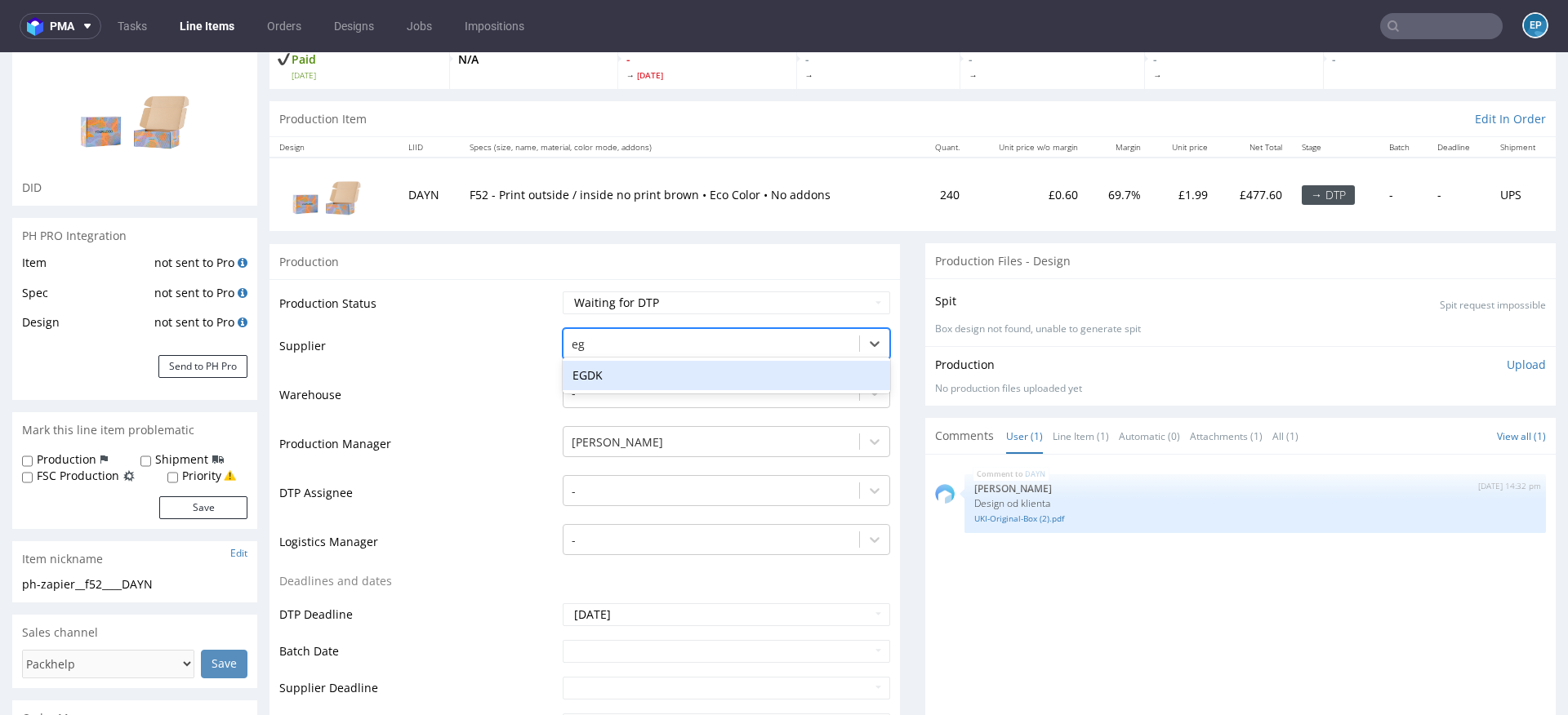
click at [608, 376] on div "EGDK" at bounding box center [726, 376] width 327 height 30
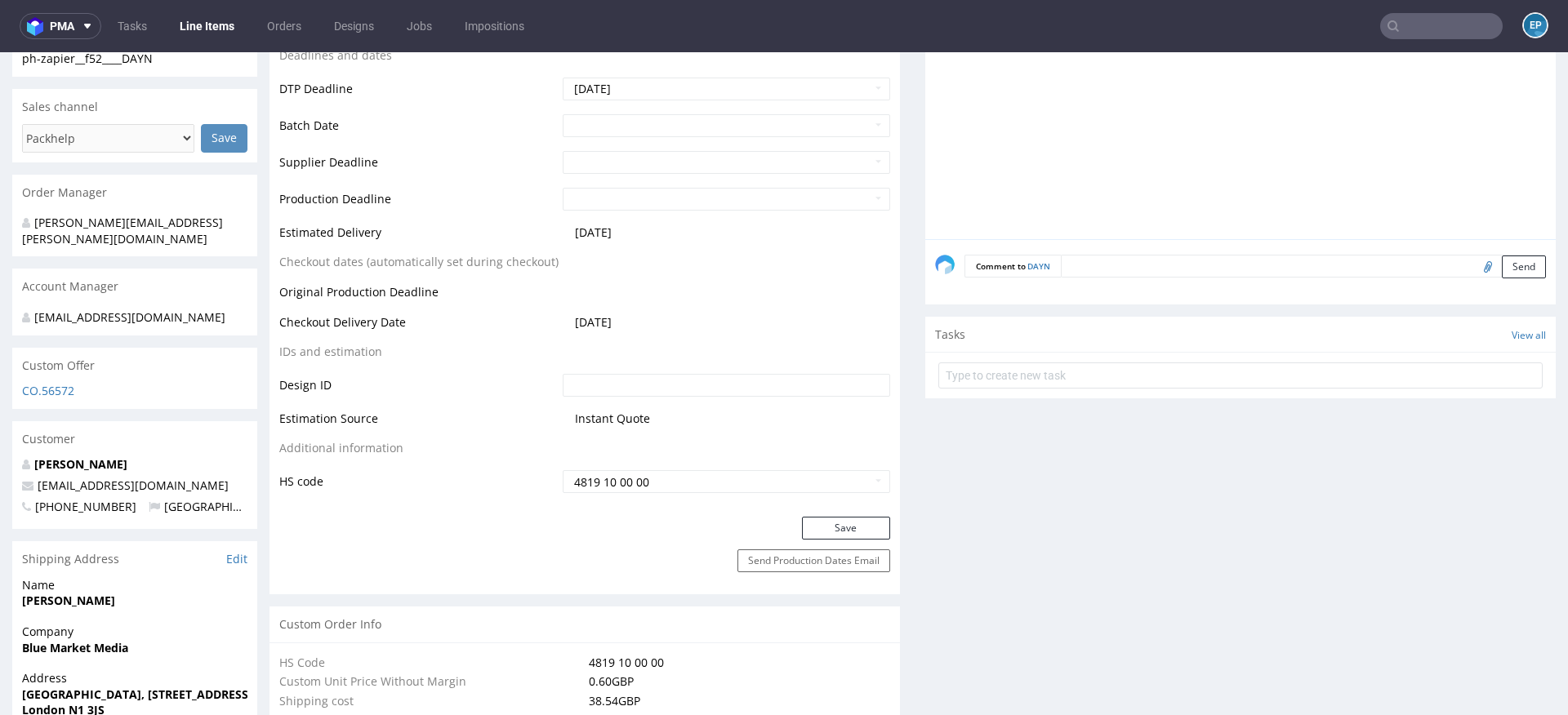
scroll to position [660, 0]
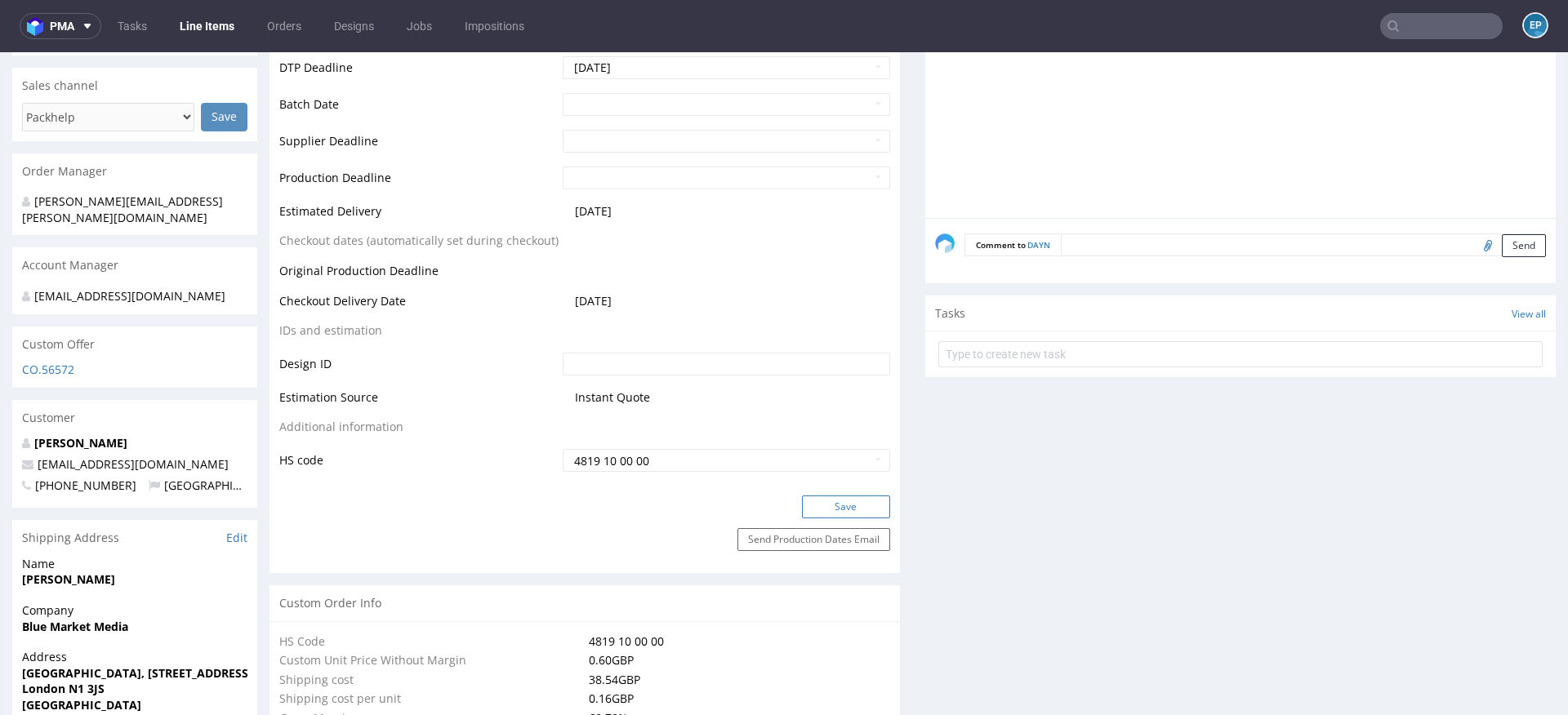
click at [818, 514] on button "Save" at bounding box center [846, 507] width 89 height 23
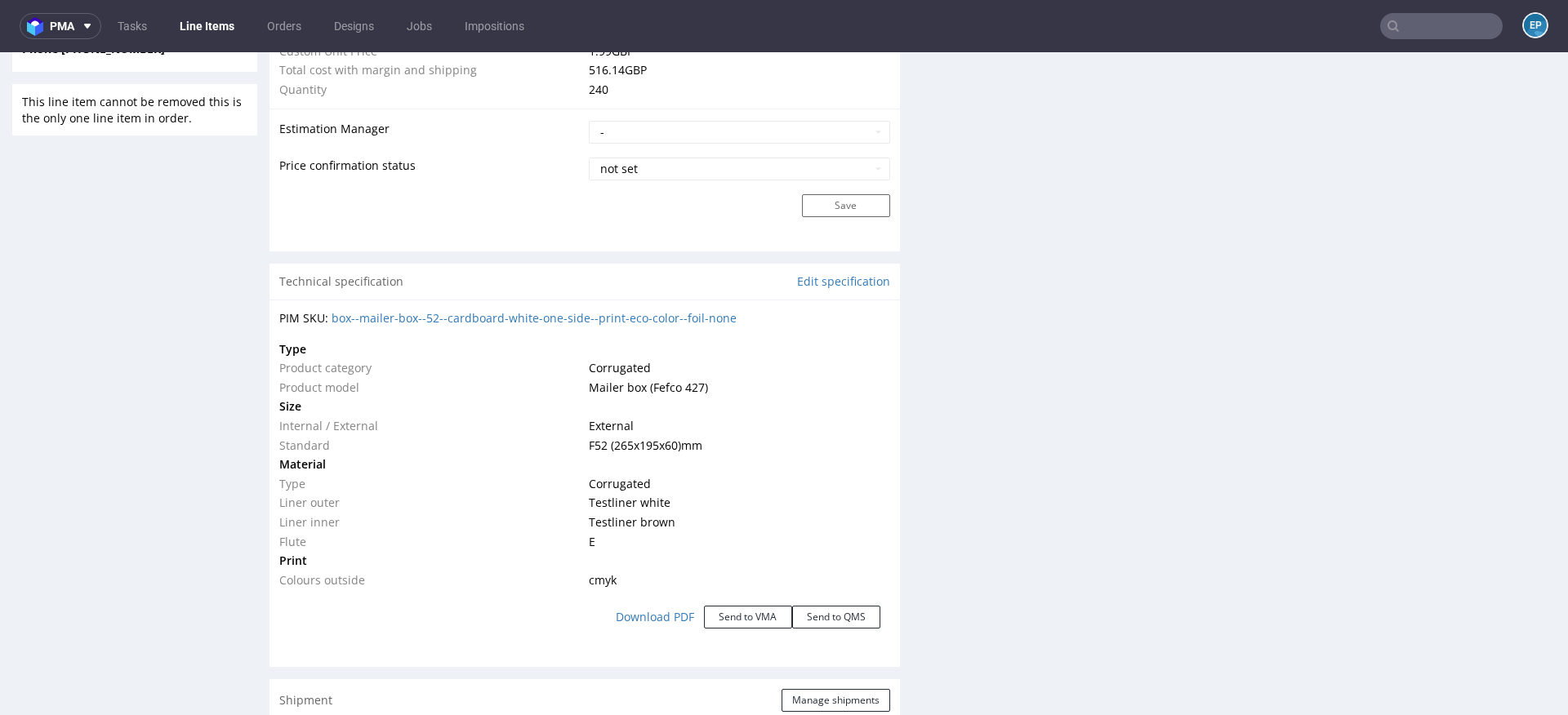
scroll to position [1346, 0]
click at [607, 353] on td at bounding box center [737, 350] width 305 height 20
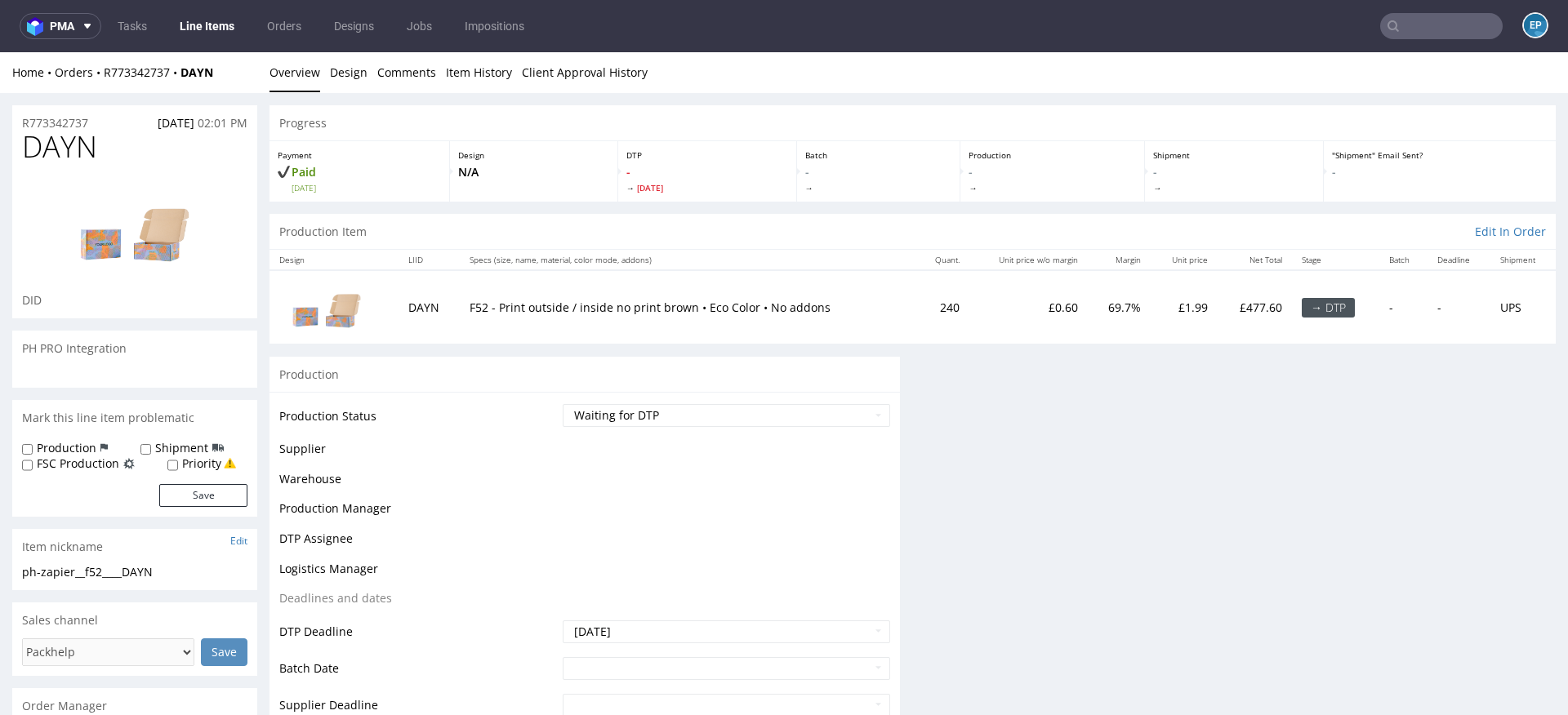
scroll to position [0, 0]
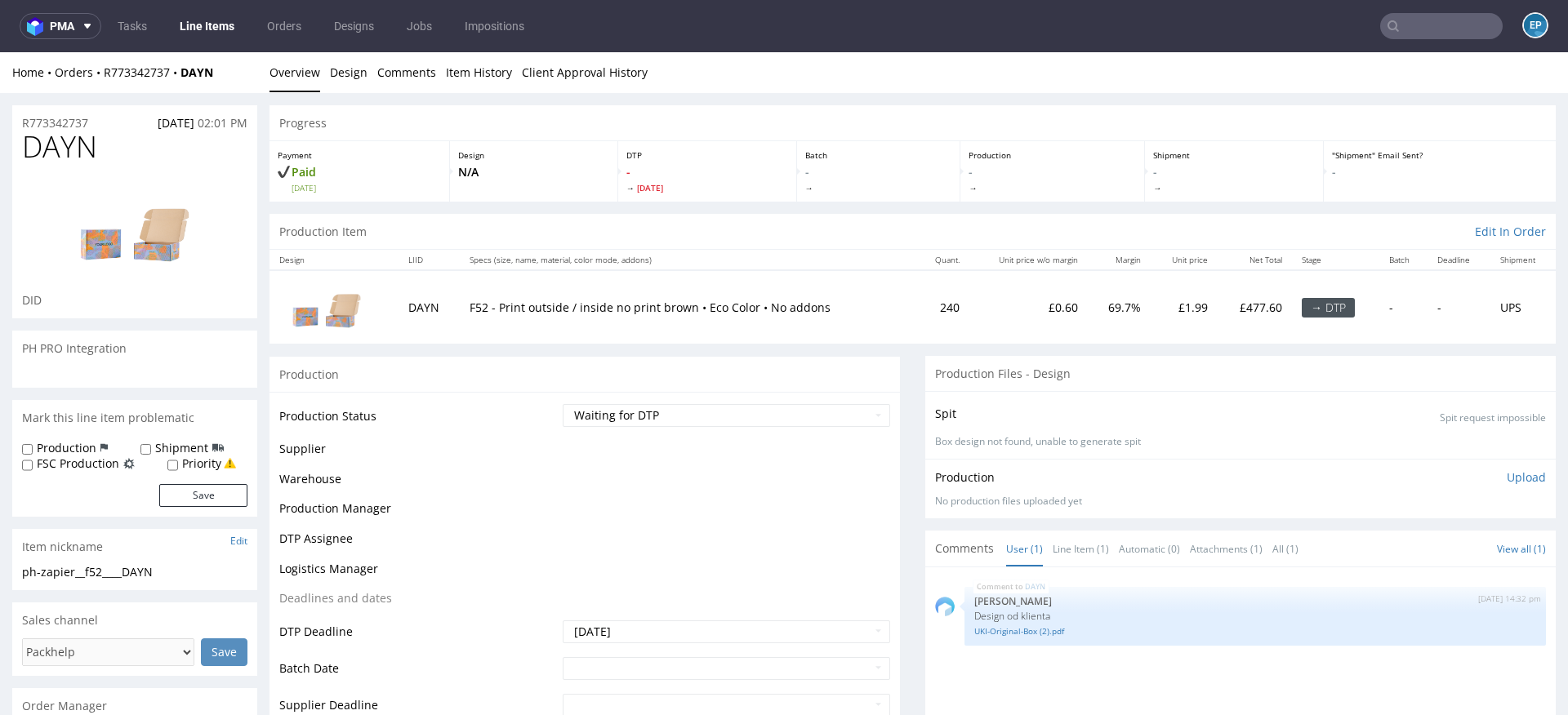
drag, startPoint x: 789, startPoint y: 317, endPoint x: 359, endPoint y: 307, distance: 430.1
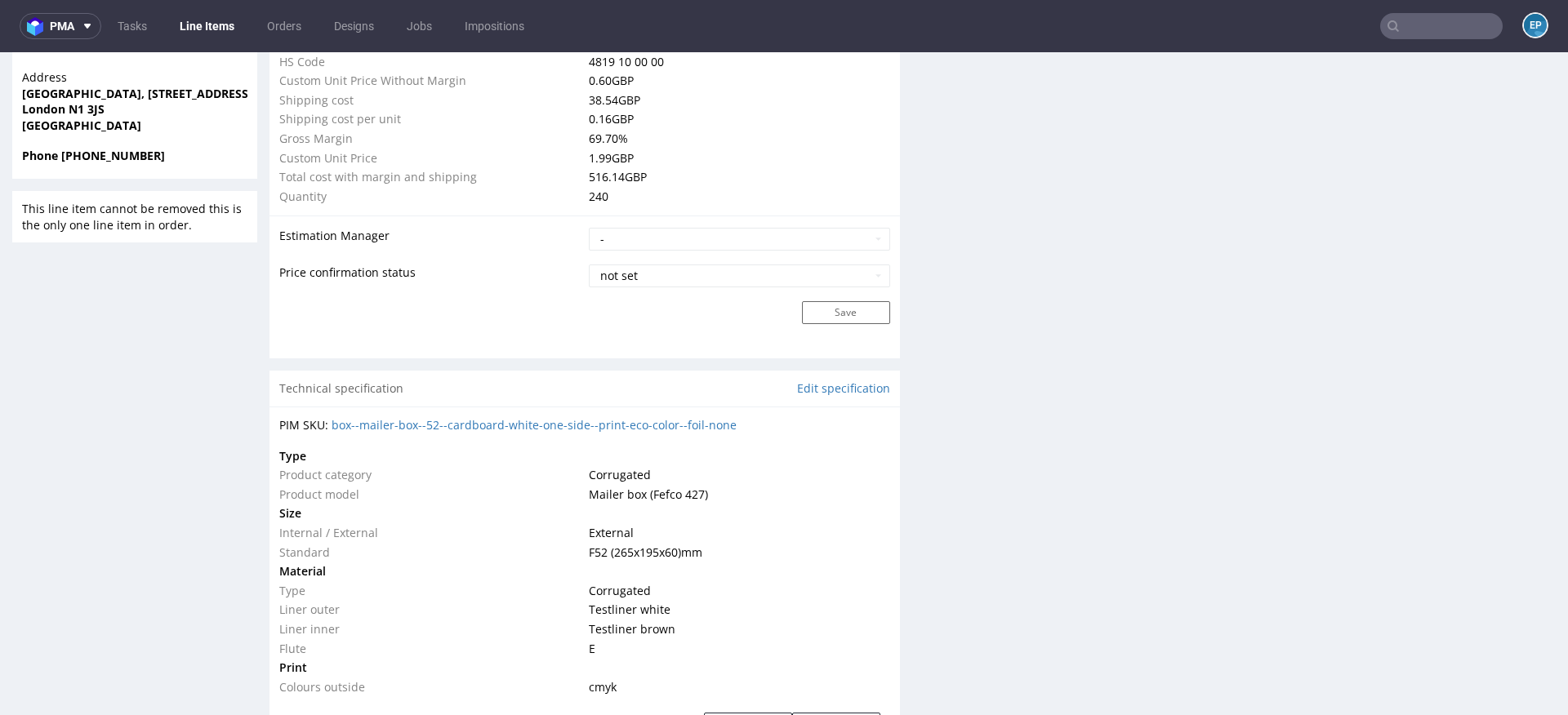
scroll to position [1280, 0]
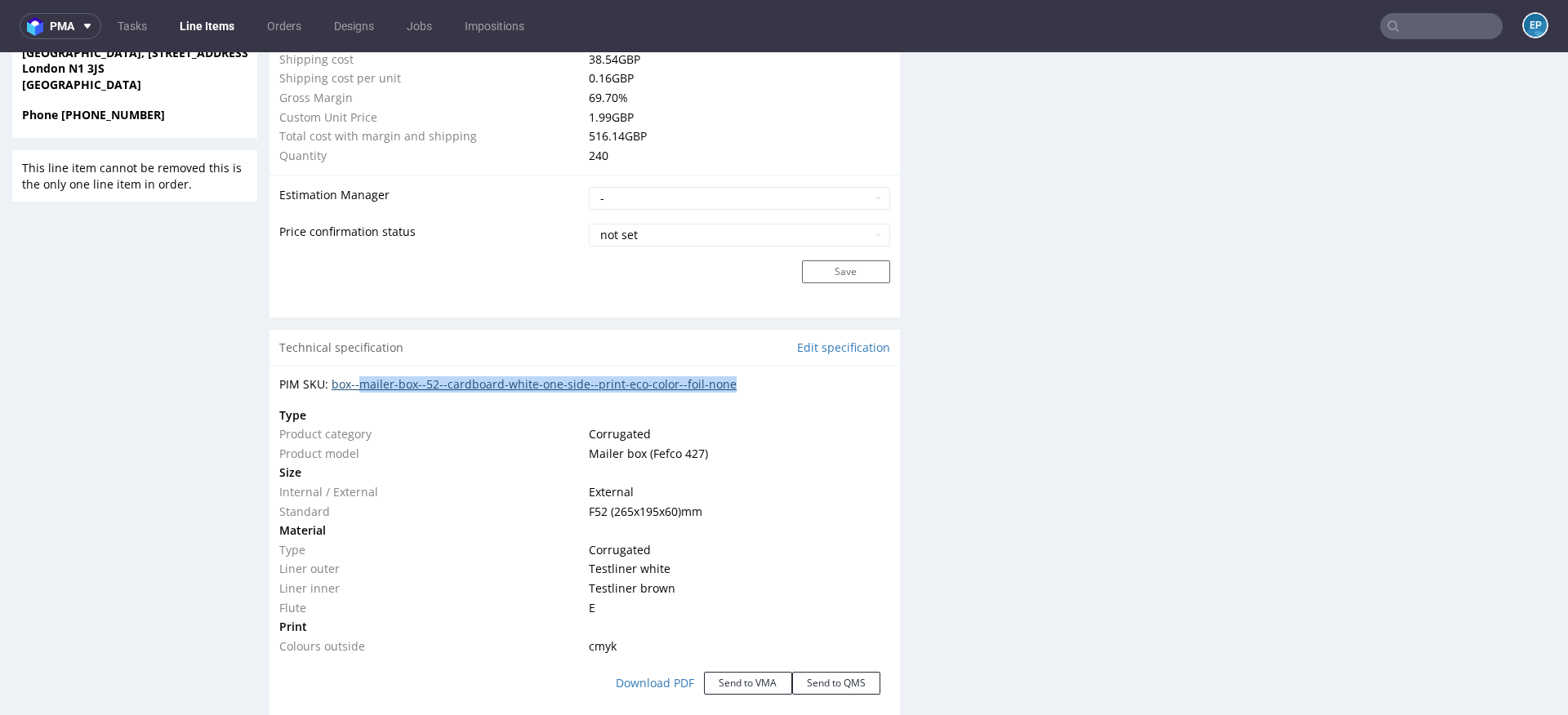
drag, startPoint x: 754, startPoint y: 382, endPoint x: 361, endPoint y: 388, distance: 393.0
click at [361, 388] on div "PIM SKU: box--mailer-box--52--cardboard-white-one-side--print-eco-color--foil-n…" at bounding box center [585, 385] width 611 height 16
copy link "mailer-box--52--cardboard-white-one-side--print-eco-color--foil-none"
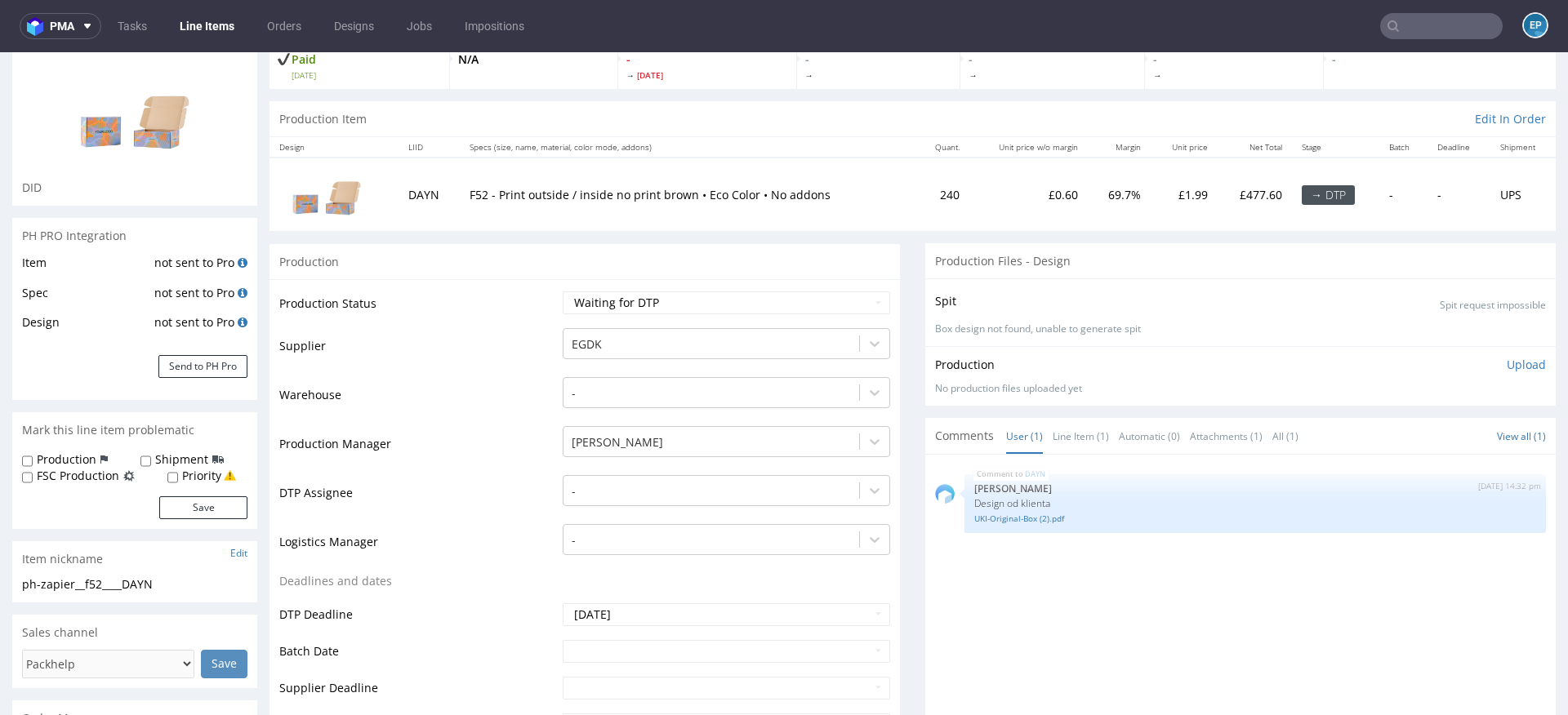
scroll to position [0, 0]
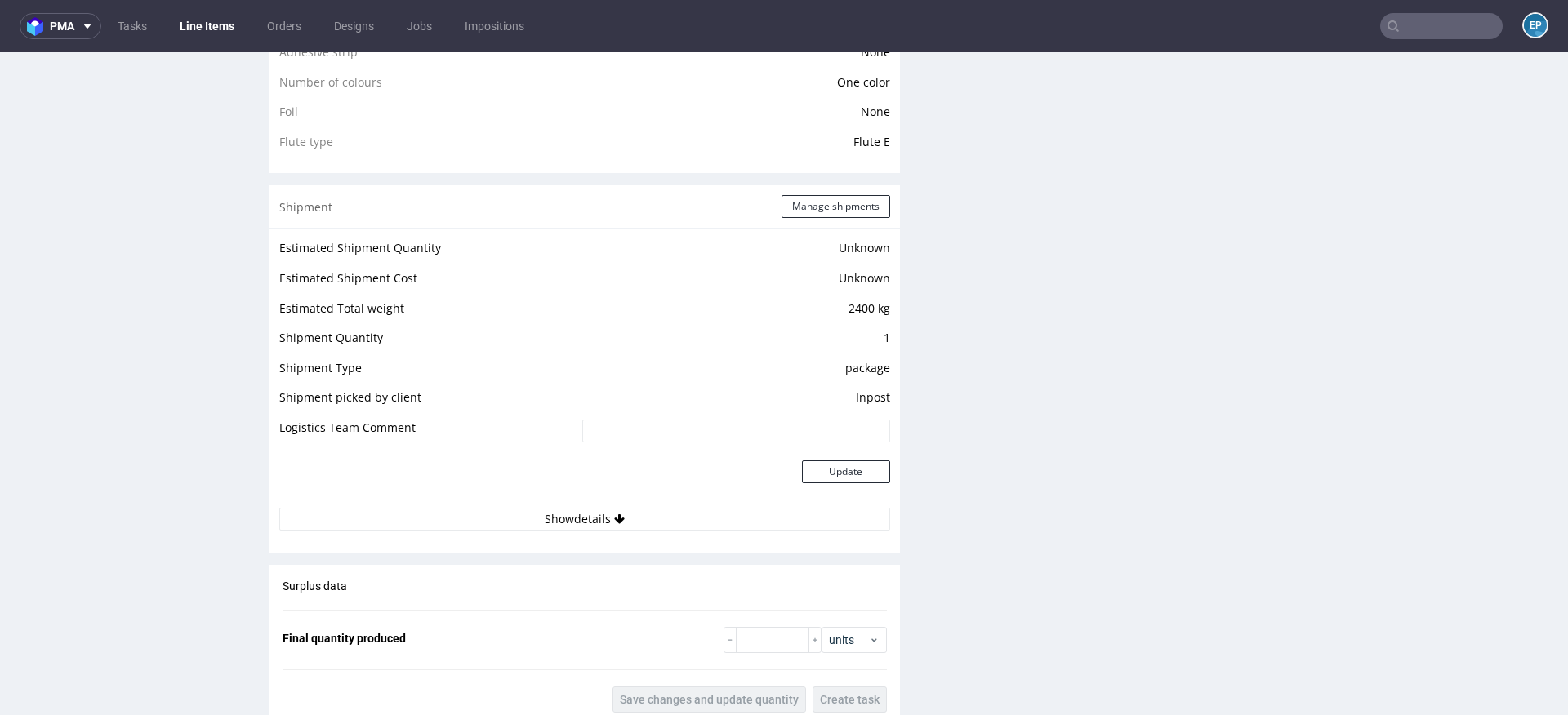
scroll to position [1355, 0]
click at [829, 203] on button "Manage shipments" at bounding box center [836, 203] width 108 height 23
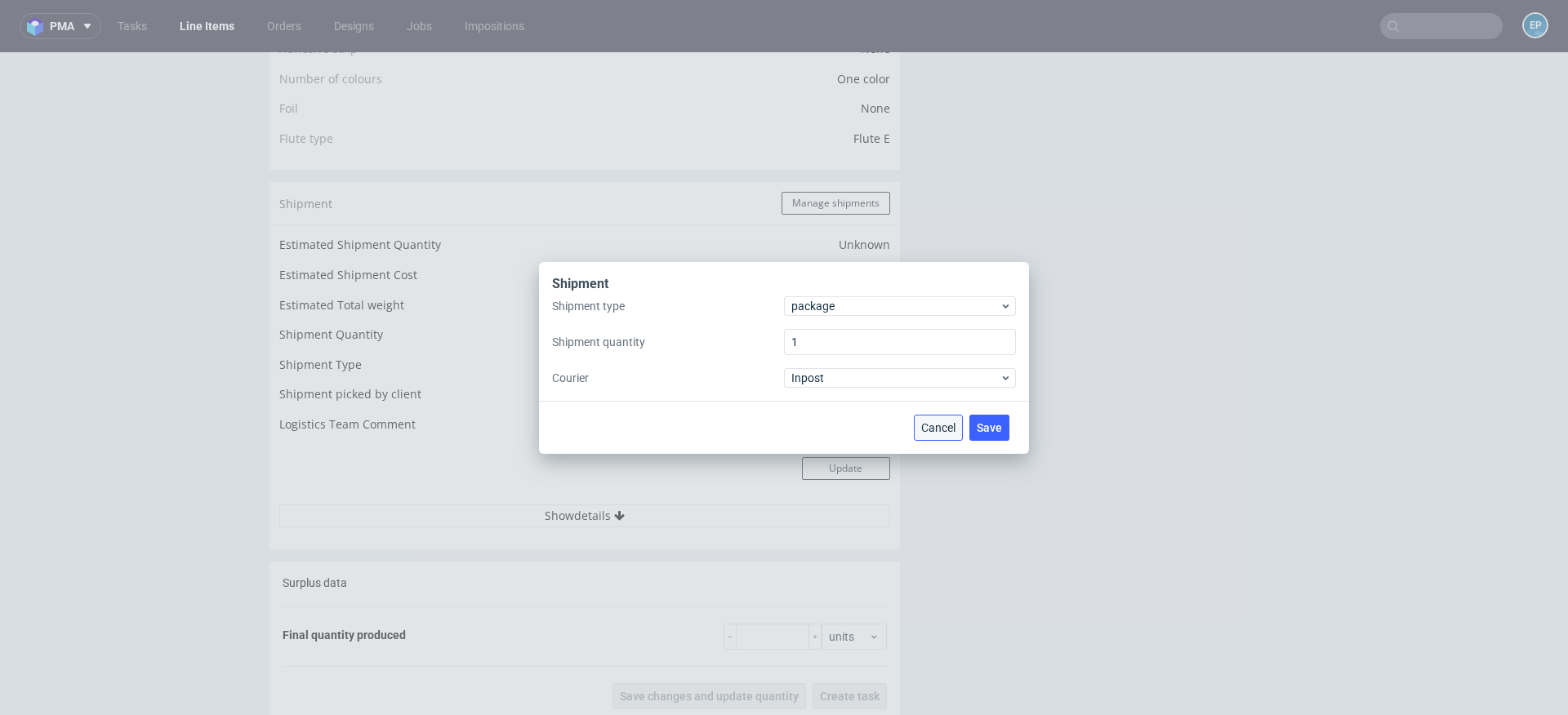
click at [941, 435] on button "Cancel" at bounding box center [938, 428] width 49 height 26
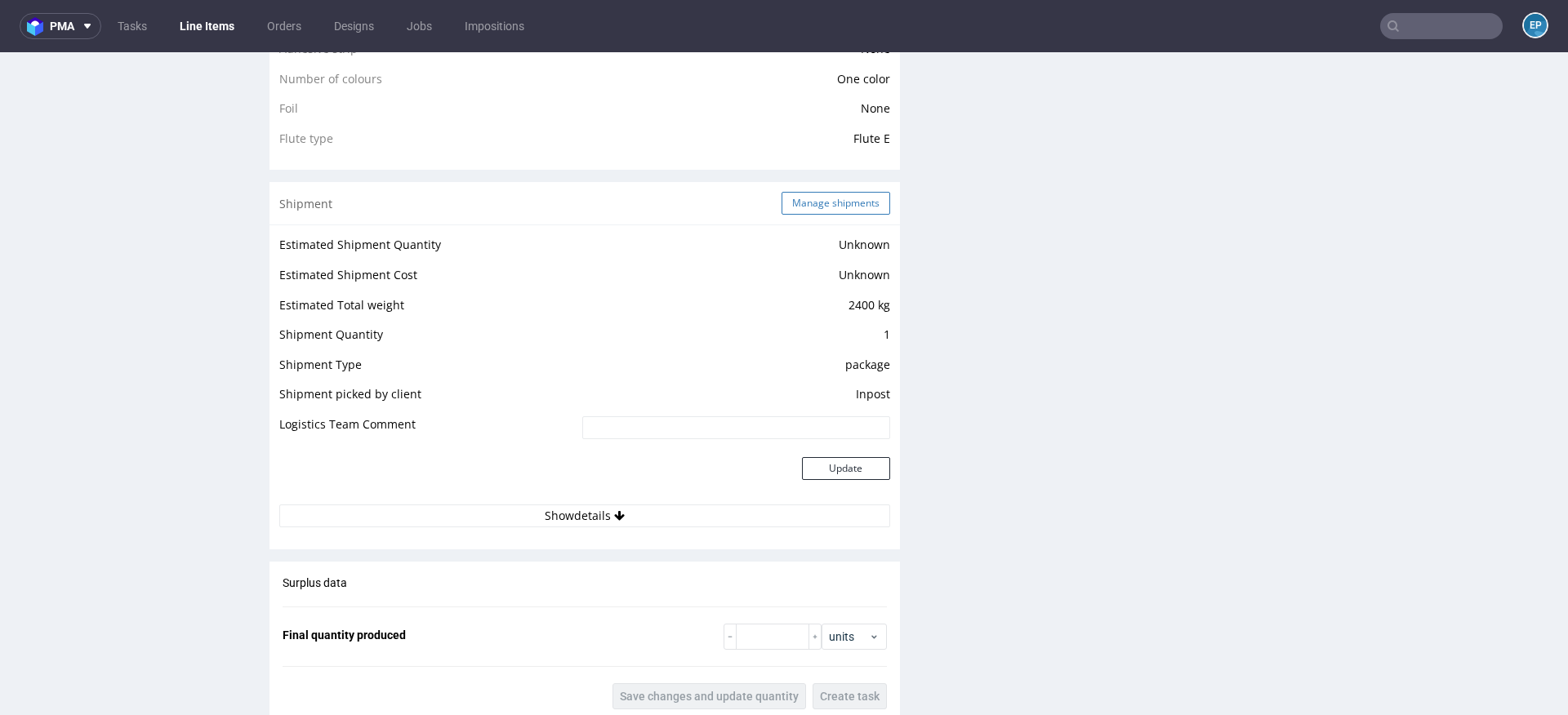
click at [814, 206] on button "Manage shipments" at bounding box center [836, 203] width 108 height 23
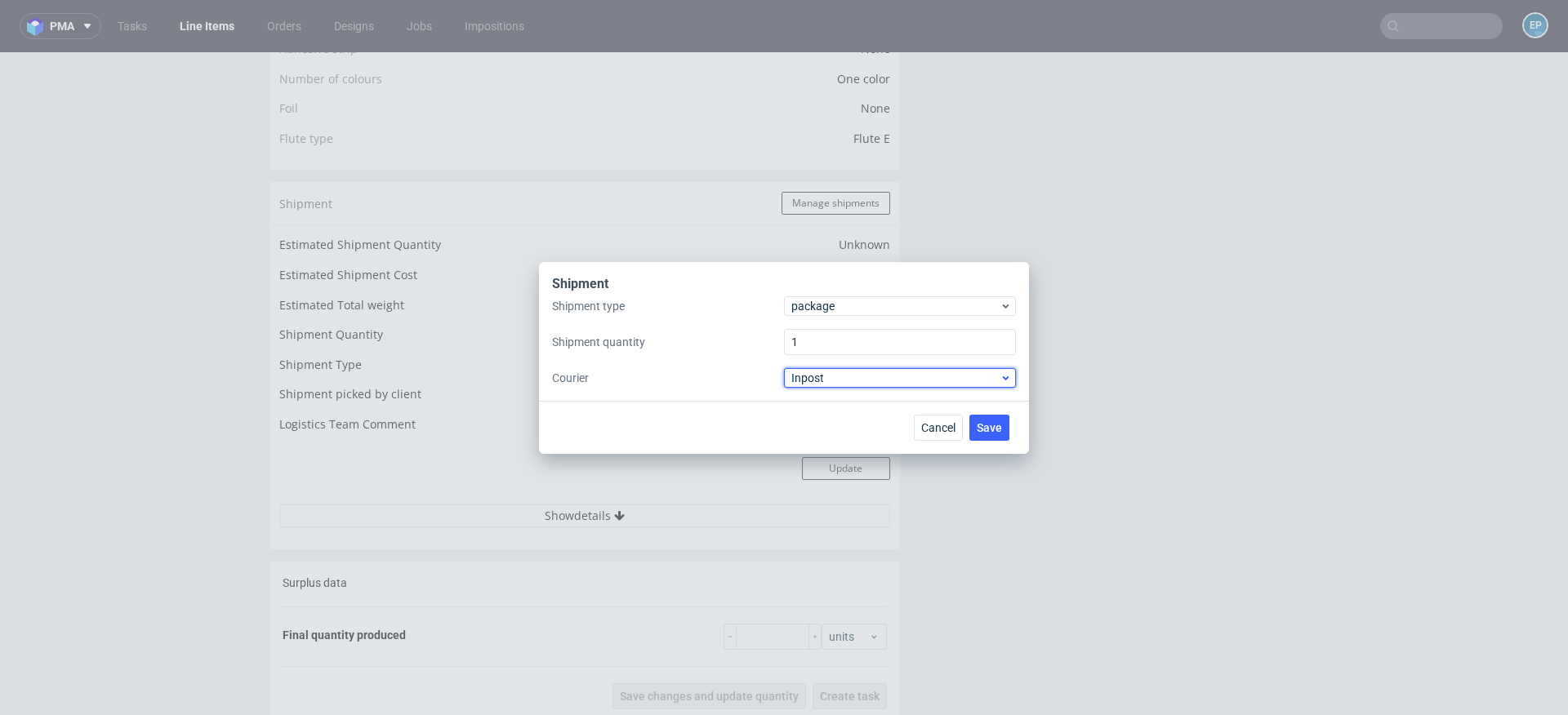
click at [843, 385] on span "Inpost" at bounding box center [896, 378] width 208 height 16
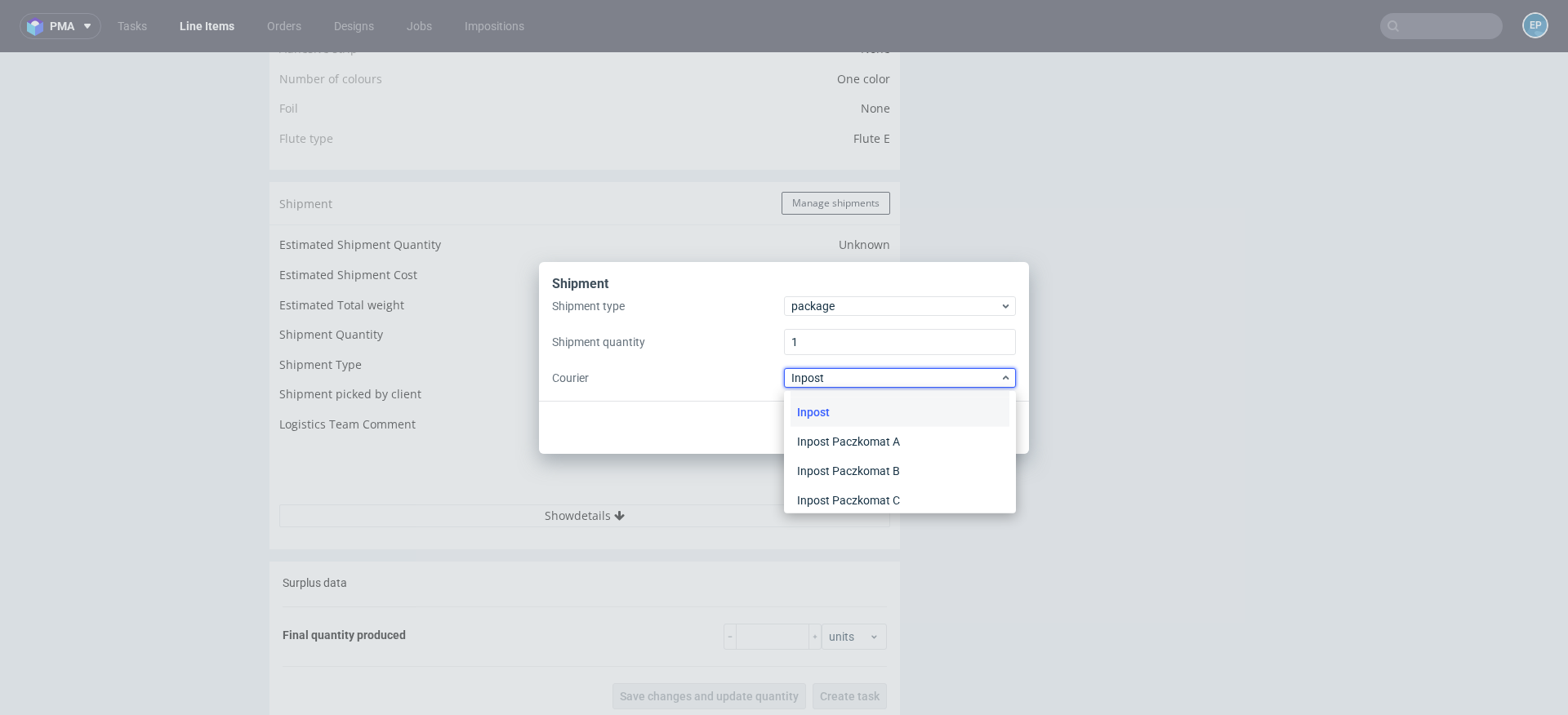
scroll to position [85, 0]
click at [1055, 248] on div "Shipment Shipment type package Shipment quantity 1 Courier Inpost Cancel Save A…" at bounding box center [784, 358] width 1568 height 715
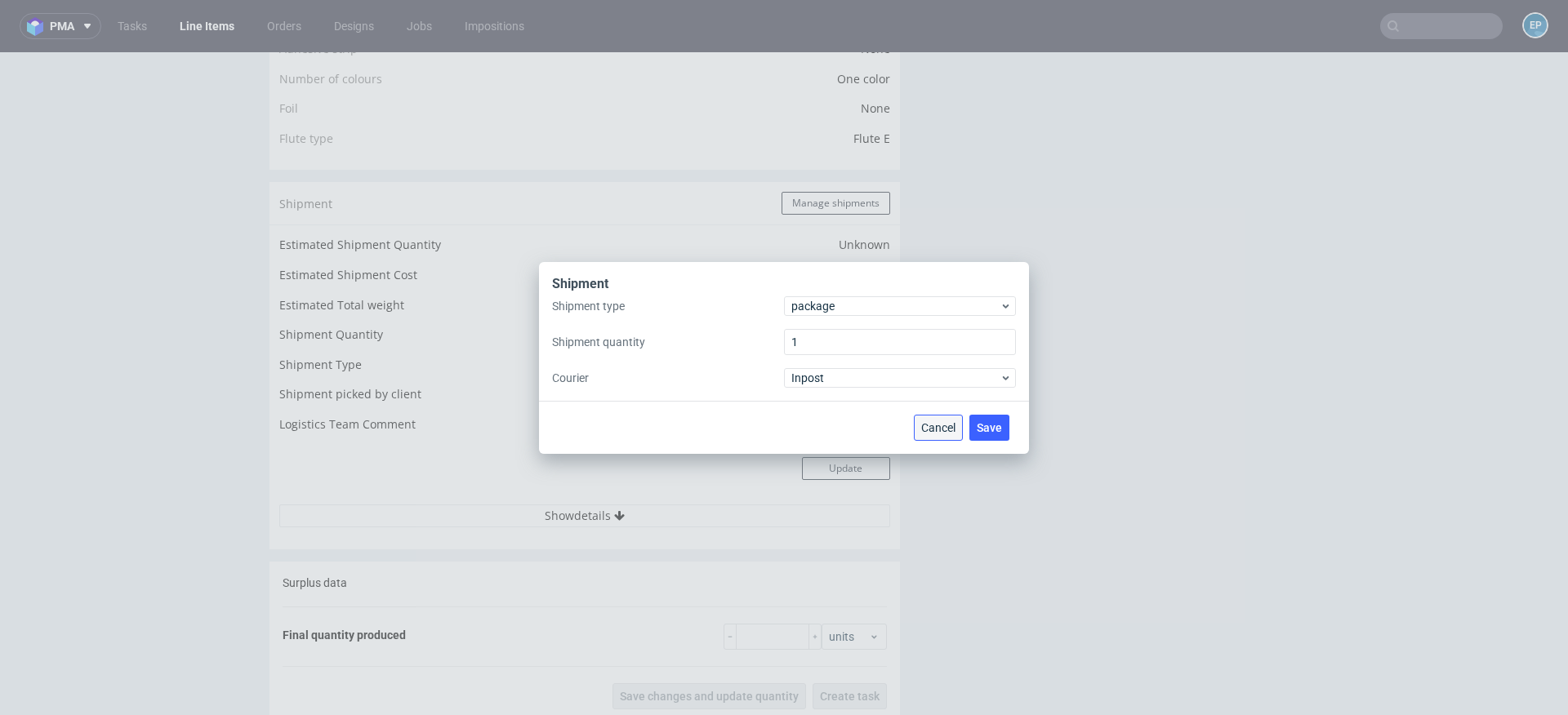
click at [947, 426] on span "Cancel" at bounding box center [938, 428] width 34 height 11
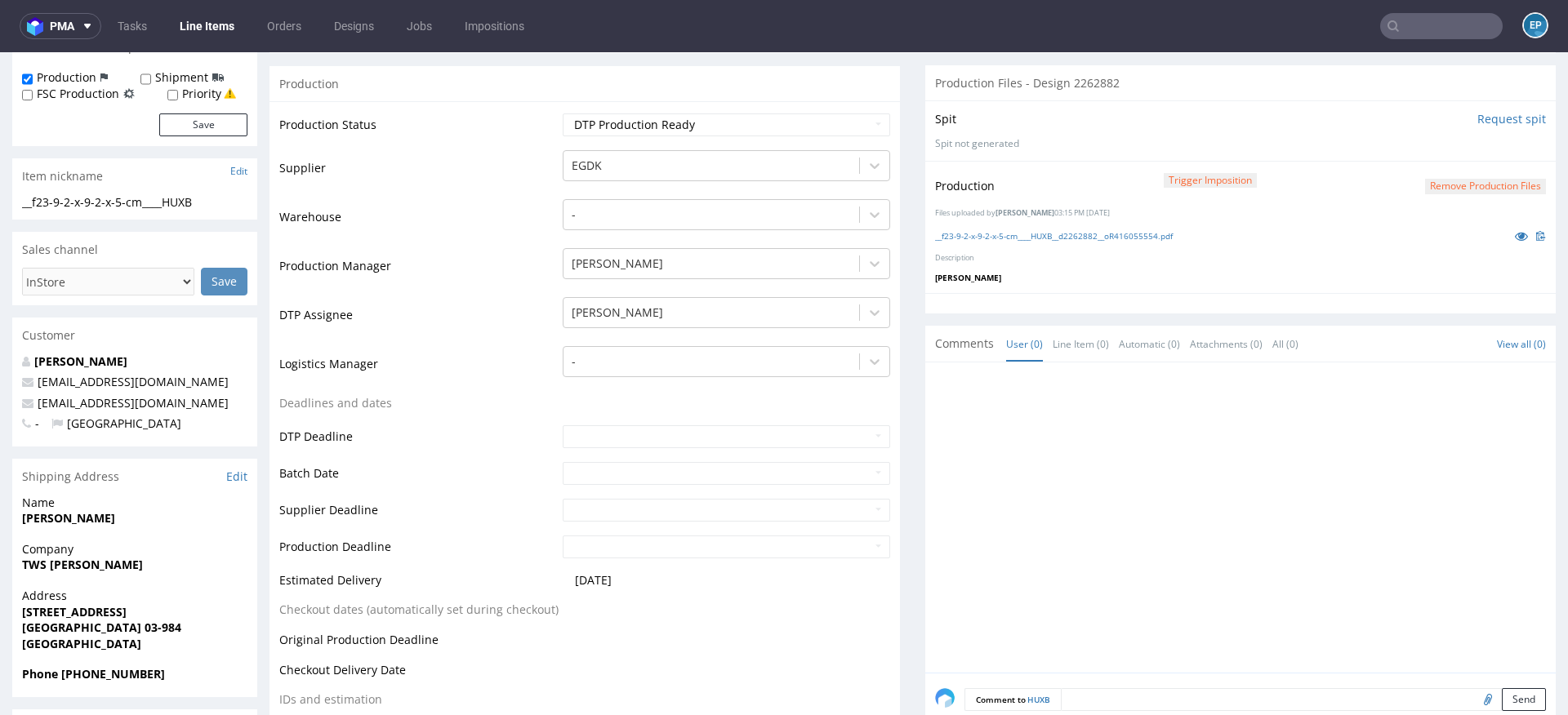
scroll to position [280, 0]
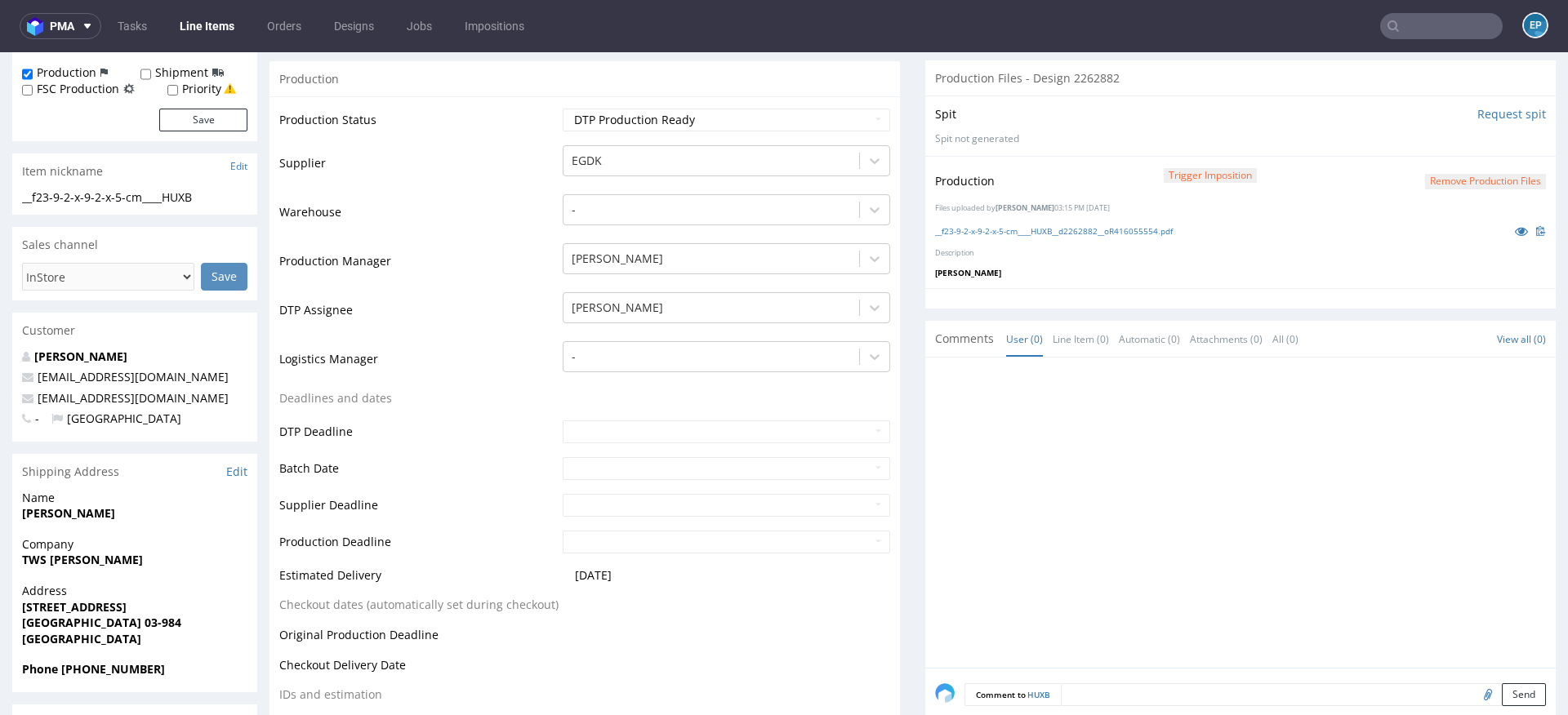
click at [181, 65] on label "Shipment" at bounding box center [181, 73] width 53 height 16
click at [151, 68] on input "Shipment" at bounding box center [145, 75] width 11 height 13
checkbox input "true"
click at [195, 124] on button "Save" at bounding box center [203, 120] width 89 height 23
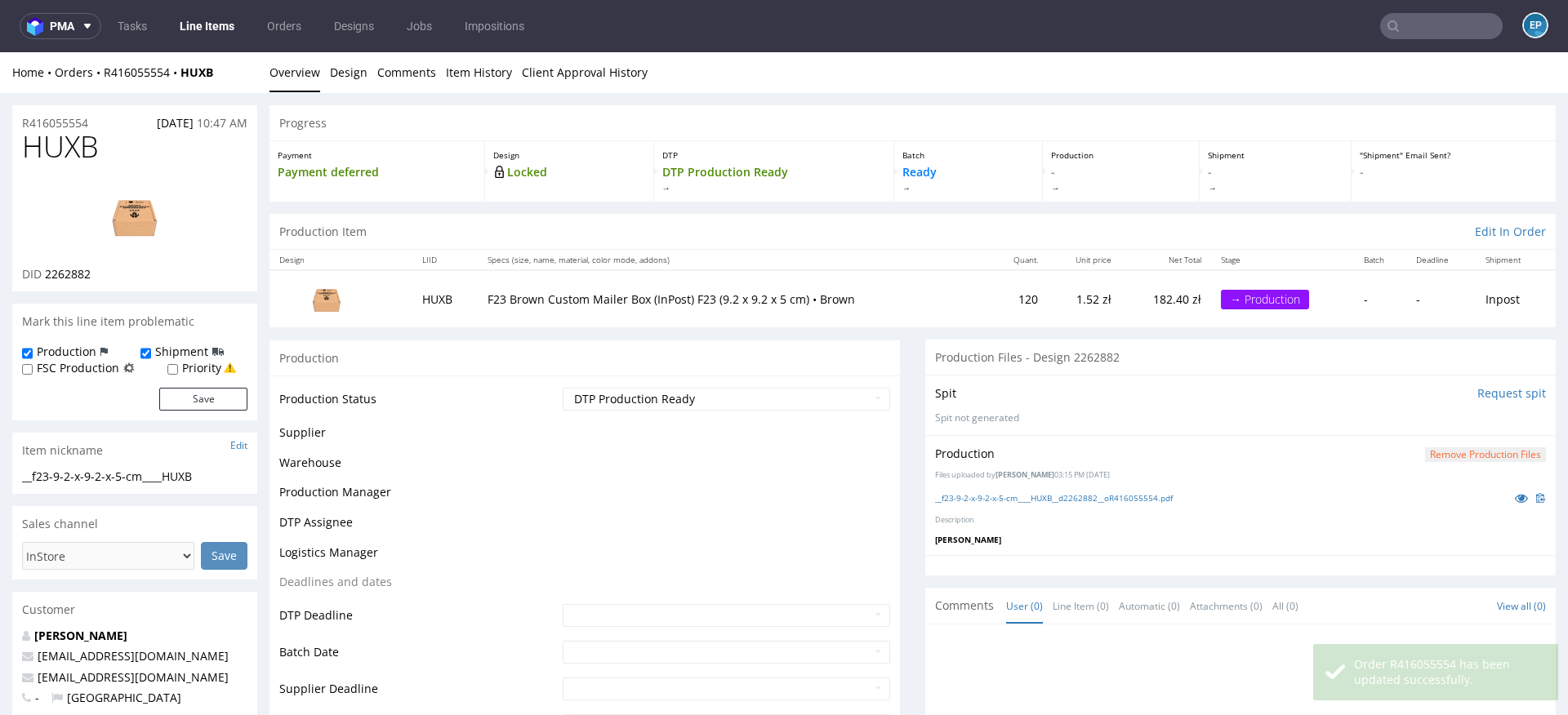
scroll to position [0, 0]
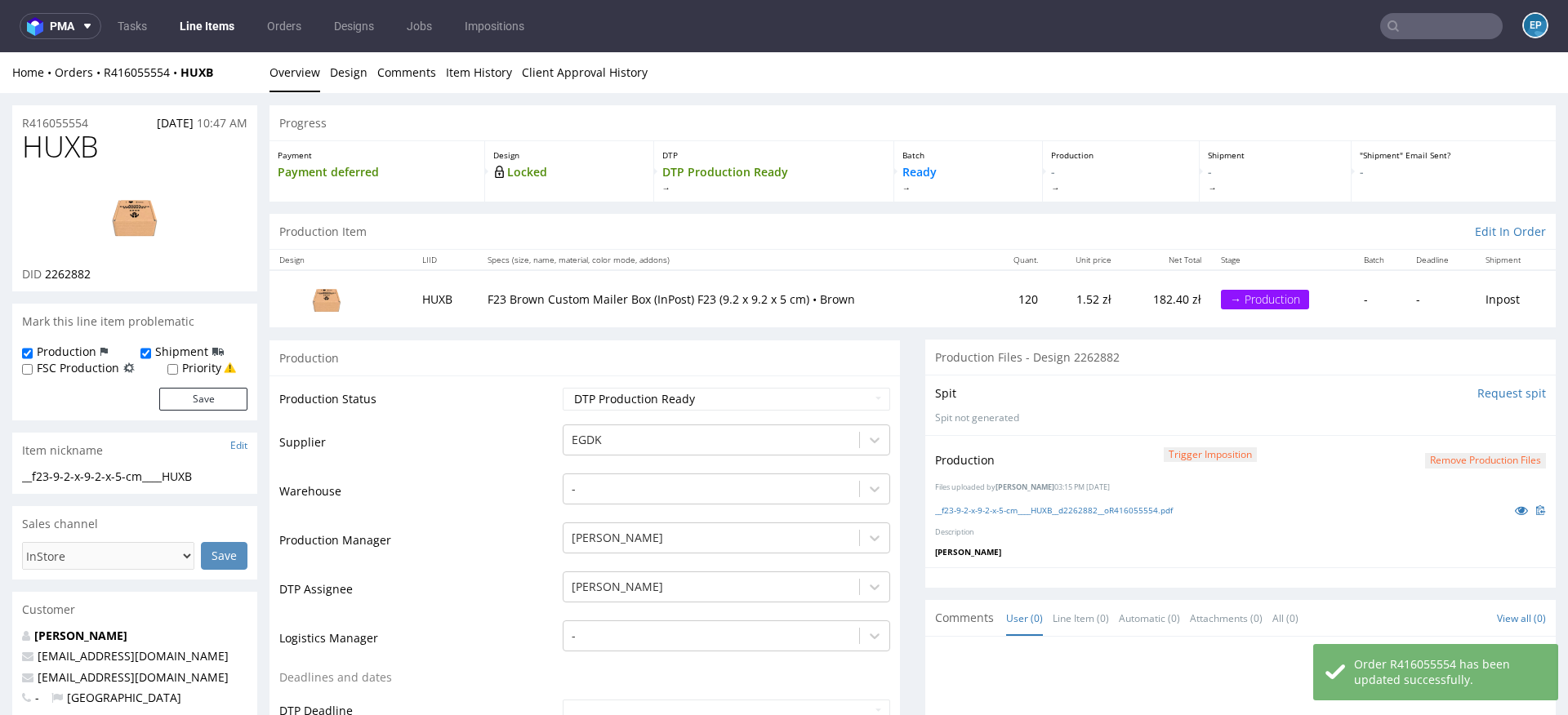
click at [182, 371] on label "Priority" at bounding box center [202, 368] width 39 height 16
click at [178, 371] on input "Priority" at bounding box center [172, 370] width 11 height 13
checkbox input "true"
click at [185, 403] on button "Save" at bounding box center [203, 399] width 89 height 23
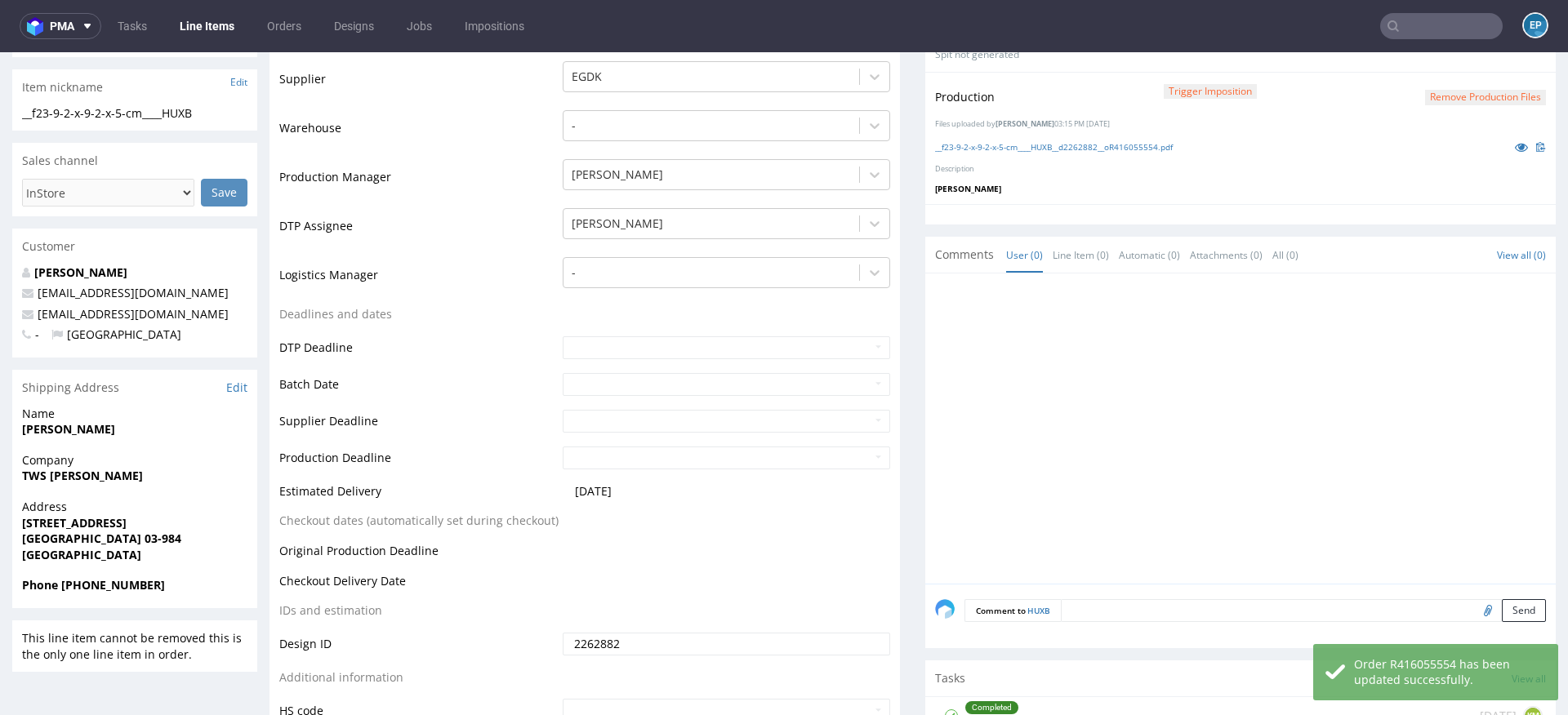
scroll to position [376, 0]
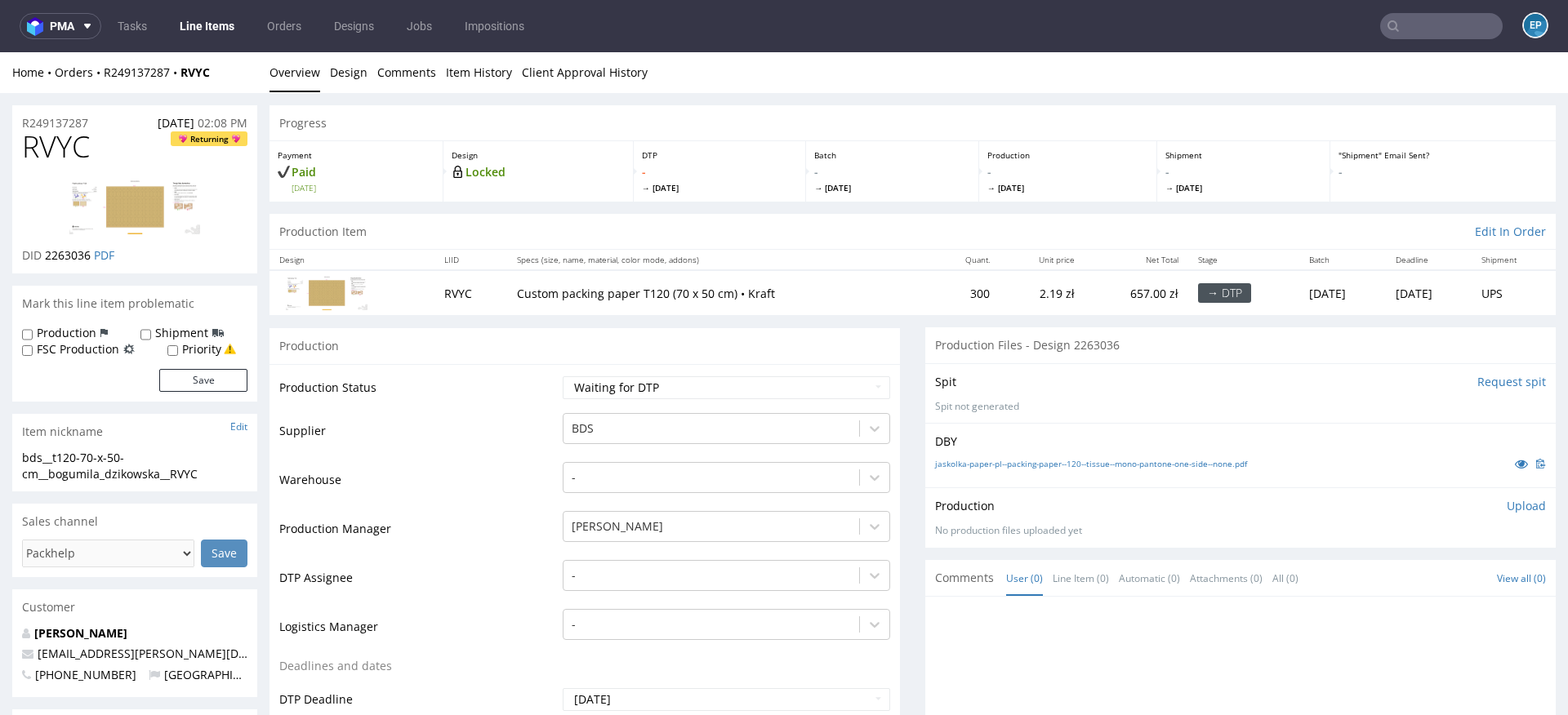
click at [212, 32] on link "Line Items" at bounding box center [207, 26] width 75 height 26
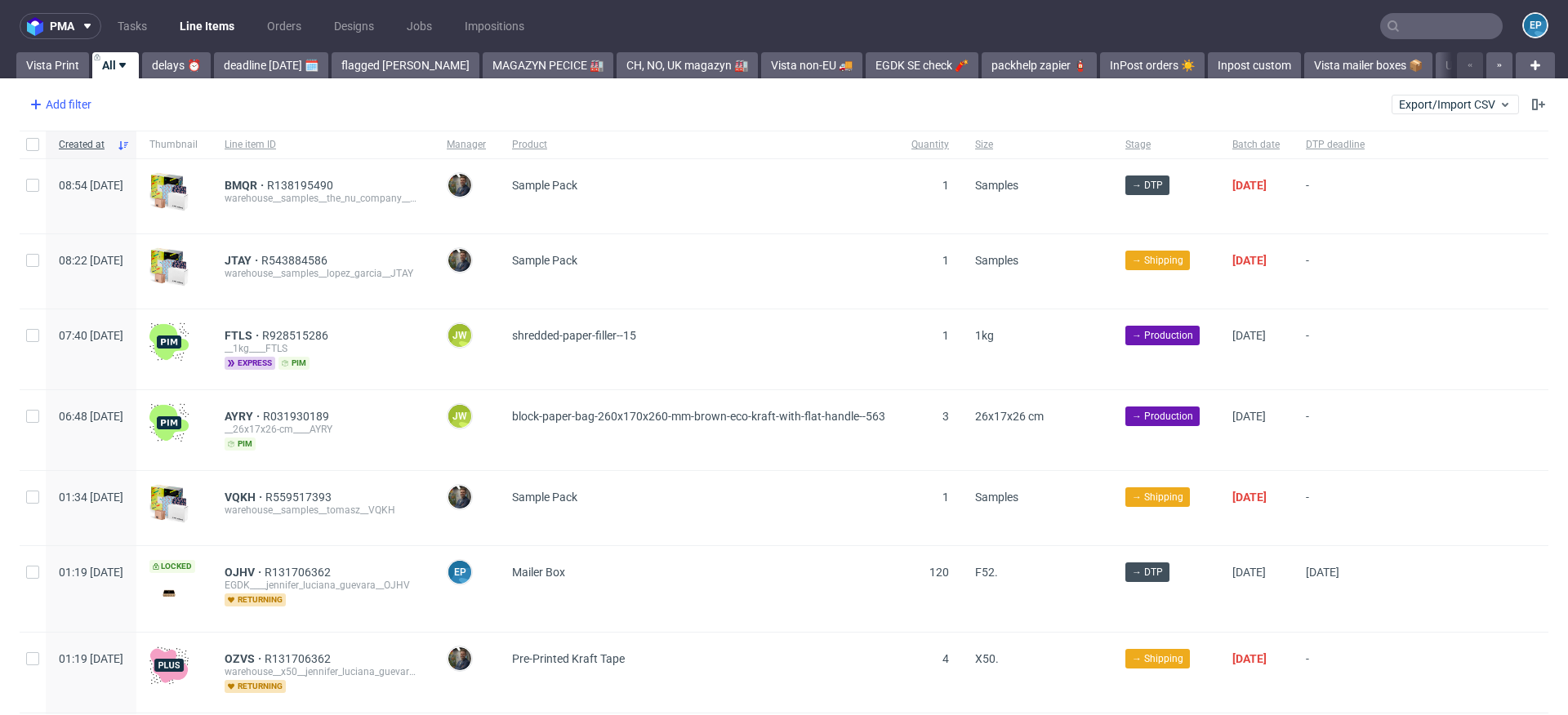
click at [64, 101] on div "Add filter" at bounding box center [59, 105] width 72 height 26
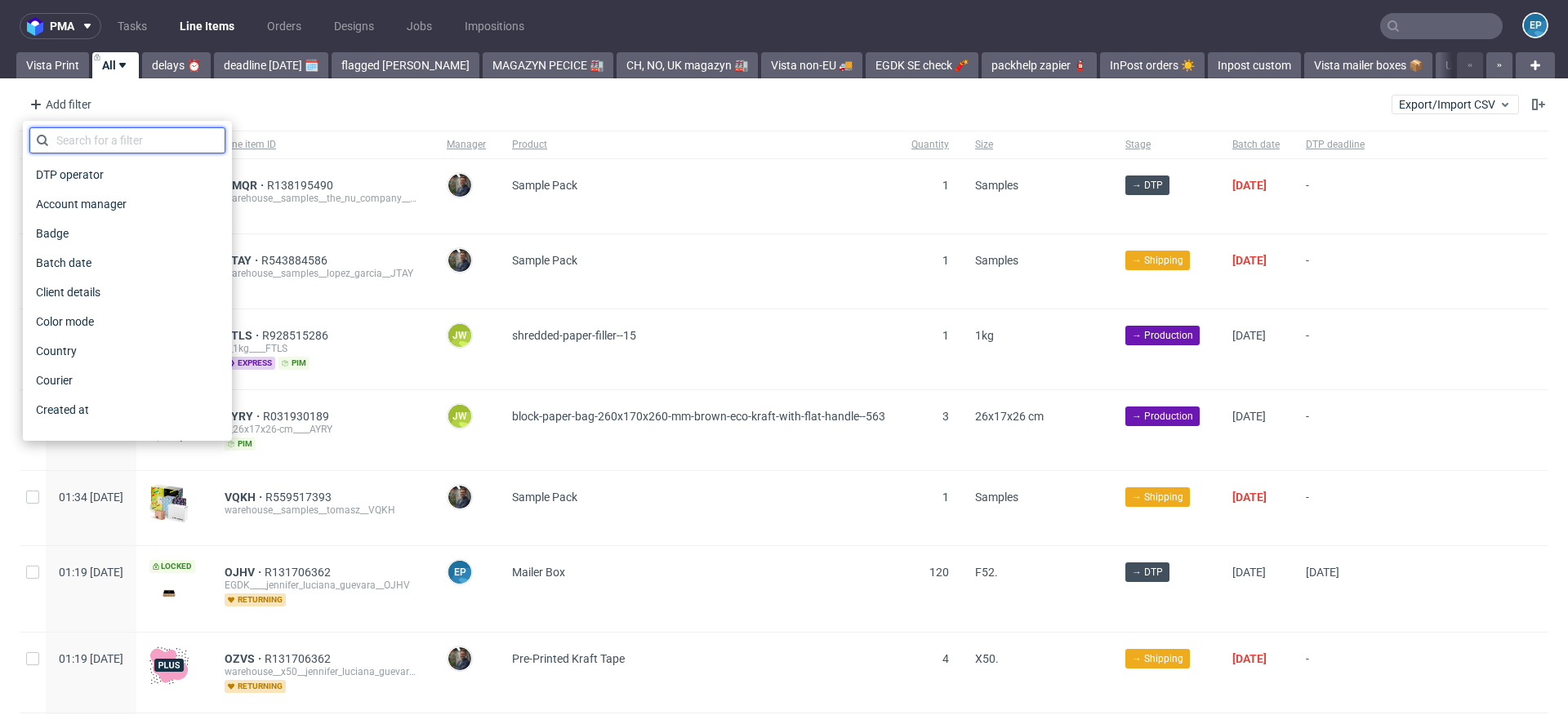
click at [91, 139] on input "text" at bounding box center [127, 140] width 196 height 26
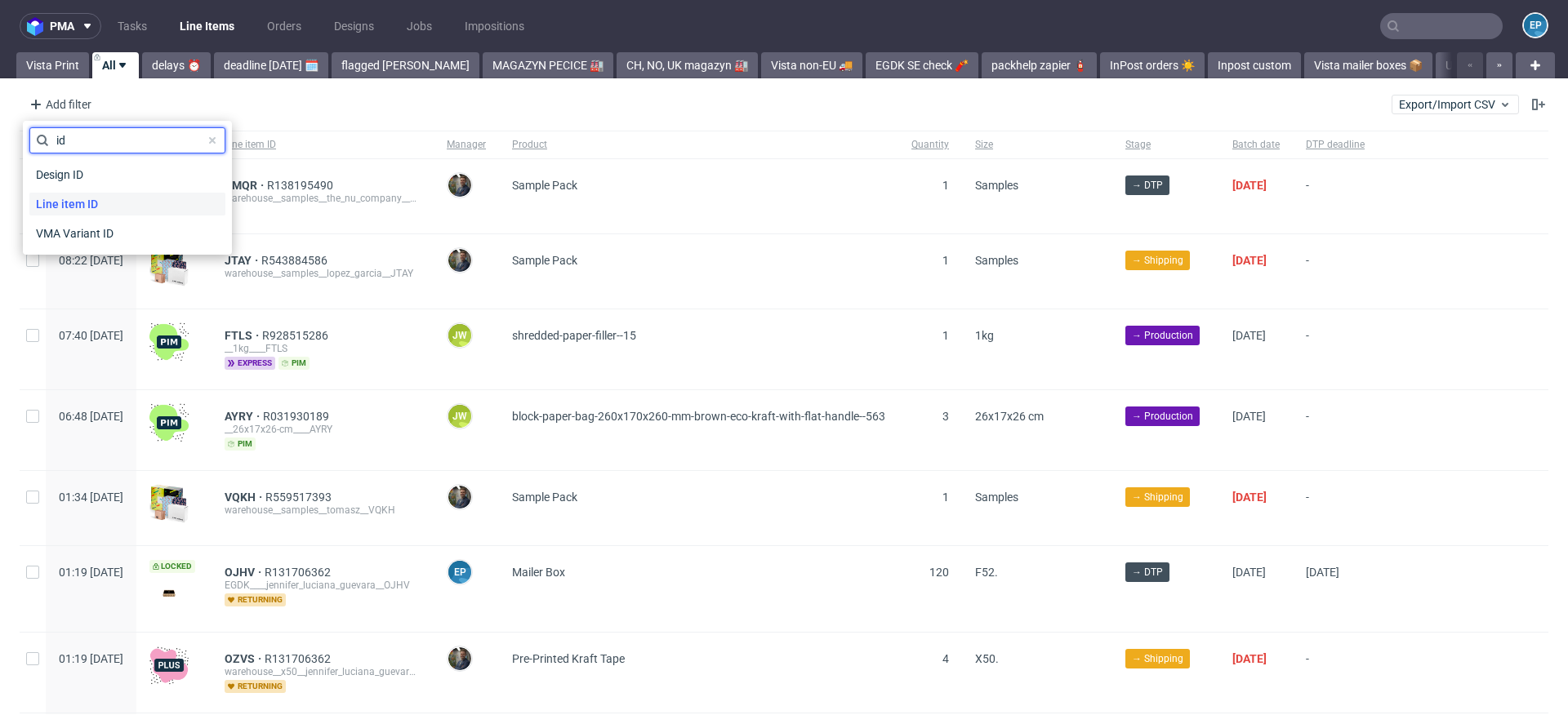
type input "id"
click at [92, 198] on span "Line item ID" at bounding box center [67, 204] width 75 height 23
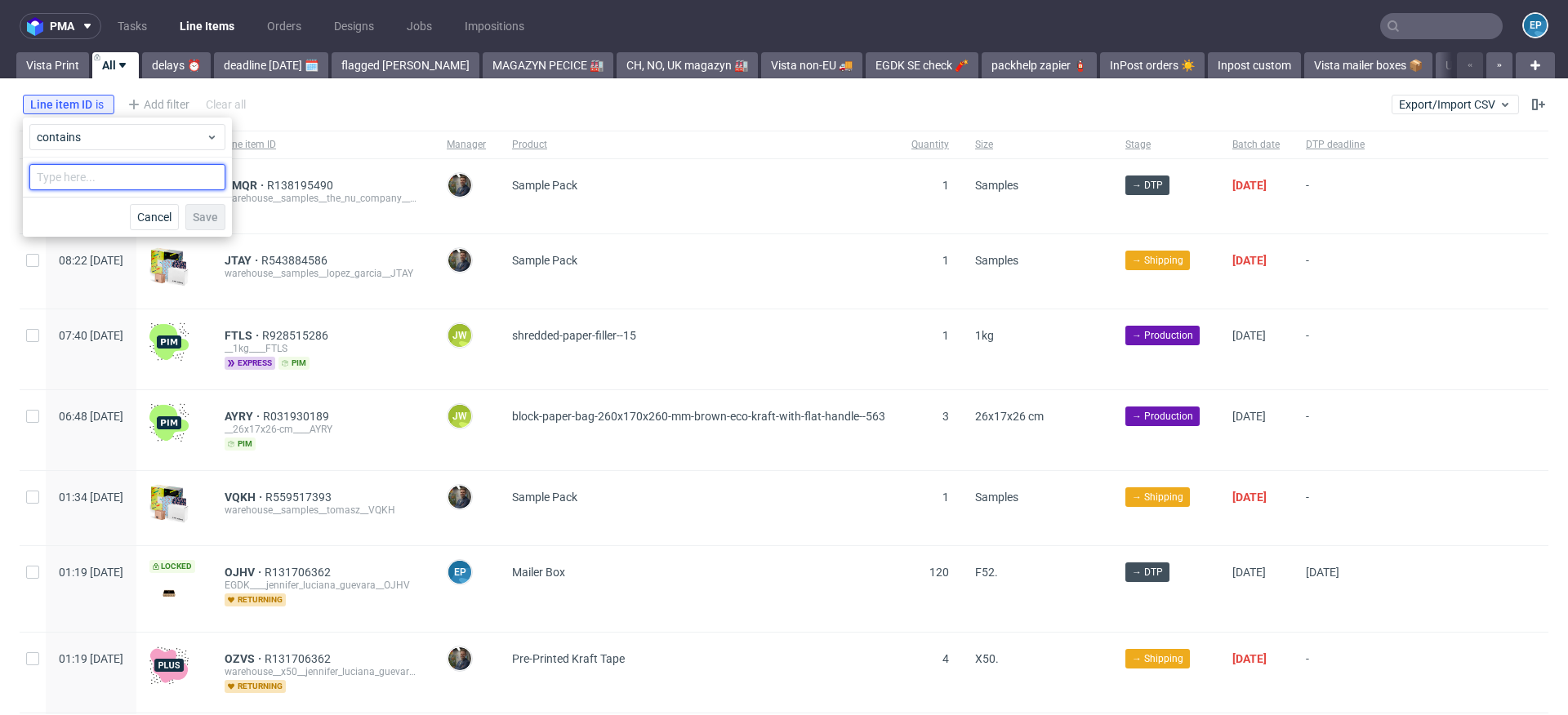
click at [91, 171] on input "text" at bounding box center [127, 177] width 196 height 26
type input "rvyc"
click at [200, 212] on span "Save" at bounding box center [205, 217] width 25 height 11
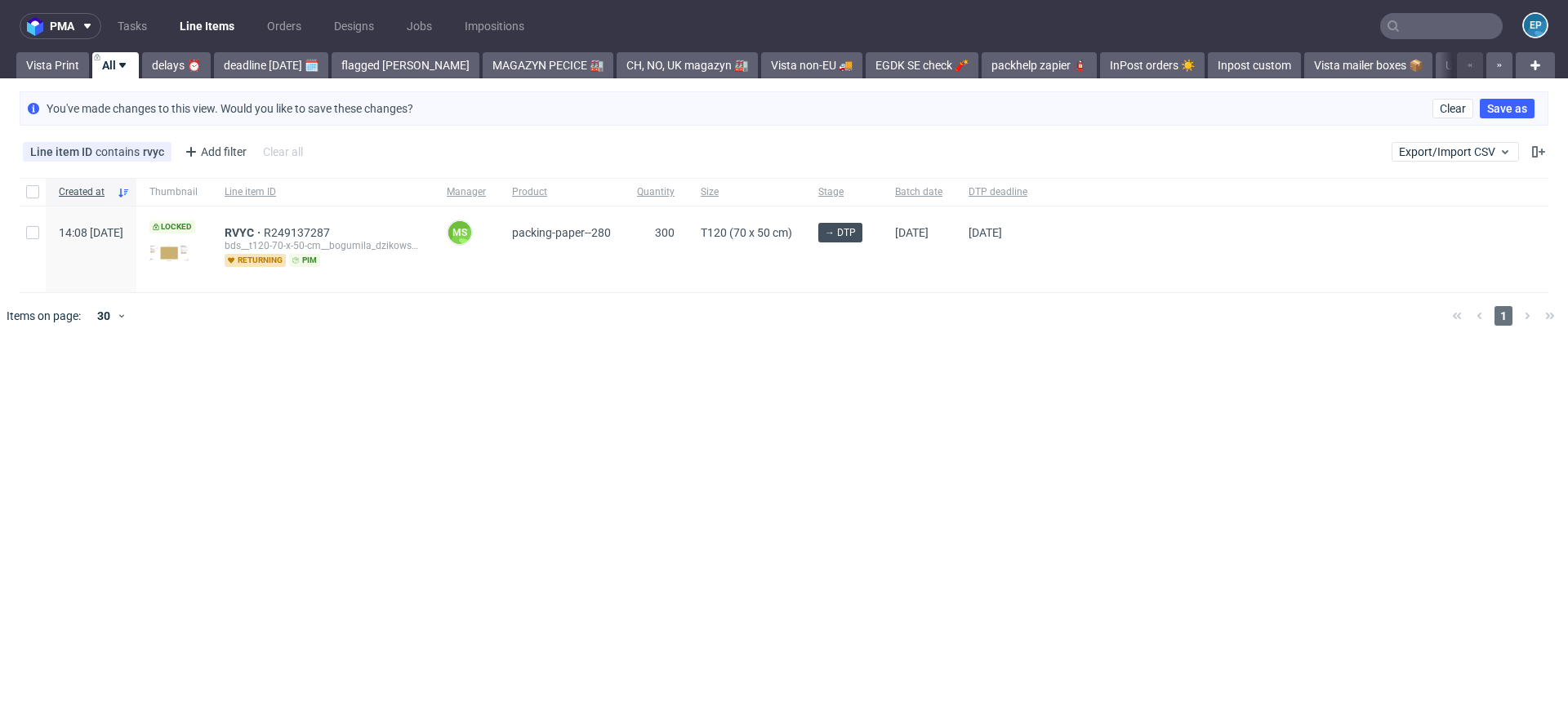
click at [21, 229] on div at bounding box center [33, 249] width 26 height 86
checkbox input "true"
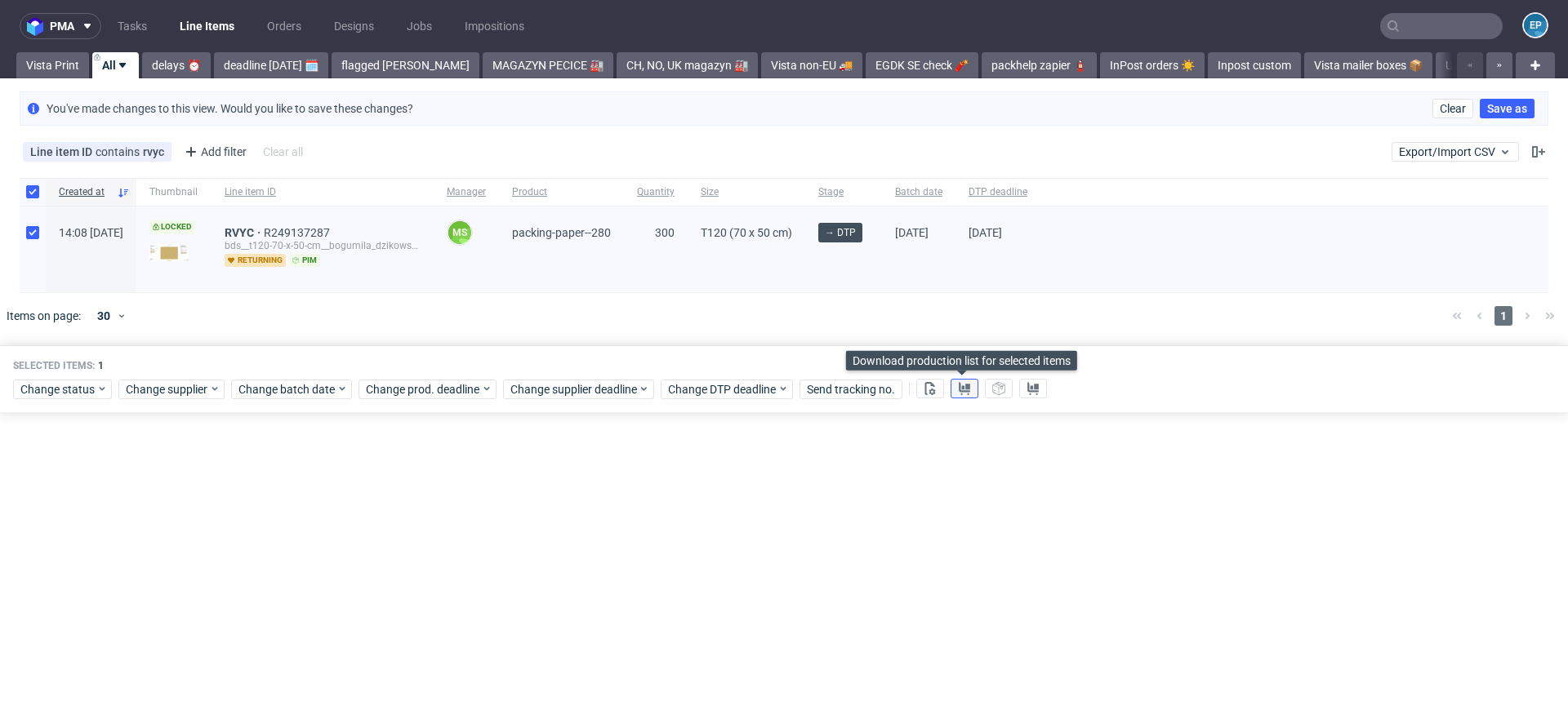
click at [958, 382] on icon at bounding box center [964, 389] width 13 height 13
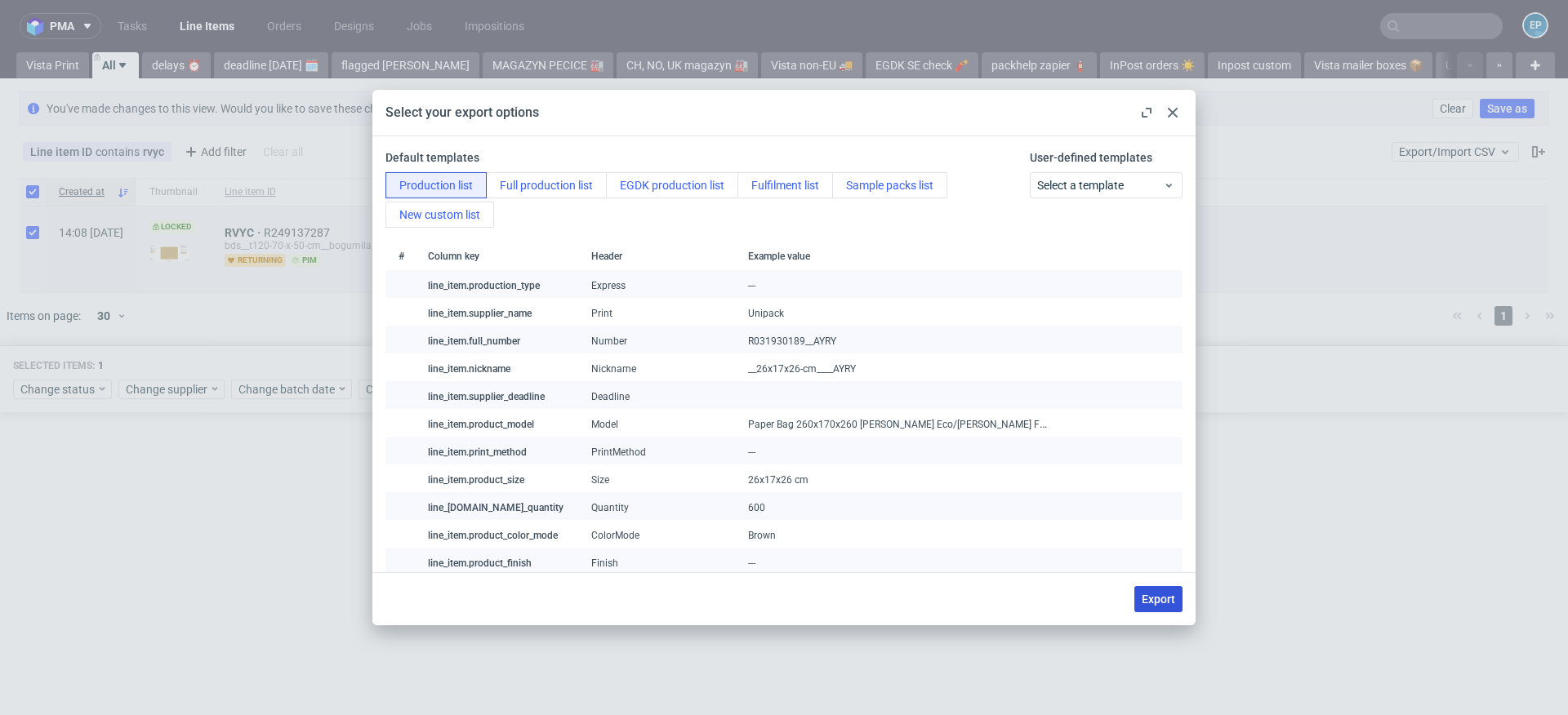
click at [1155, 607] on button "Export" at bounding box center [1158, 599] width 48 height 26
checkbox input "false"
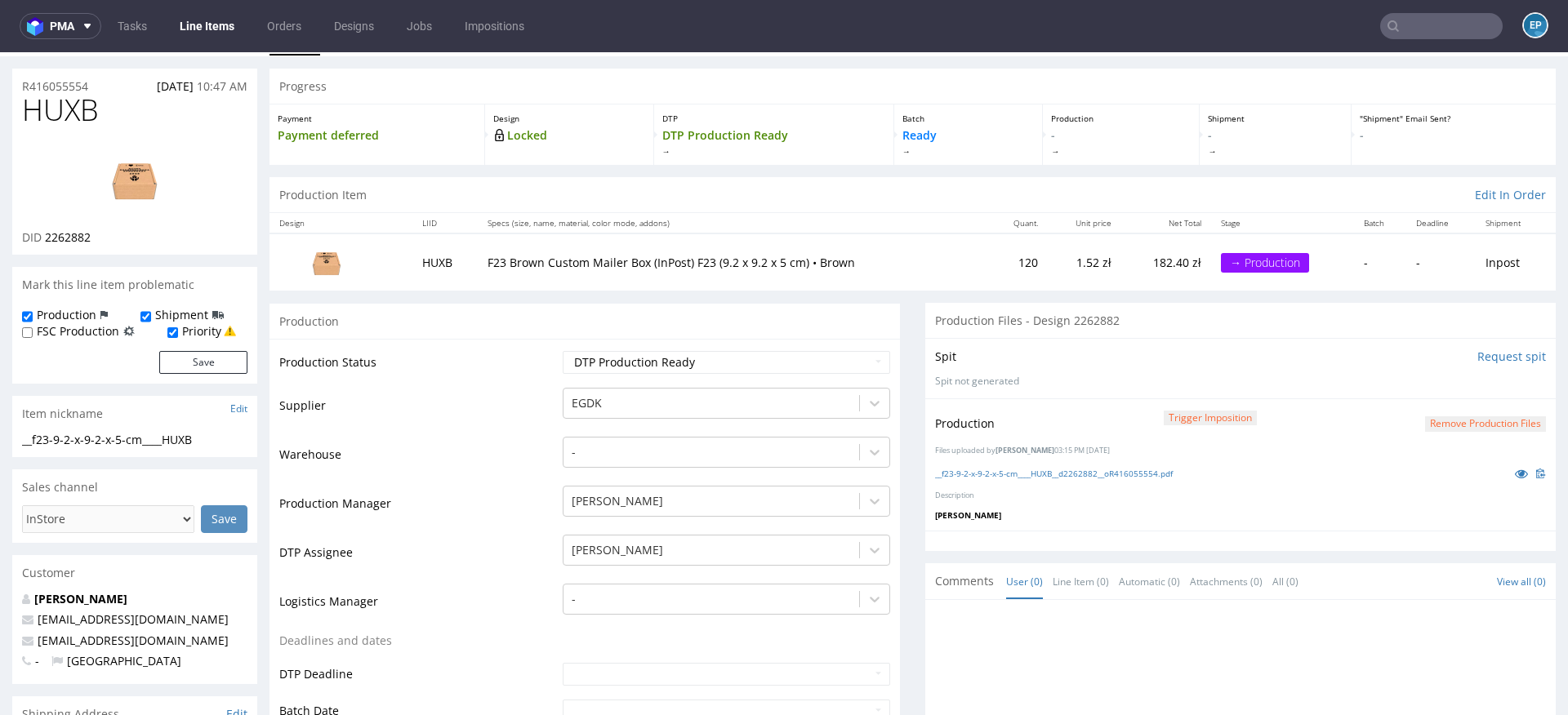
scroll to position [84, 0]
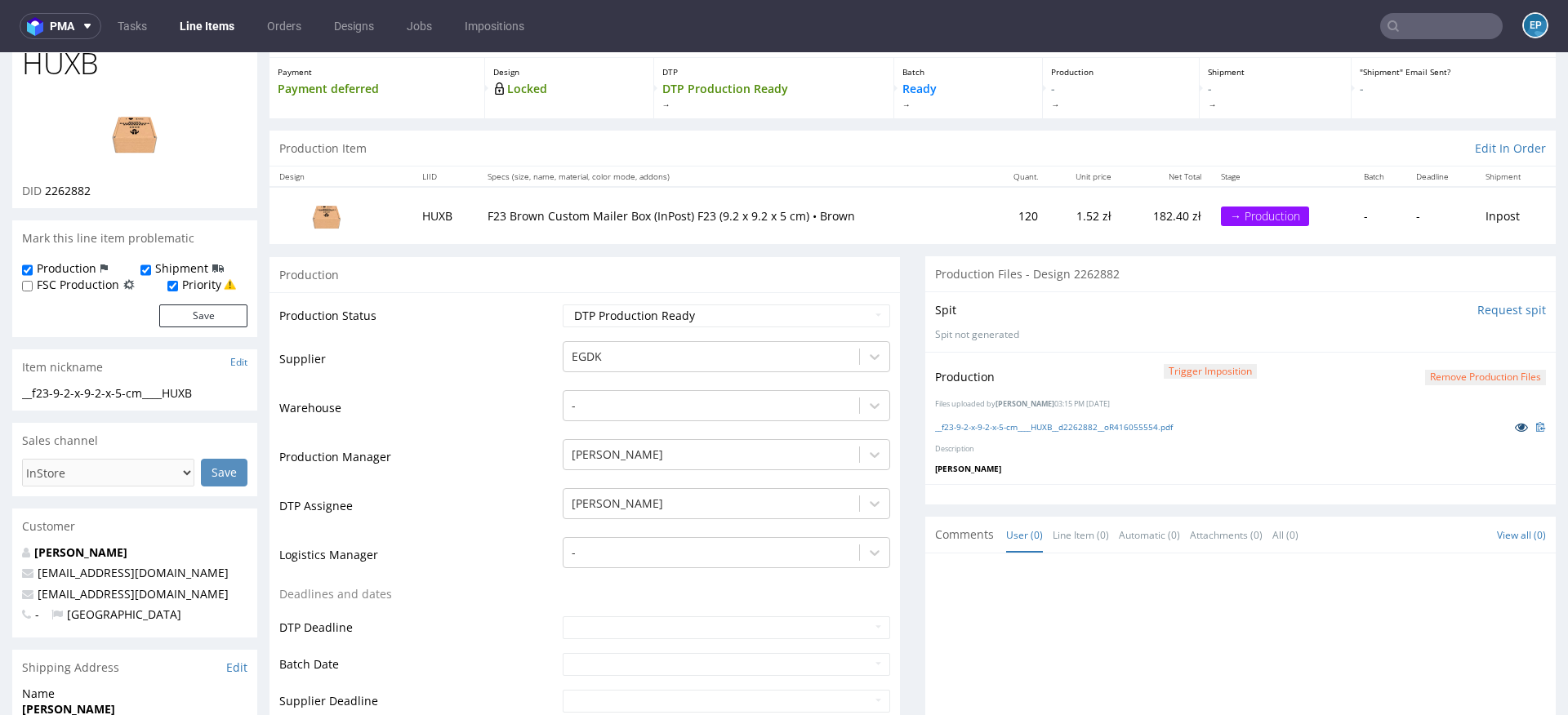
click at [1515, 424] on icon at bounding box center [1521, 427] width 13 height 11
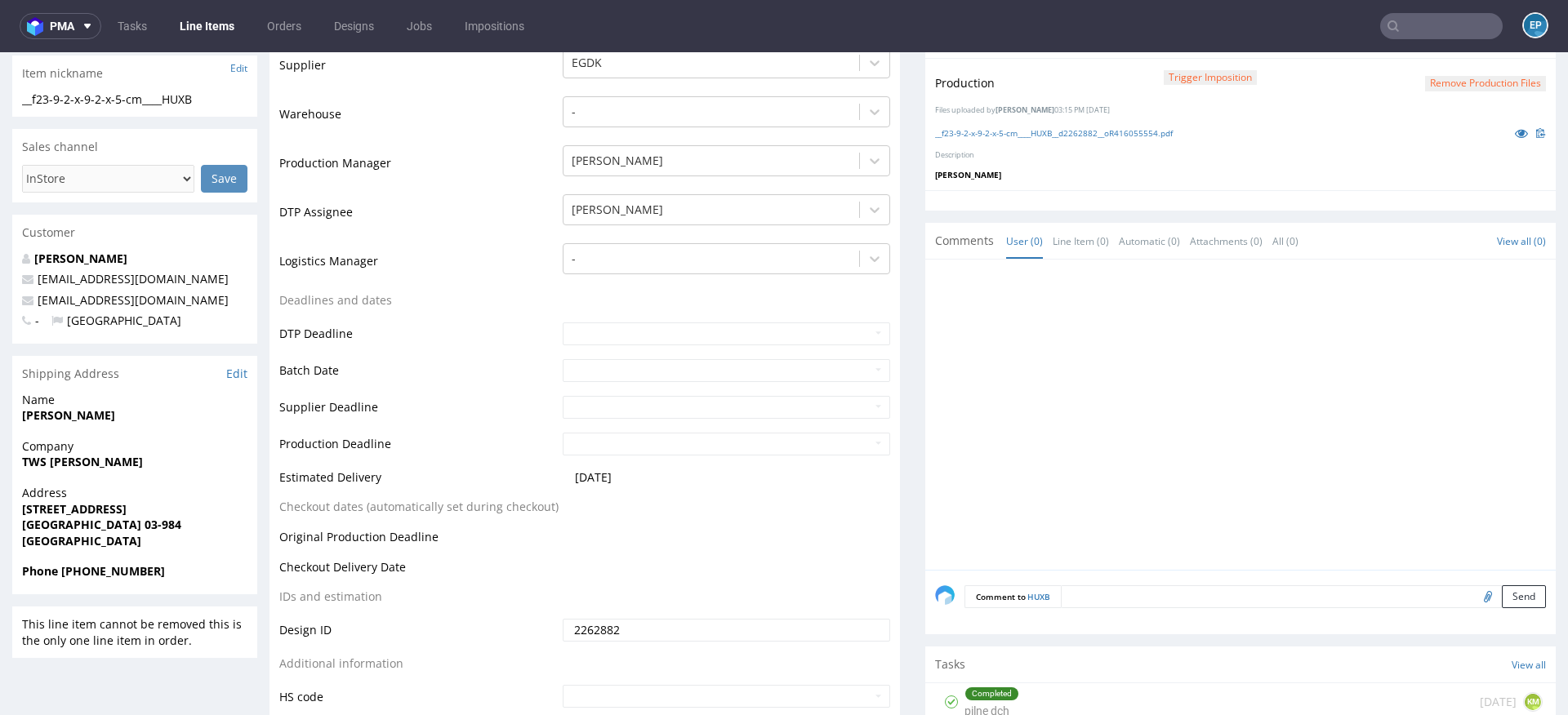
scroll to position [395, 0]
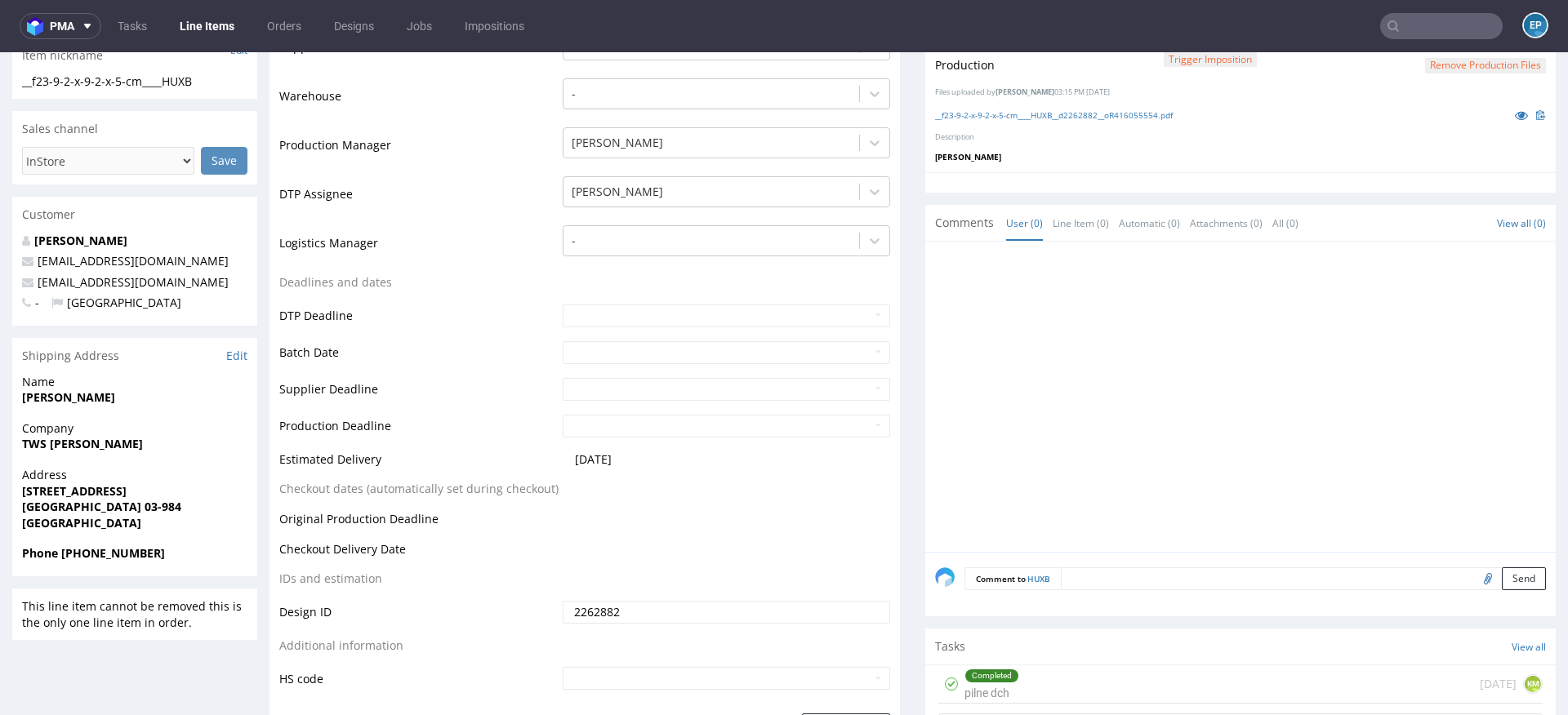
click at [1122, 567] on textarea at bounding box center [1302, 579] width 485 height 23
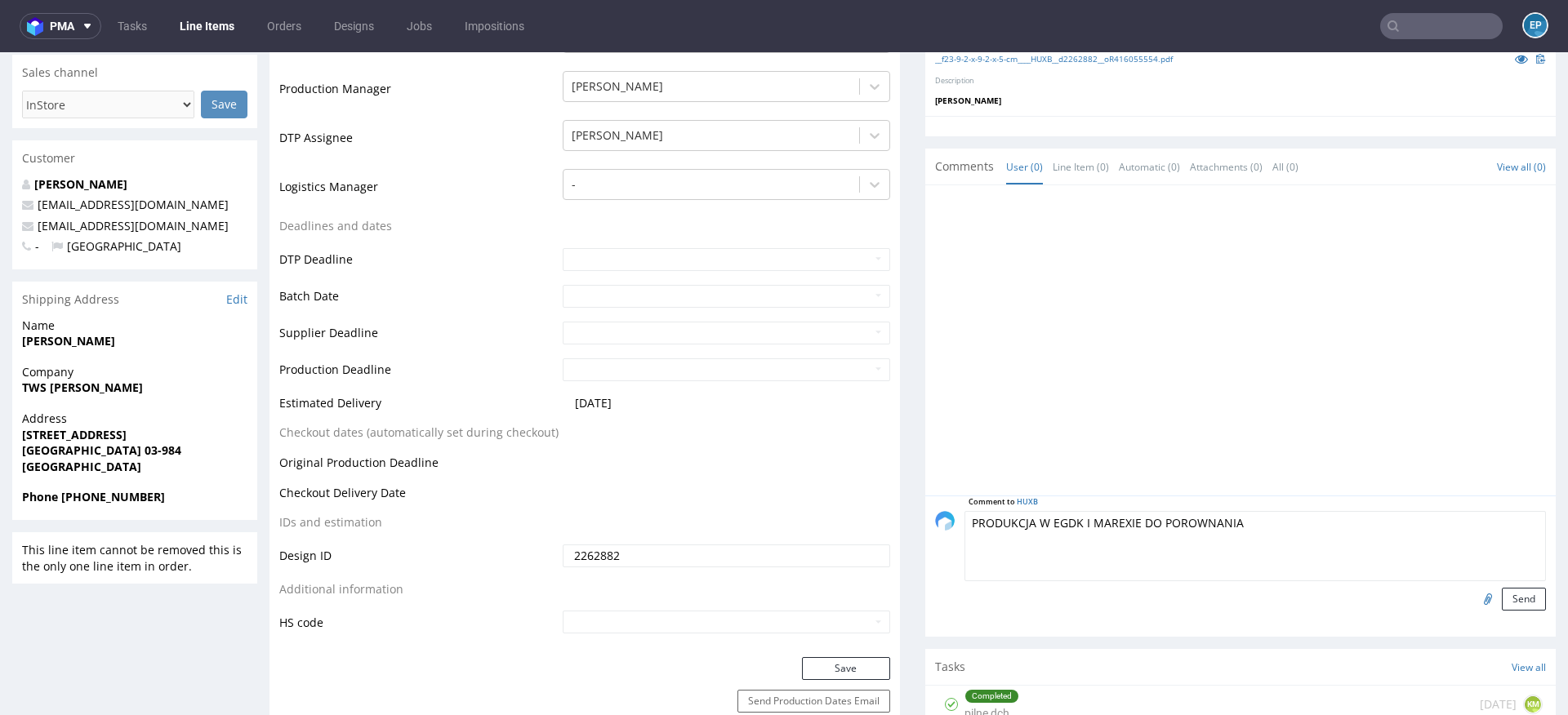
scroll to position [493, 0]
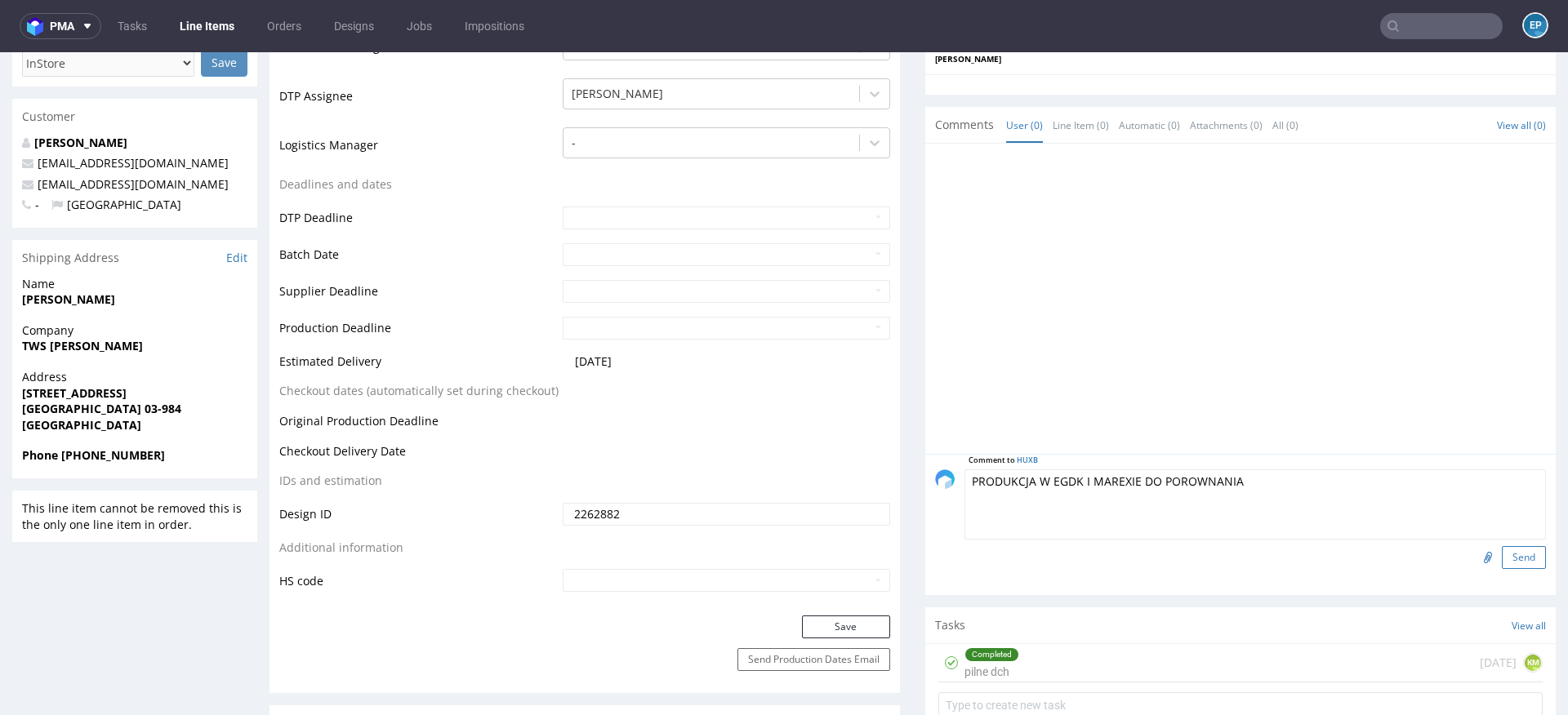
type textarea "PRODUKCJA W EGDK I MAREXIE DO POROWNANIA"
click at [1502, 546] on button "Send" at bounding box center [1524, 558] width 44 height 23
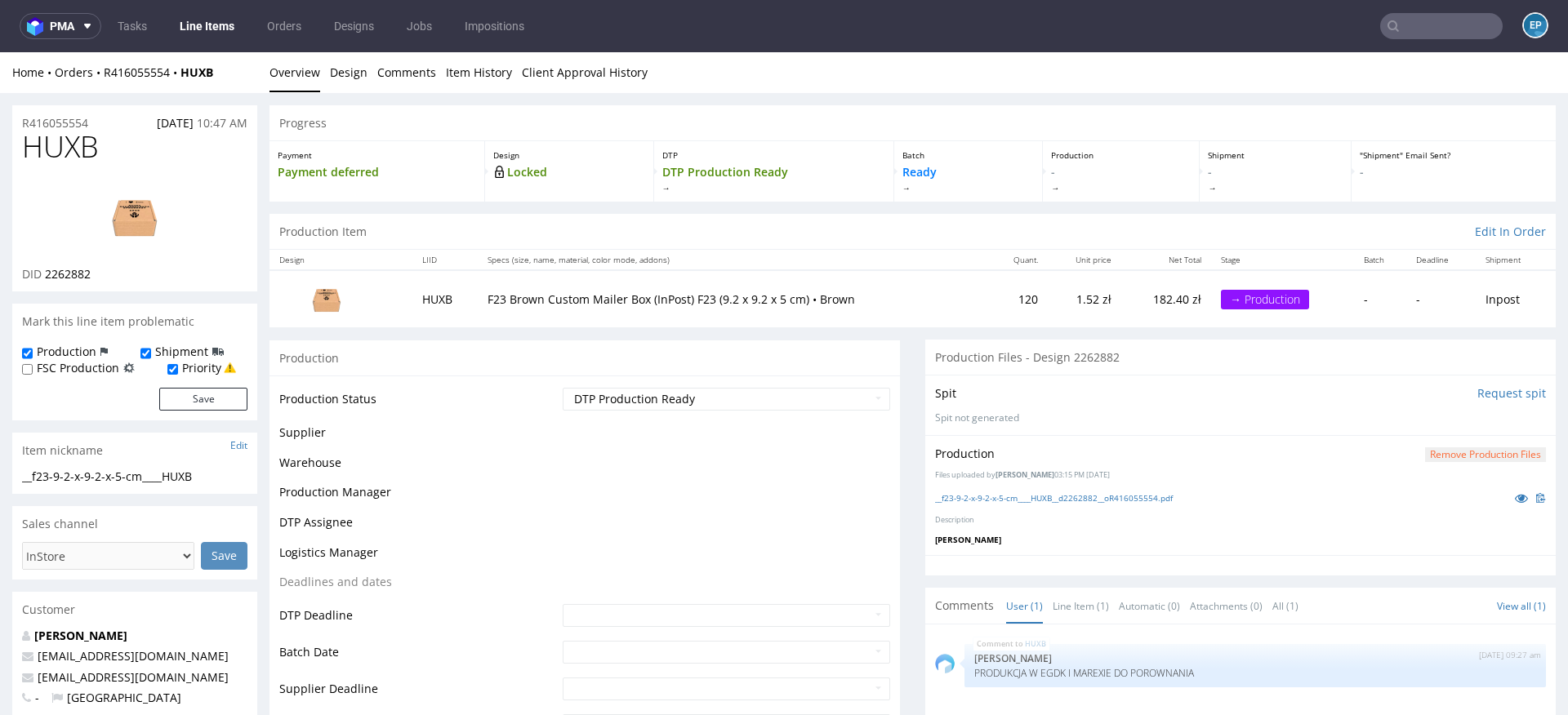
scroll to position [0, 0]
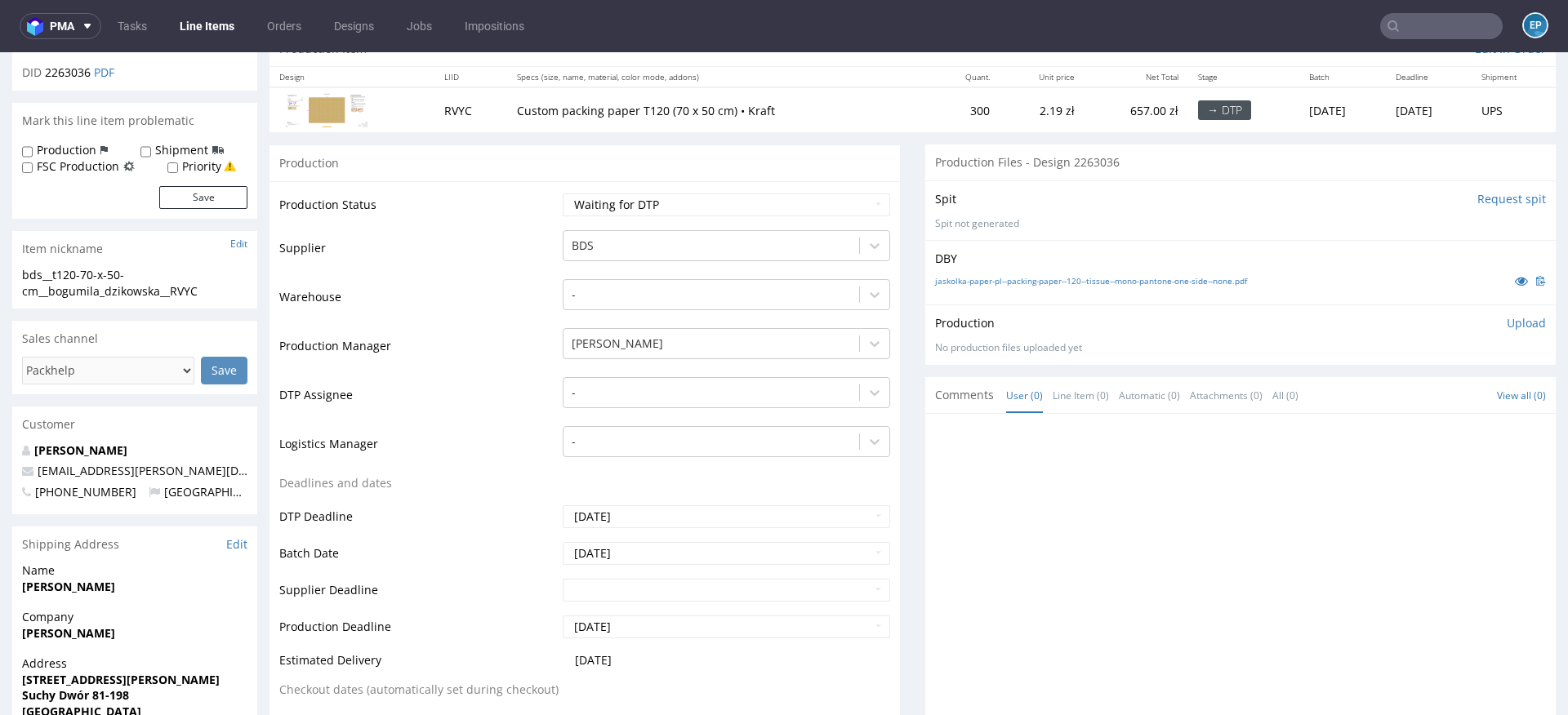
scroll to position [171, 0]
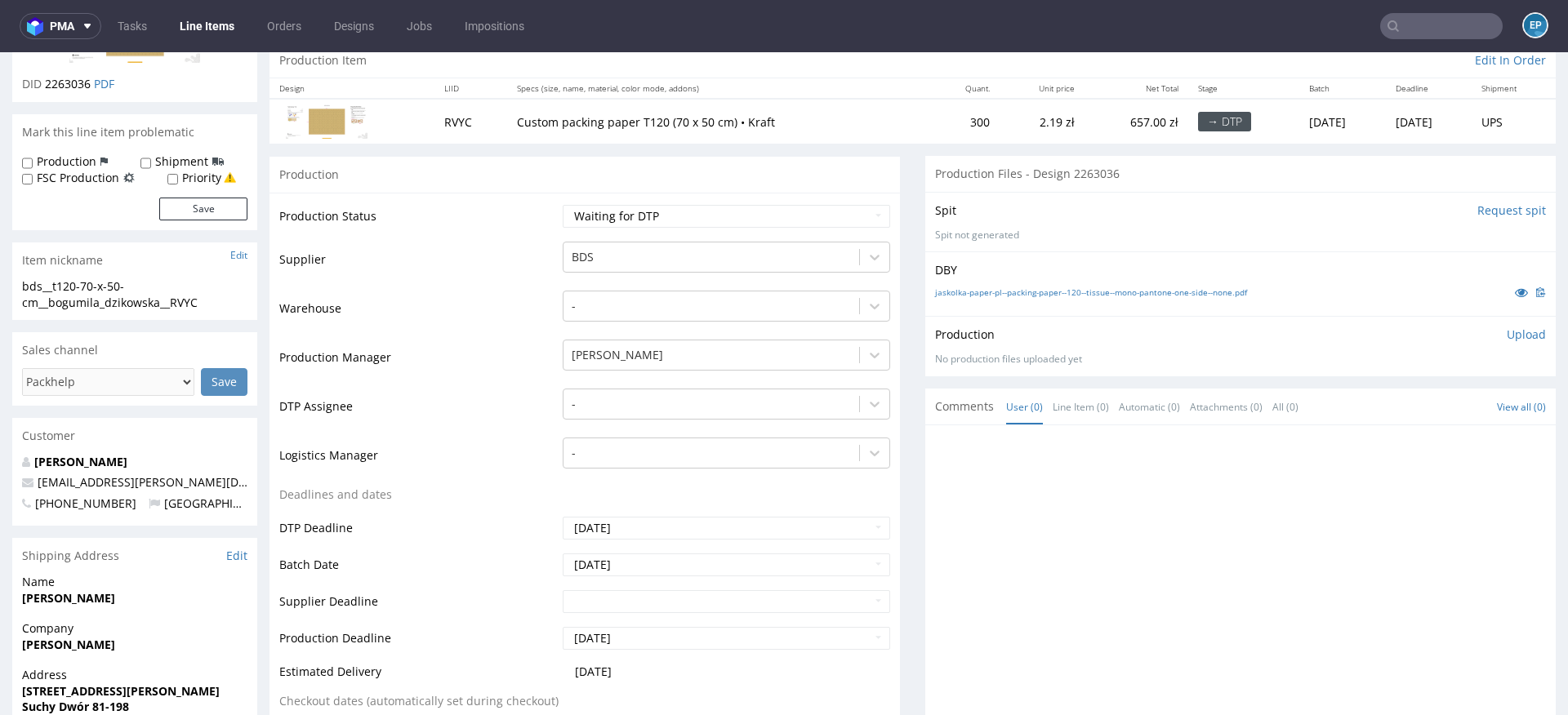
click at [48, 156] on label "Production" at bounding box center [66, 162] width 60 height 16
click at [33, 157] on input "Production" at bounding box center [27, 163] width 11 height 13
checkbox input "true"
click at [185, 211] on button "Save" at bounding box center [203, 209] width 89 height 23
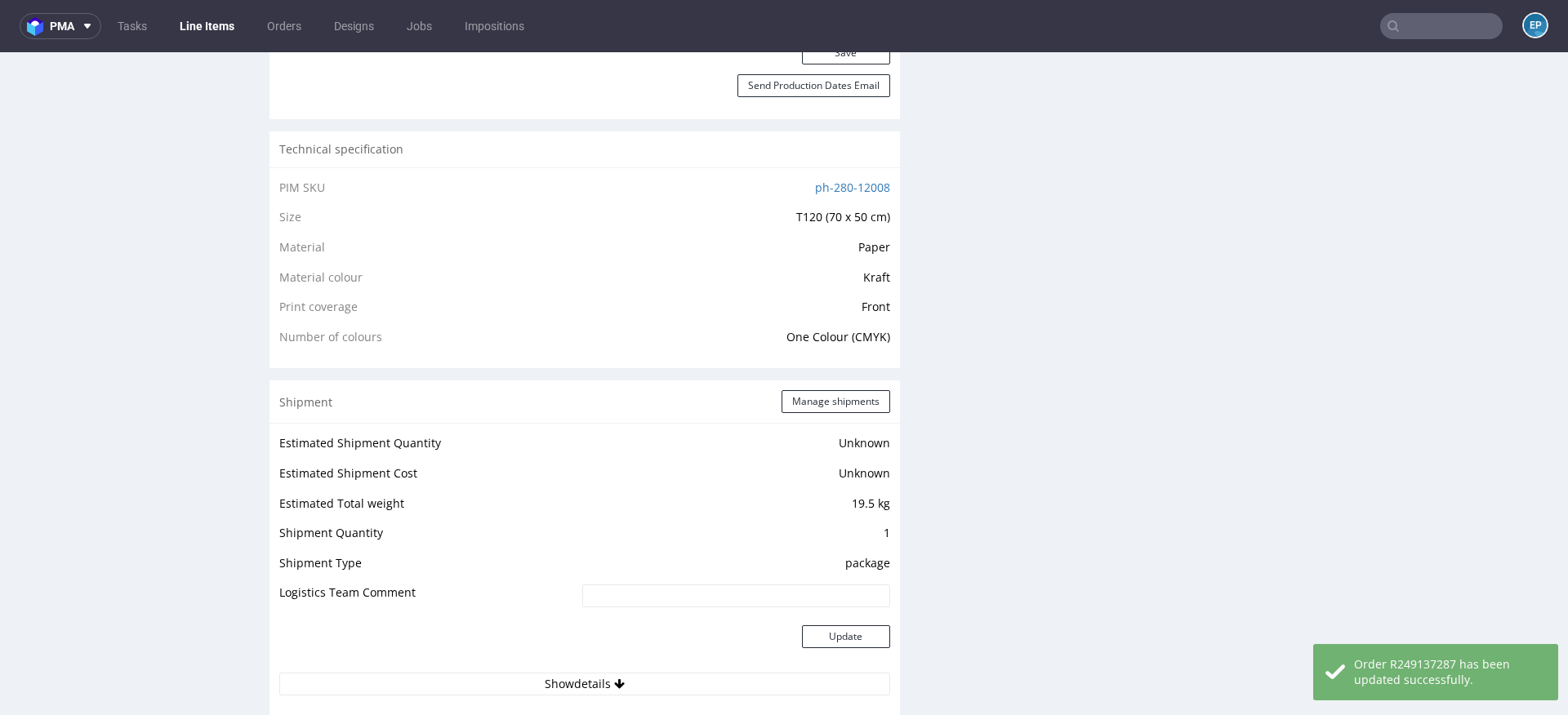
scroll to position [1061, 0]
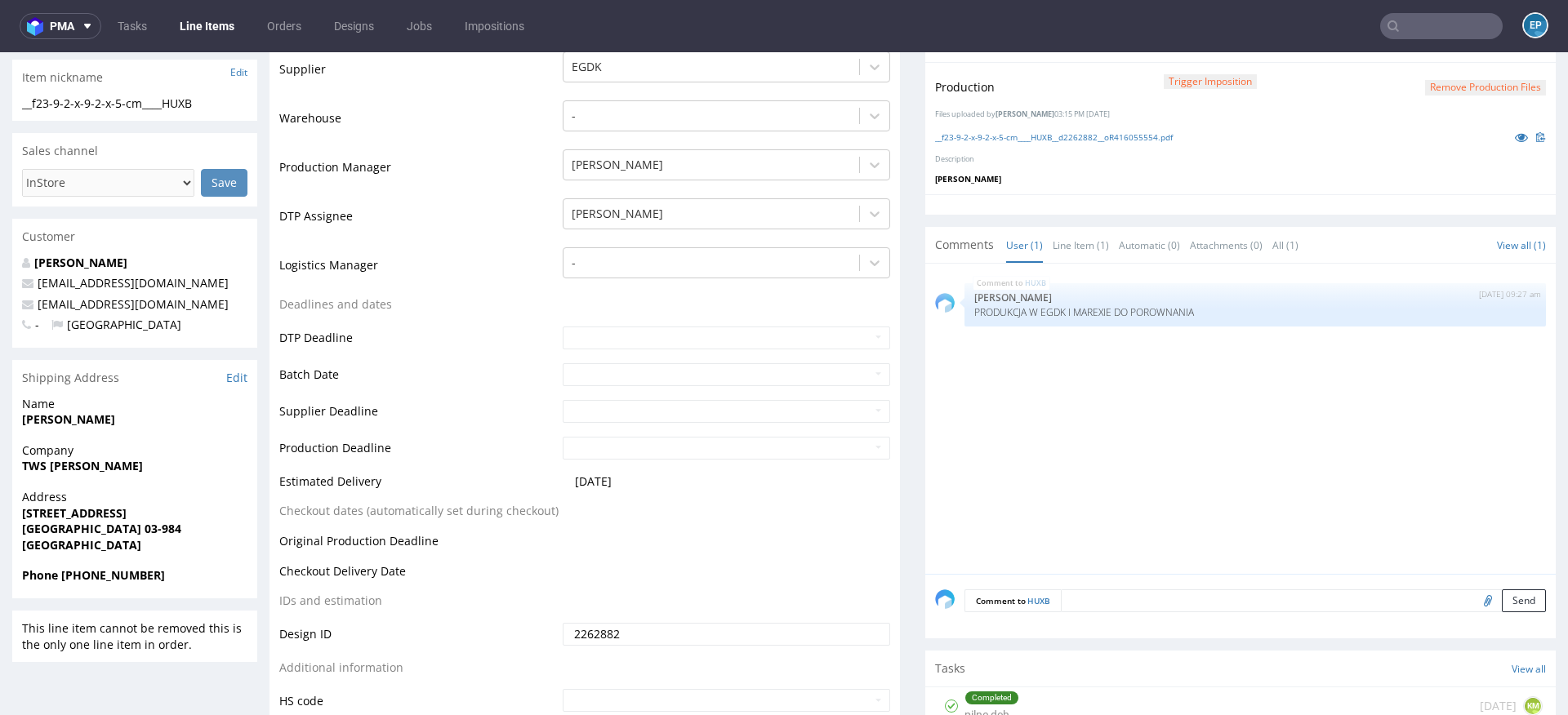
scroll to position [410, 0]
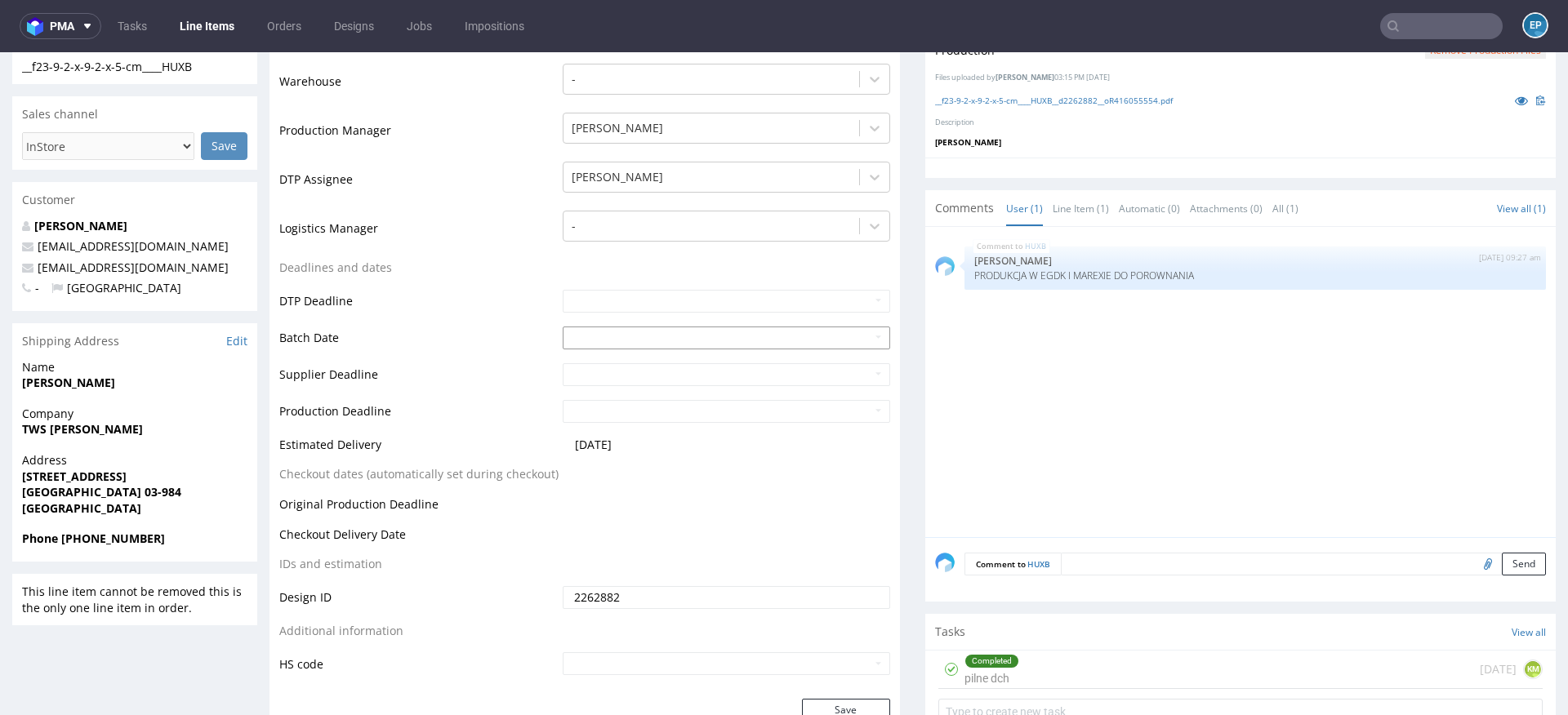
click at [601, 340] on input "text" at bounding box center [726, 338] width 327 height 23
click at [695, 242] on td "19" at bounding box center [697, 239] width 25 height 25
type input "[DATE]"
click at [663, 384] on input "text" at bounding box center [726, 375] width 327 height 23
click at [654, 300] on td "24" at bounding box center [648, 300] width 25 height 25
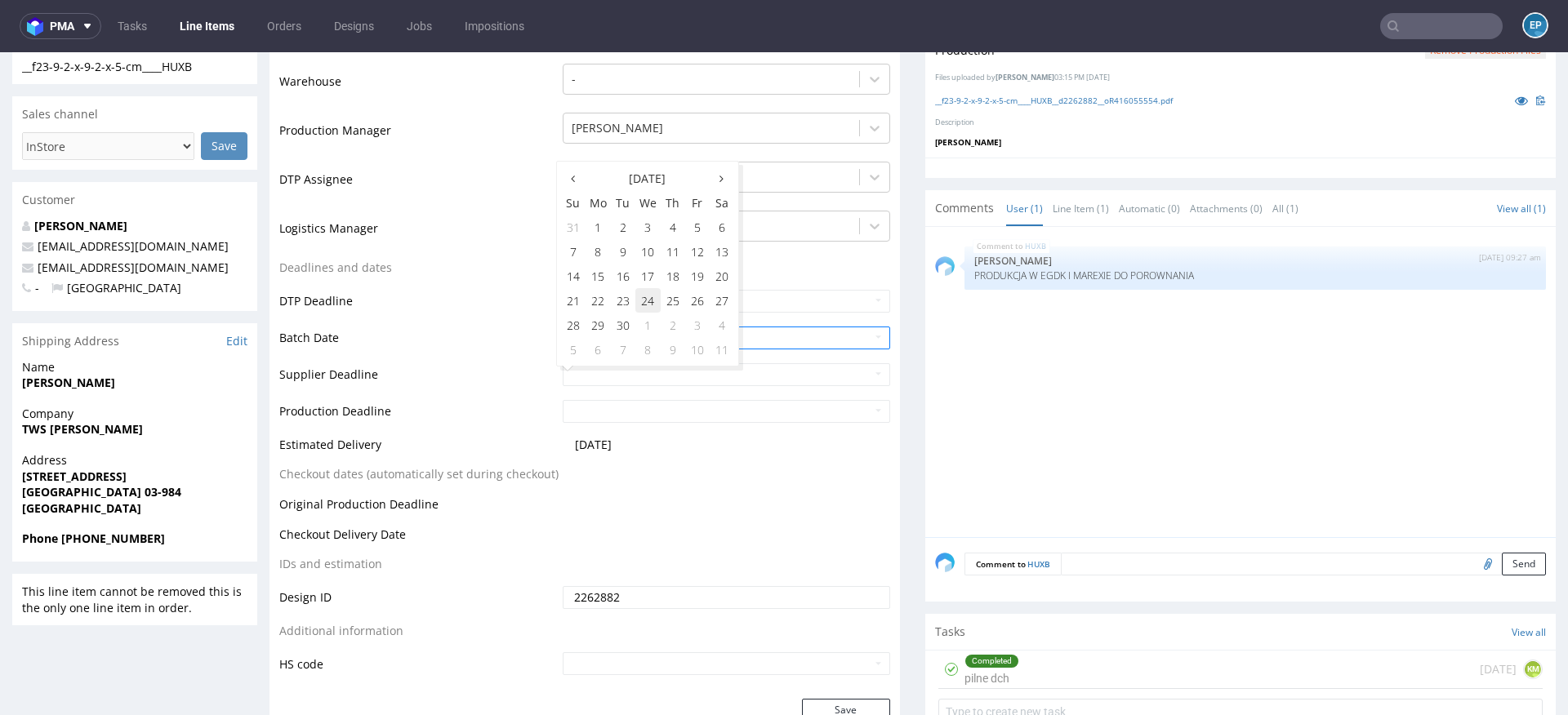
type input "[DATE]"
click at [640, 414] on input "text" at bounding box center [726, 412] width 327 height 23
click at [651, 338] on td "24" at bounding box center [648, 337] width 25 height 25
type input "[DATE]"
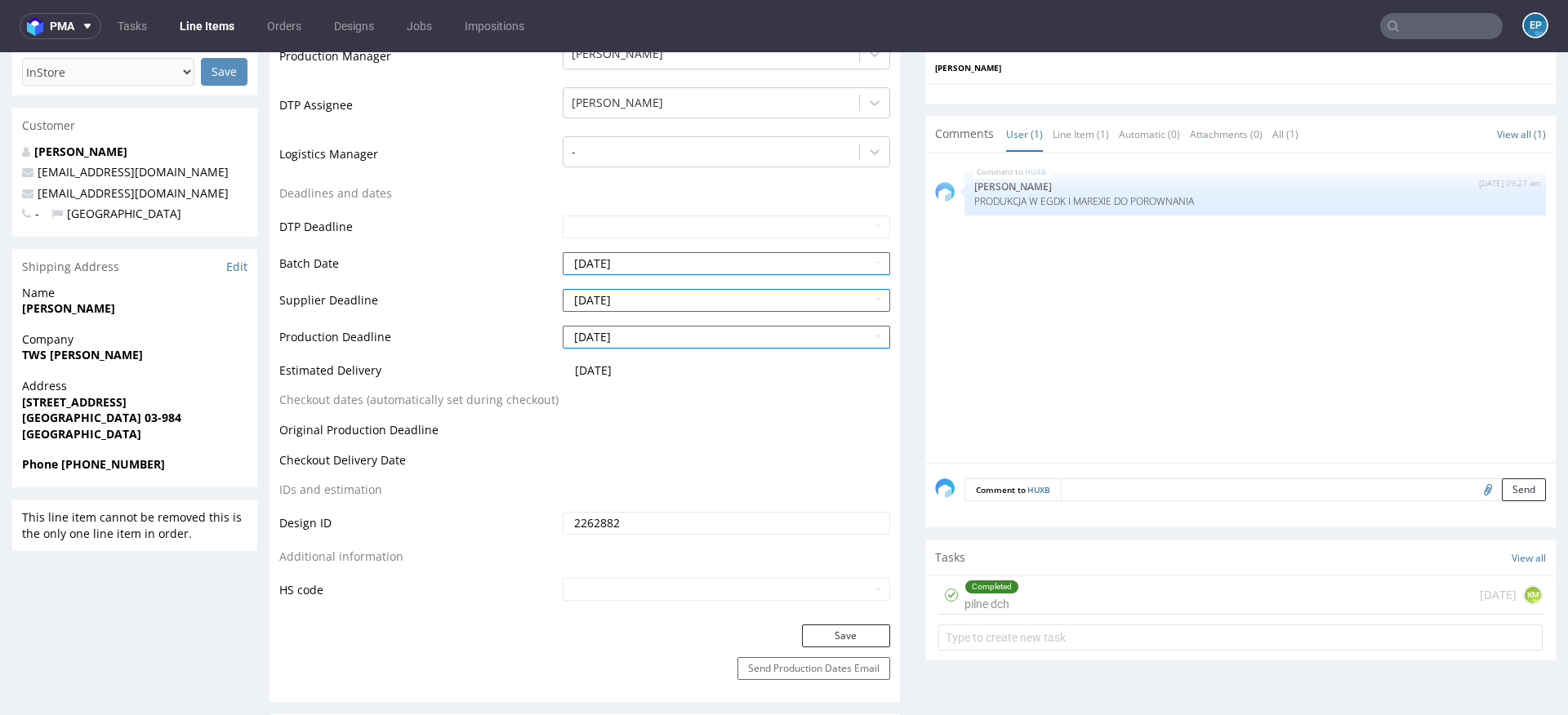
scroll to position [612, 0]
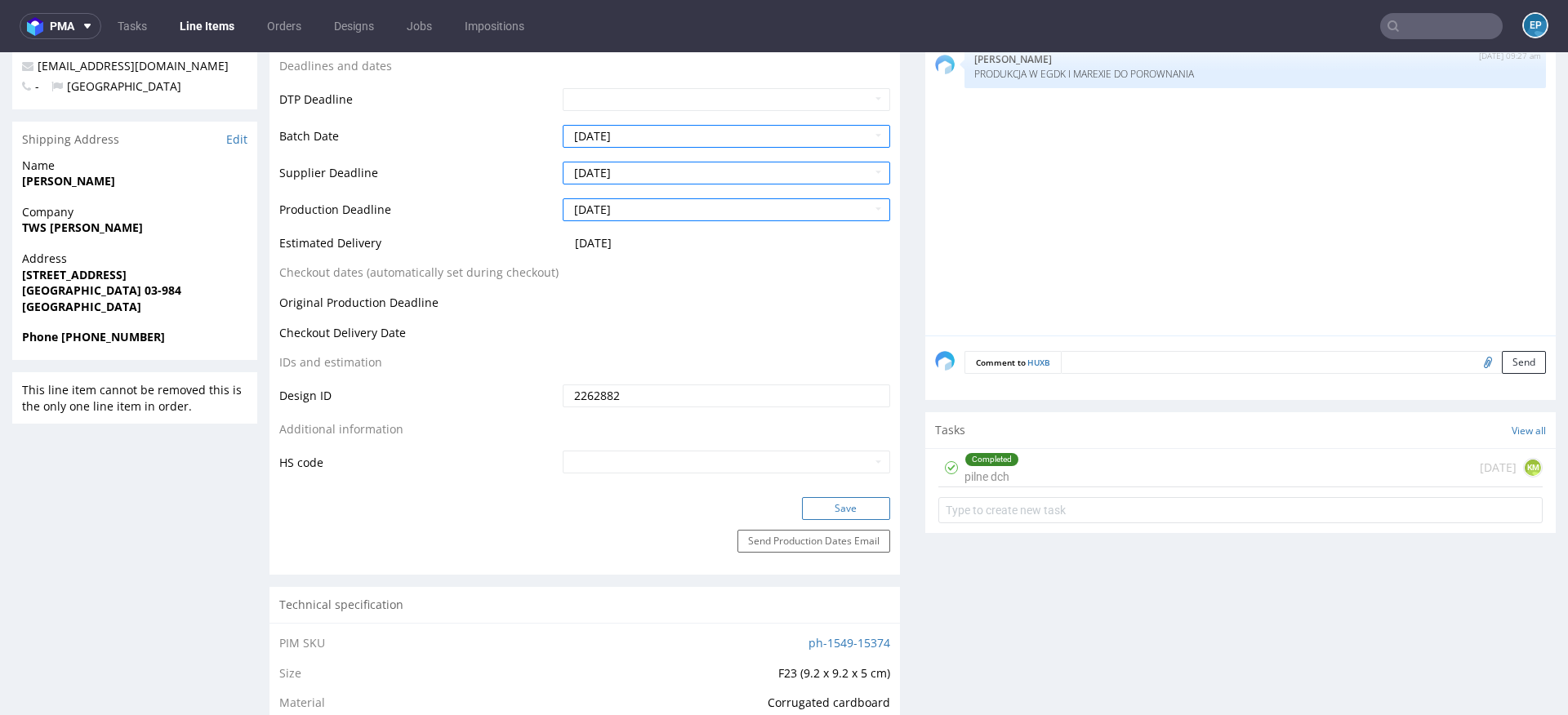
click at [840, 509] on button "Save" at bounding box center [846, 508] width 89 height 23
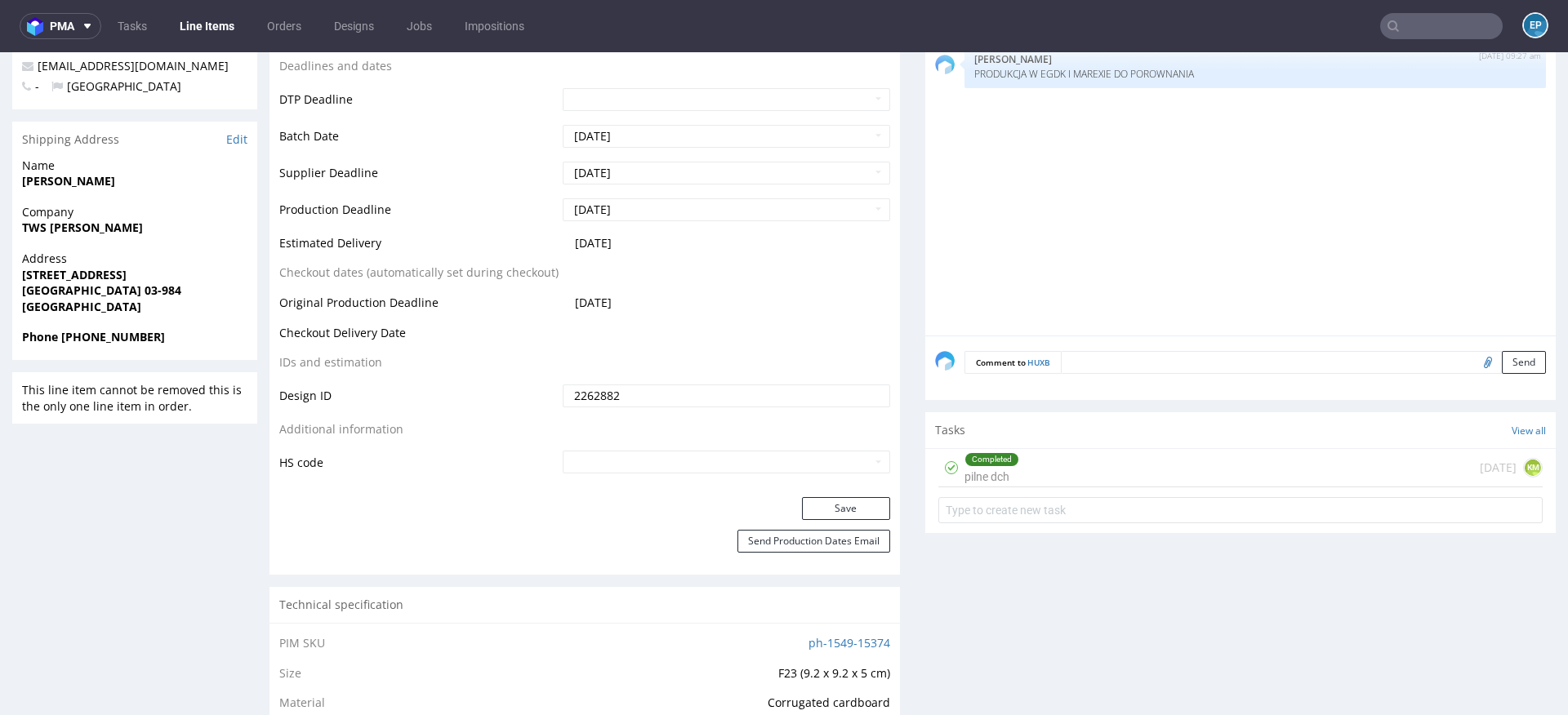
click at [1429, 31] on input "text" at bounding box center [1441, 26] width 122 height 26
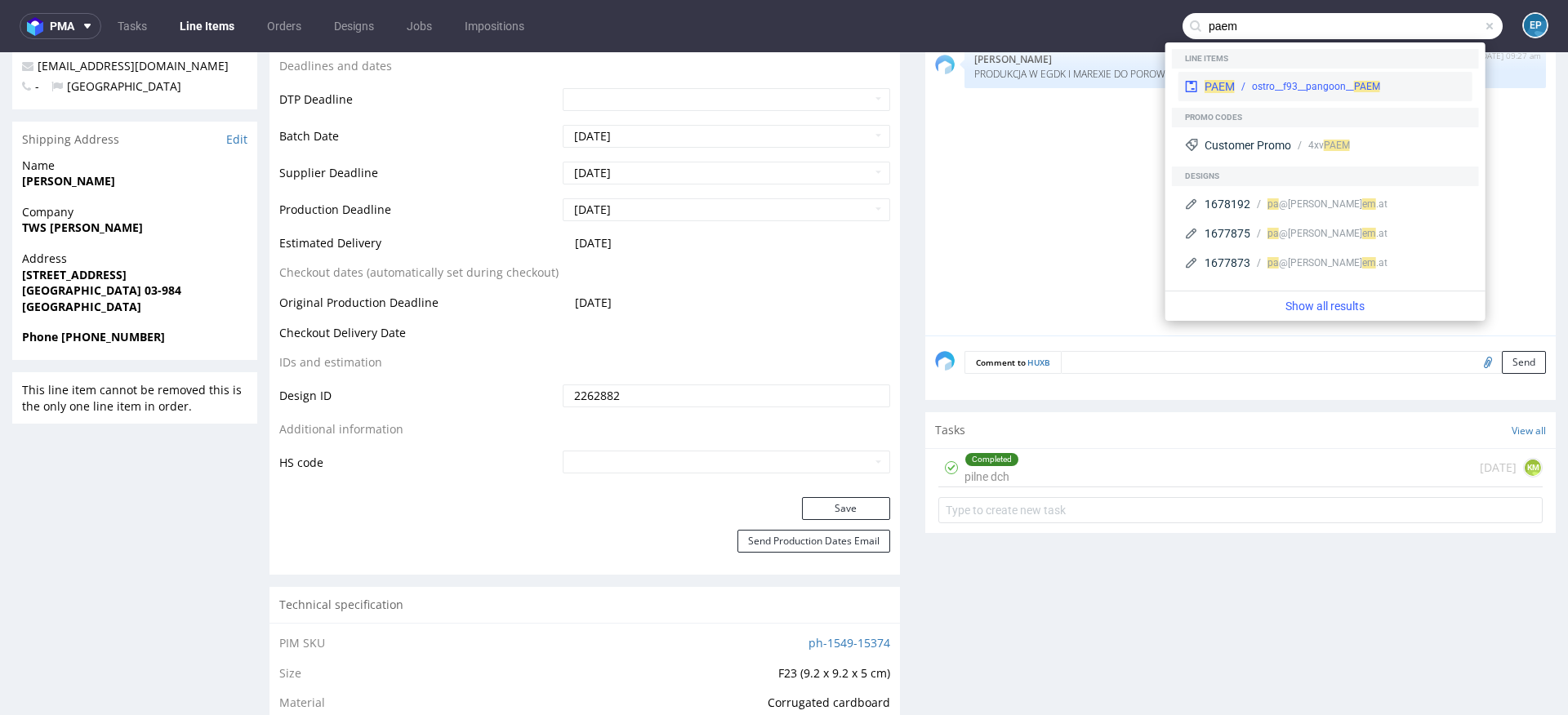
type input "paem"
click at [1260, 79] on div "PAEM ostro__f93__pangoon__ PAEM" at bounding box center [1325, 87] width 294 height 30
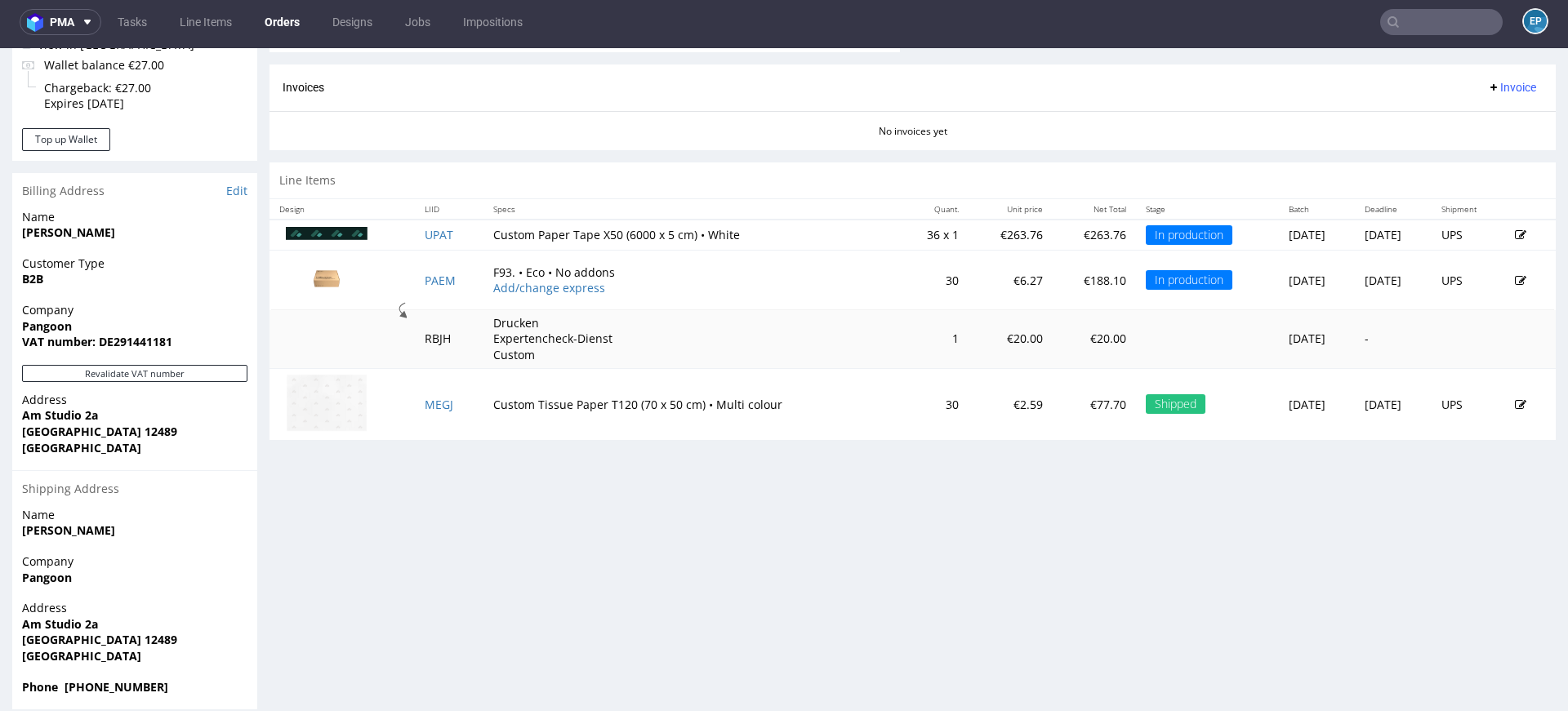
scroll to position [693, 0]
click at [719, 282] on td "F93. • Eco • No addons Add/change express" at bounding box center [691, 279] width 417 height 60
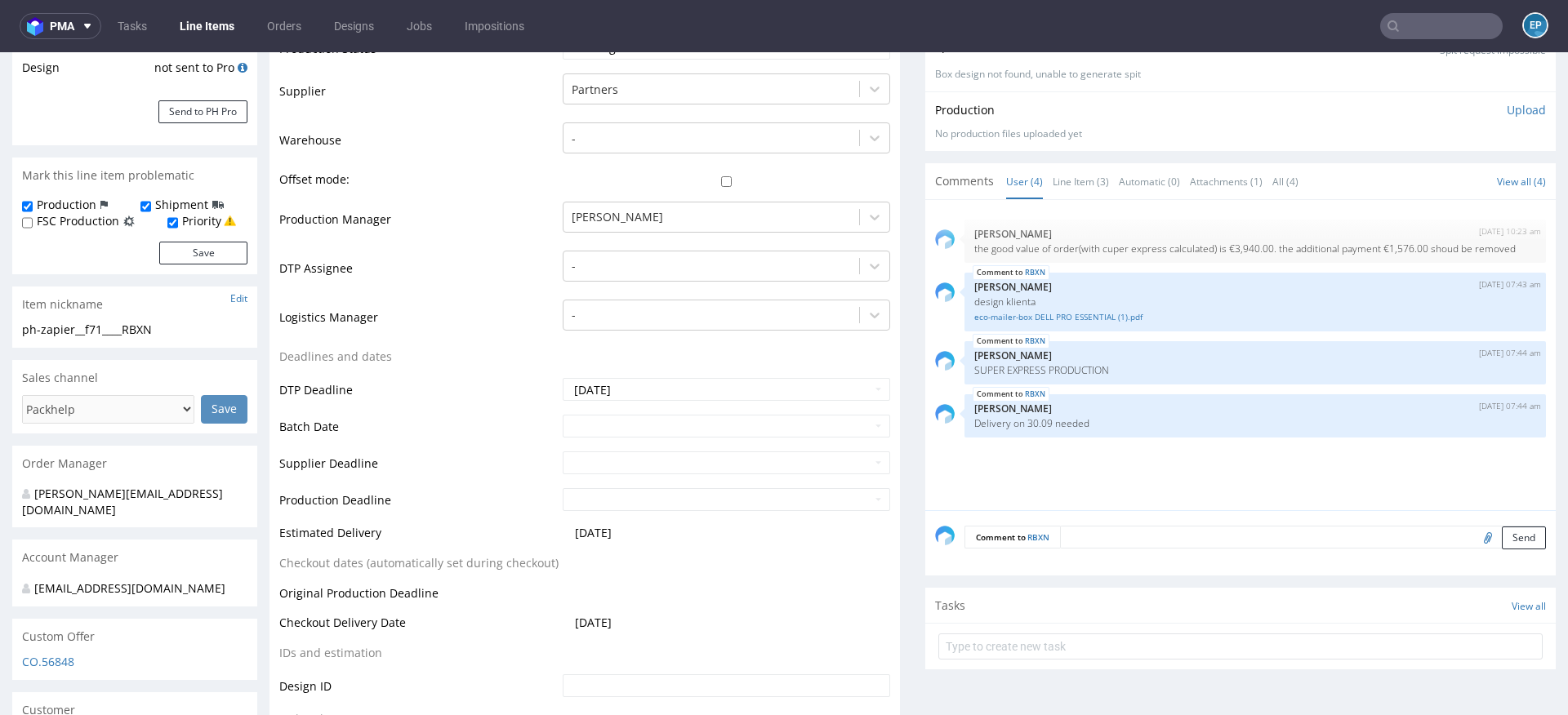
scroll to position [370, 0]
click at [589, 463] on input "text" at bounding box center [726, 461] width 327 height 23
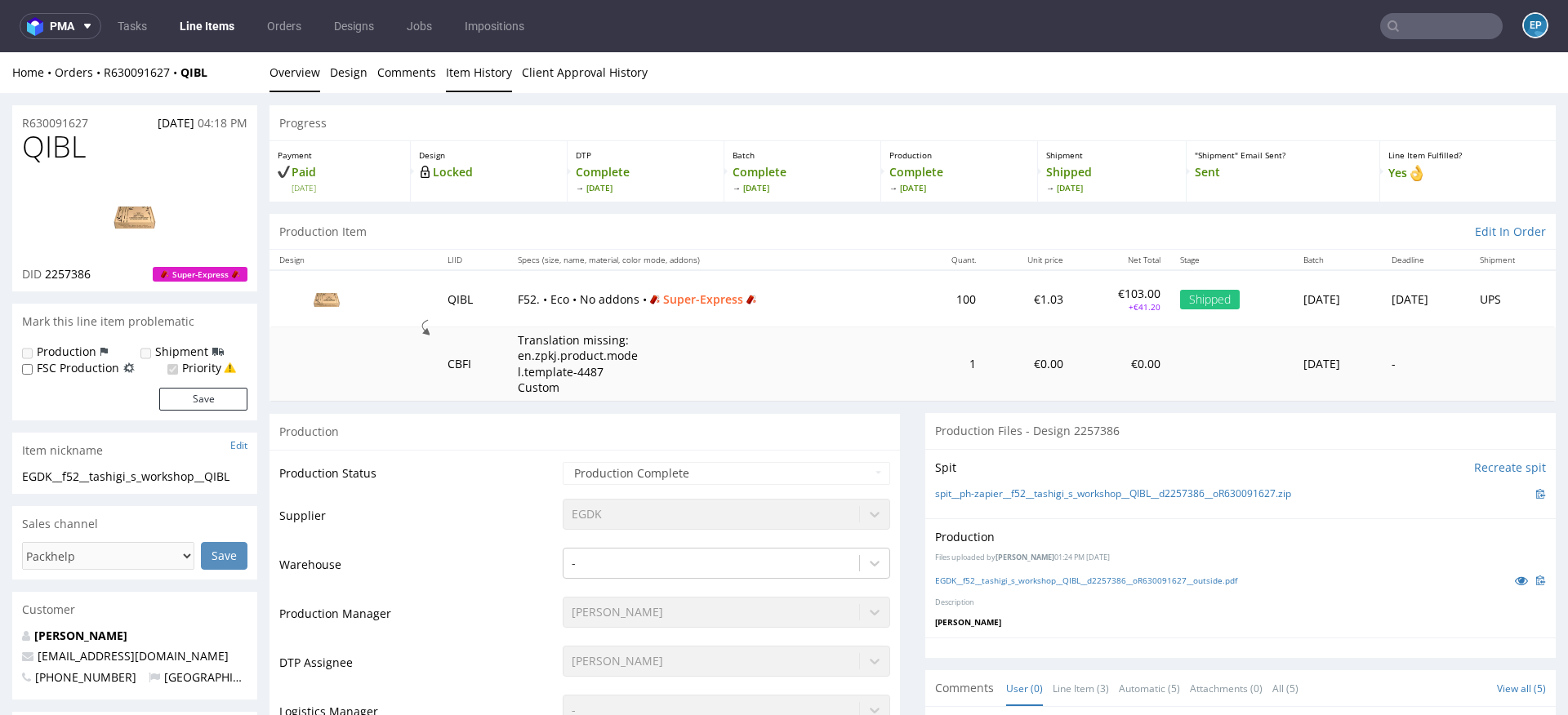
click at [462, 73] on link "Item History" at bounding box center [479, 72] width 66 height 40
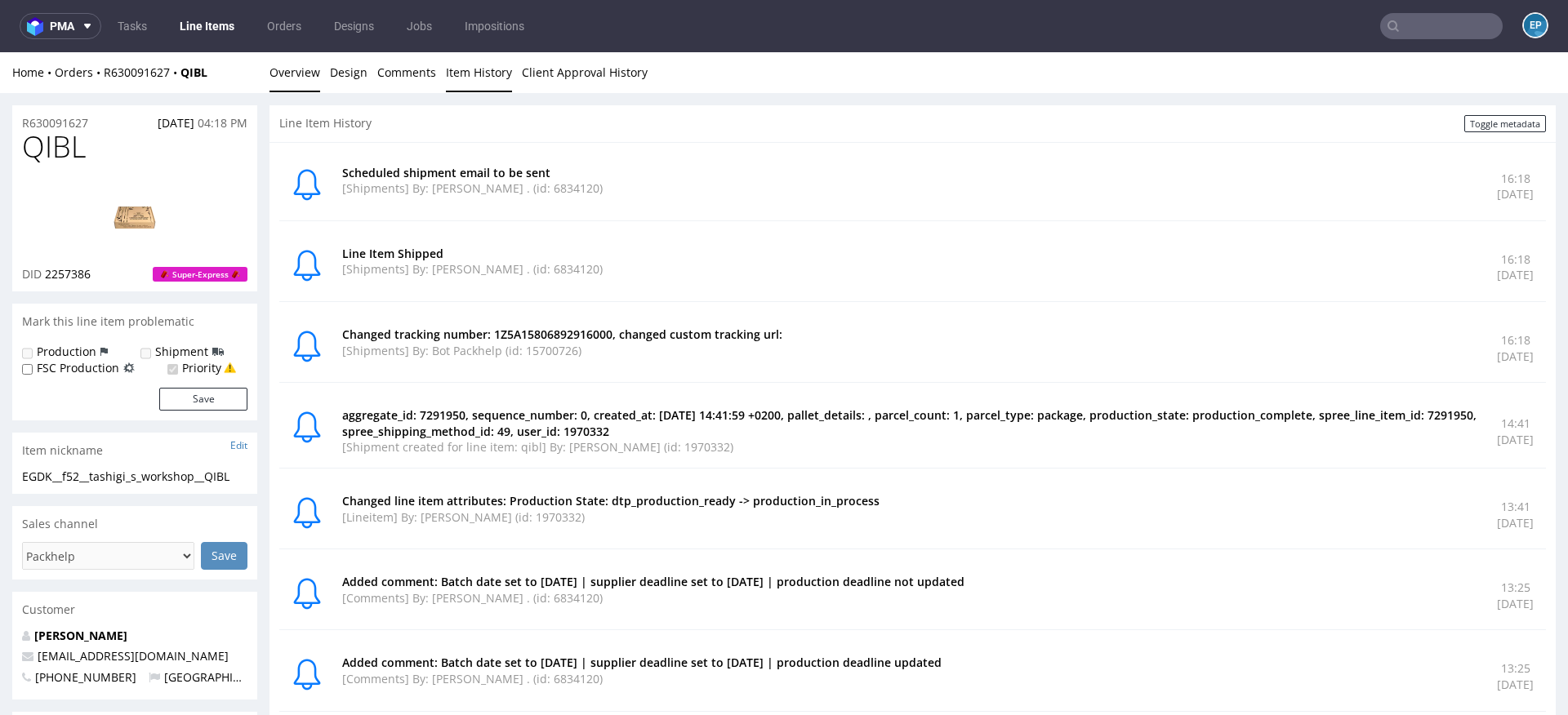
click at [306, 75] on link "Overview" at bounding box center [295, 72] width 51 height 40
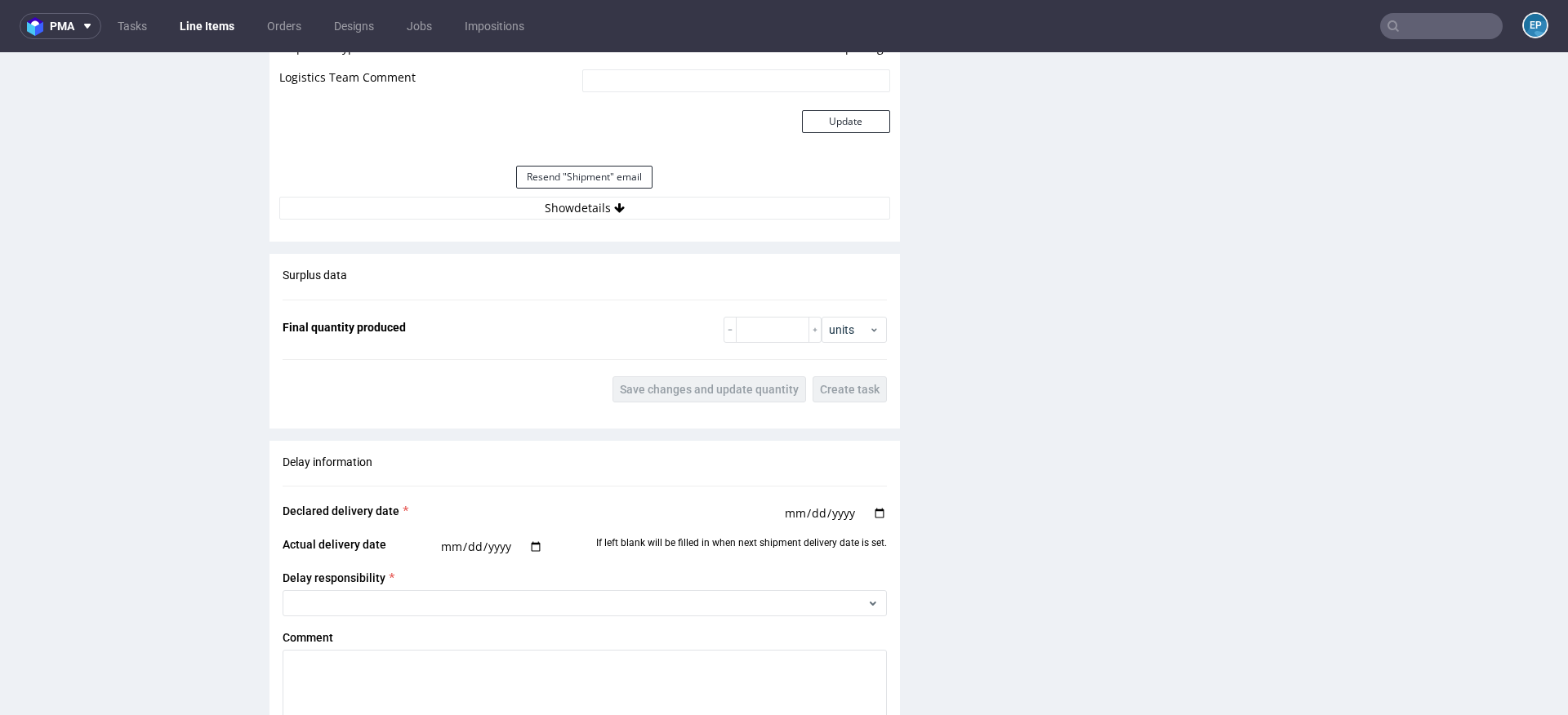
scroll to position [1849, 0]
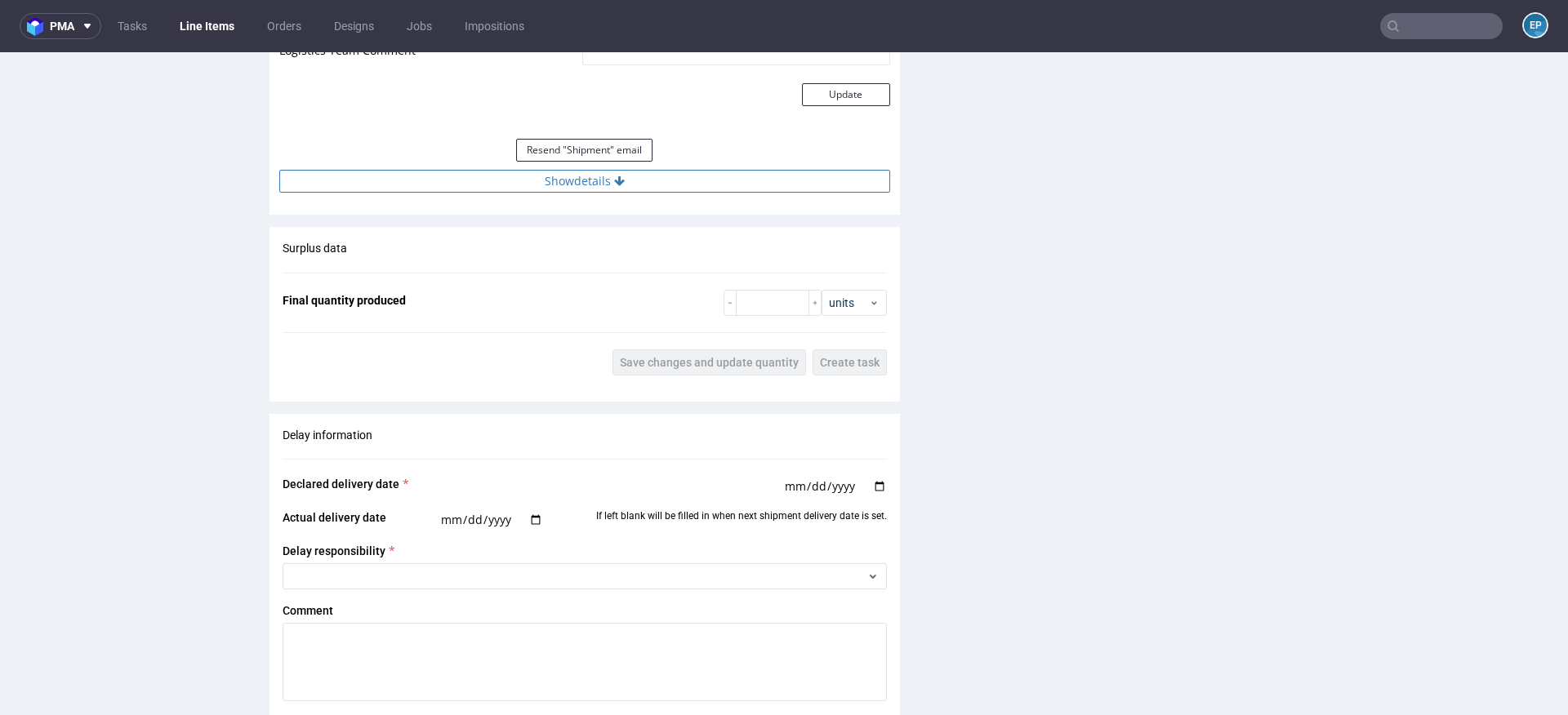
click at [623, 187] on button "Show details" at bounding box center [585, 181] width 611 height 23
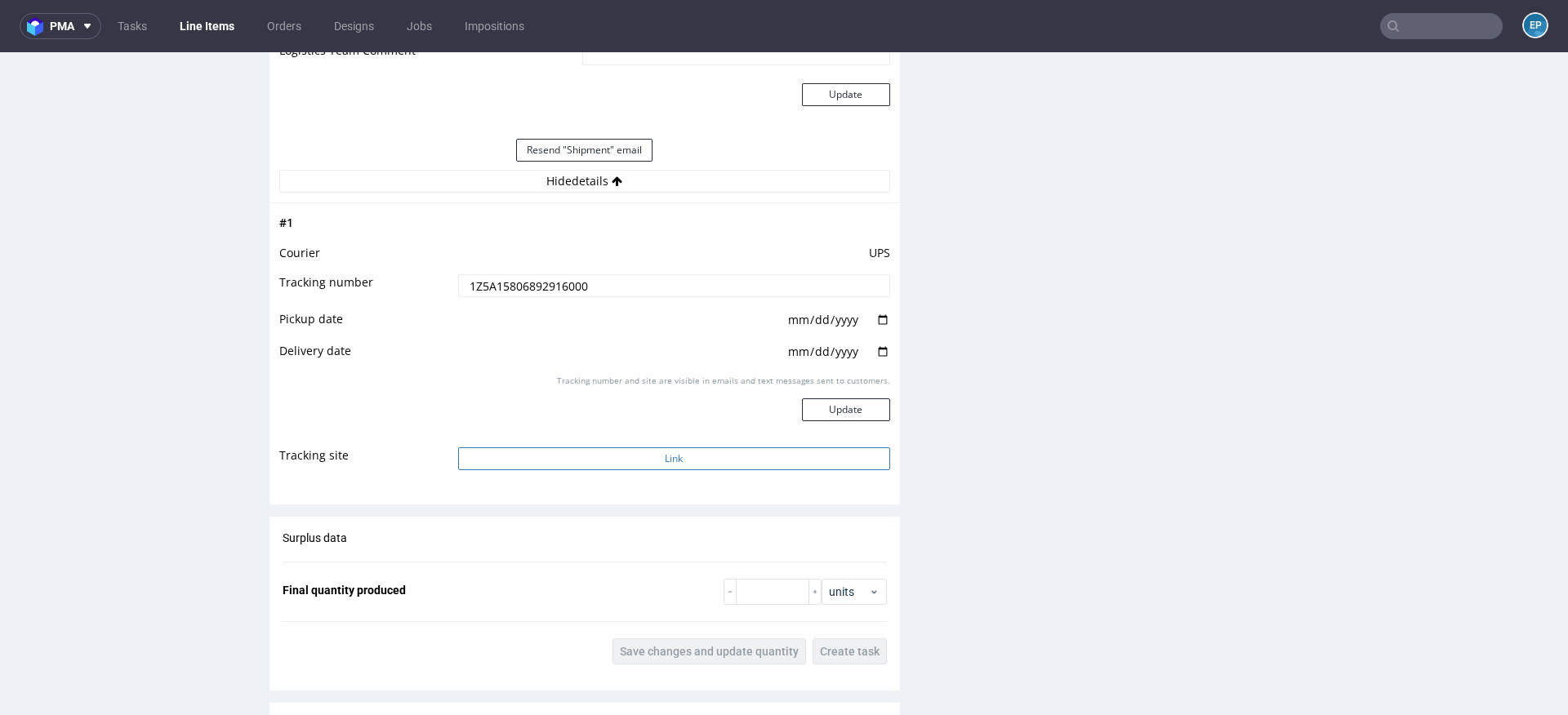
click at [661, 456] on button "Link" at bounding box center [674, 459] width 432 height 23
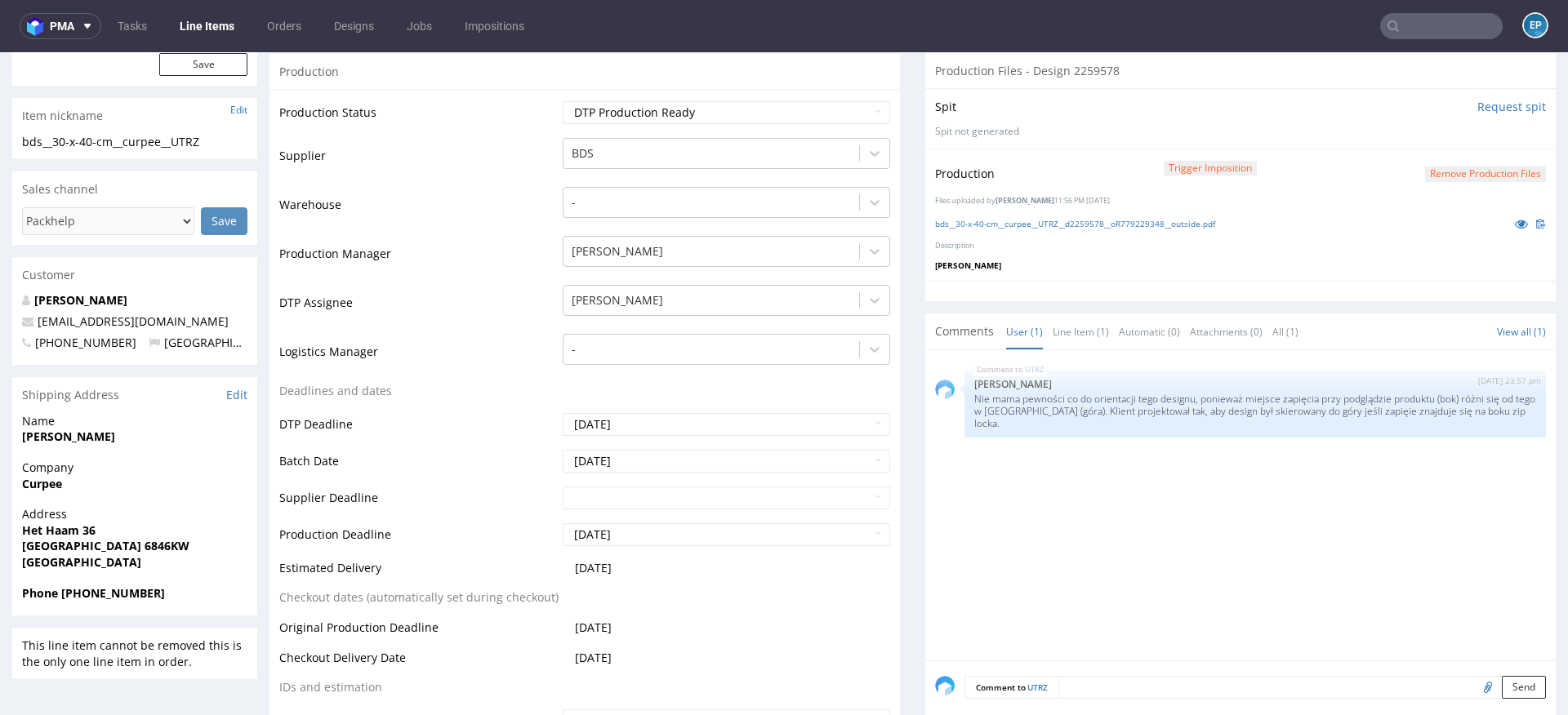
scroll to position [363, 0]
click at [1515, 215] on icon at bounding box center [1521, 221] width 13 height 11
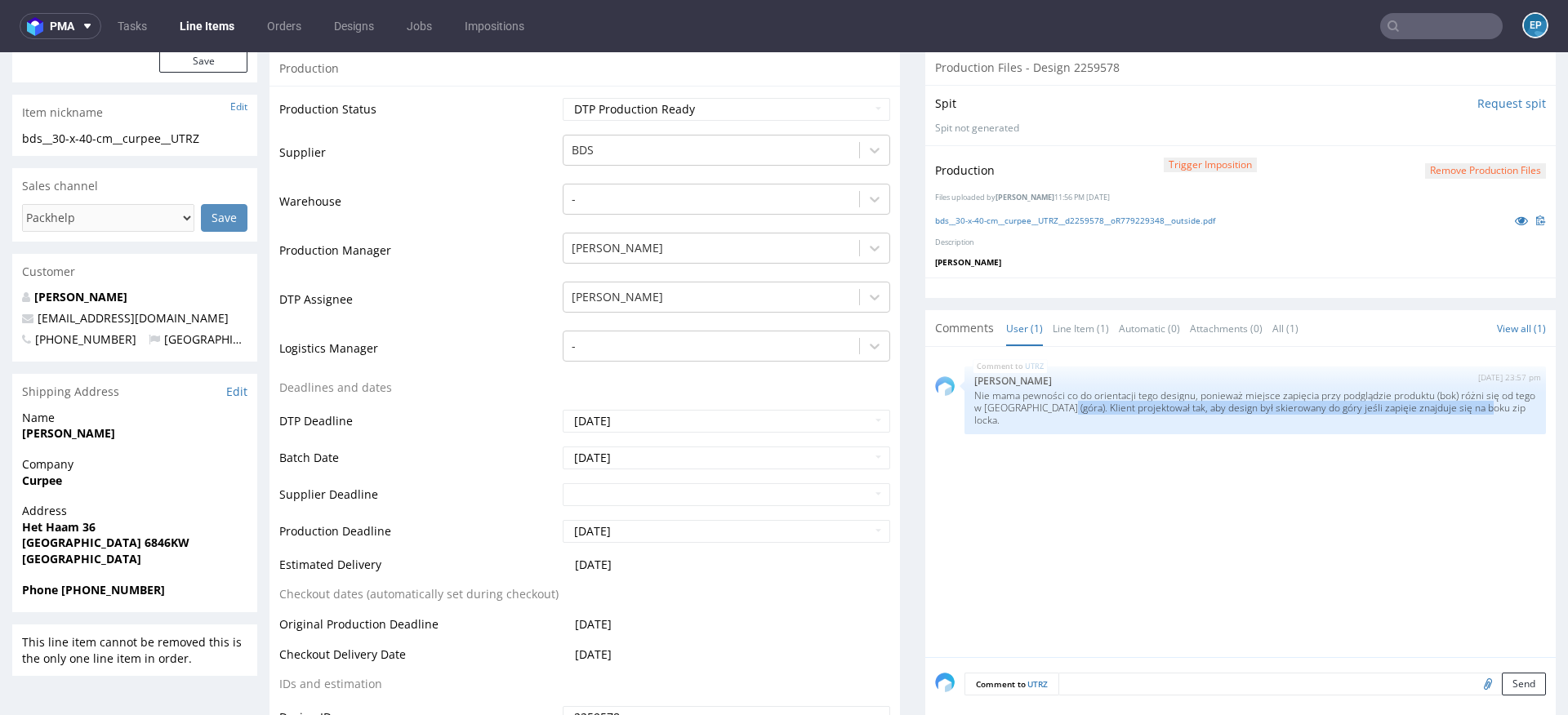
drag, startPoint x: 1092, startPoint y: 401, endPoint x: 1236, endPoint y: 435, distance: 148.0
click at [1237, 435] on div "UTRZ [DATE] 23:57 pm [PERSON_NAME] Nie mama pewności co do orientacji tego desi…" at bounding box center [1245, 507] width 621 height 300
click at [1236, 435] on div "UTRZ [DATE] 23:57 pm [PERSON_NAME] Nie mama pewności co do orientacji tego desi…" at bounding box center [1245, 507] width 621 height 300
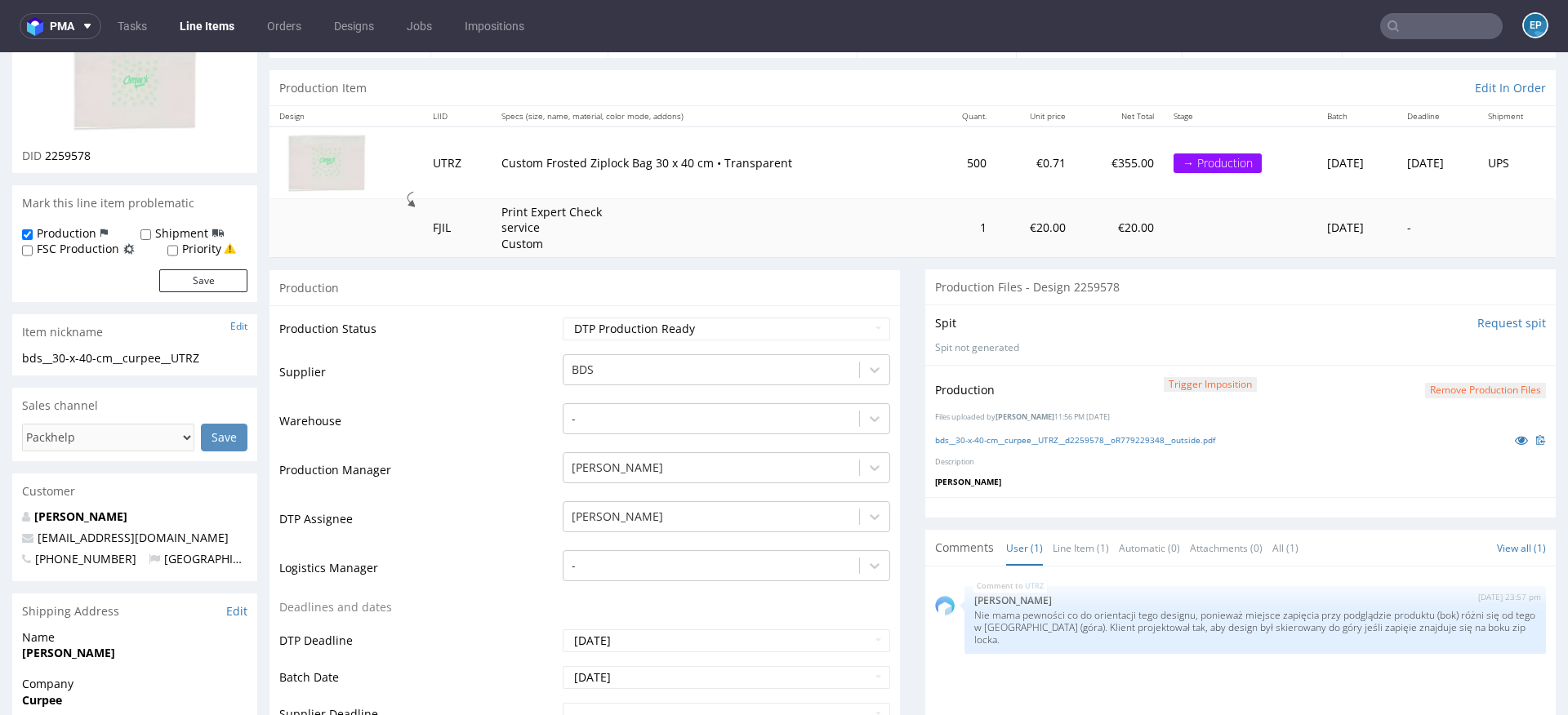
scroll to position [135, 0]
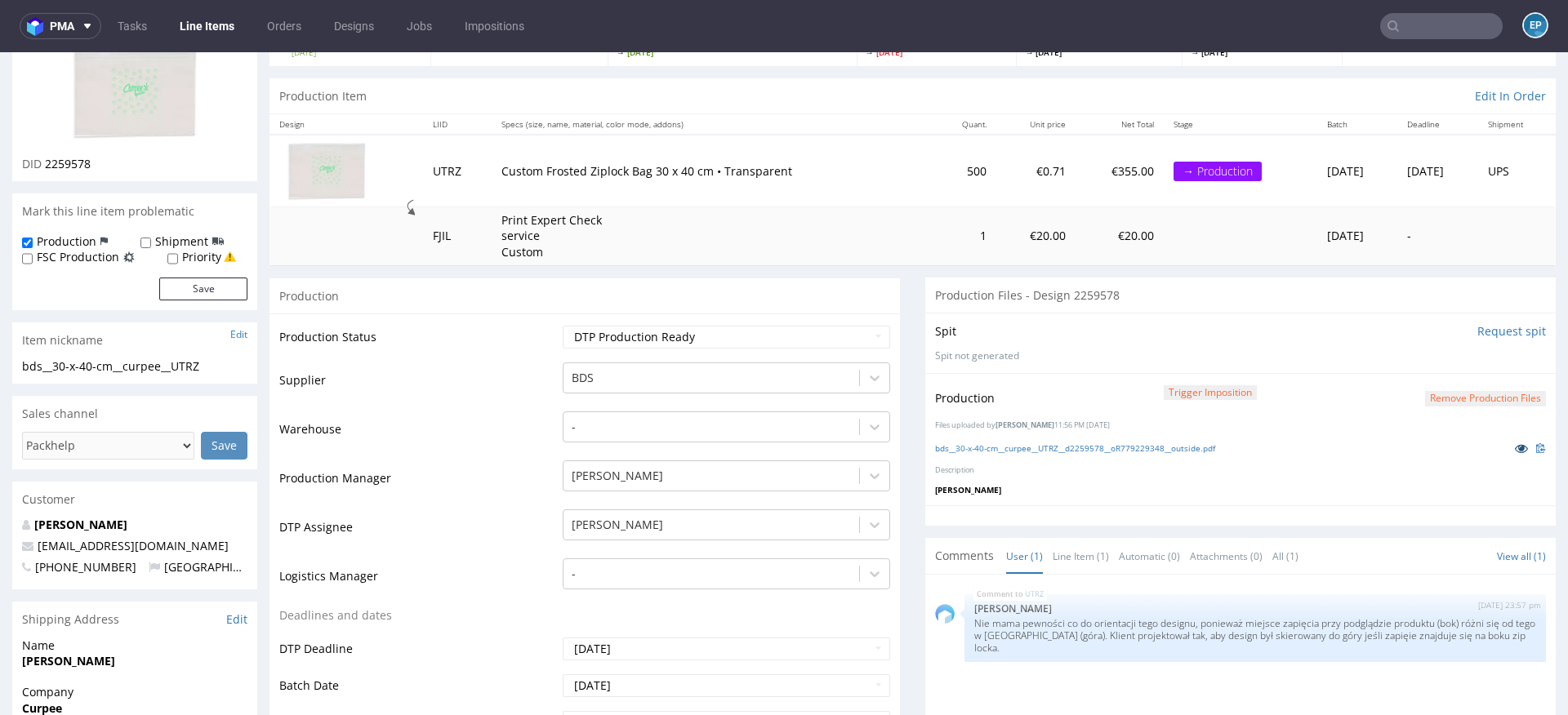
click at [1515, 443] on icon at bounding box center [1521, 449] width 13 height 11
click at [106, 108] on img at bounding box center [134, 93] width 130 height 98
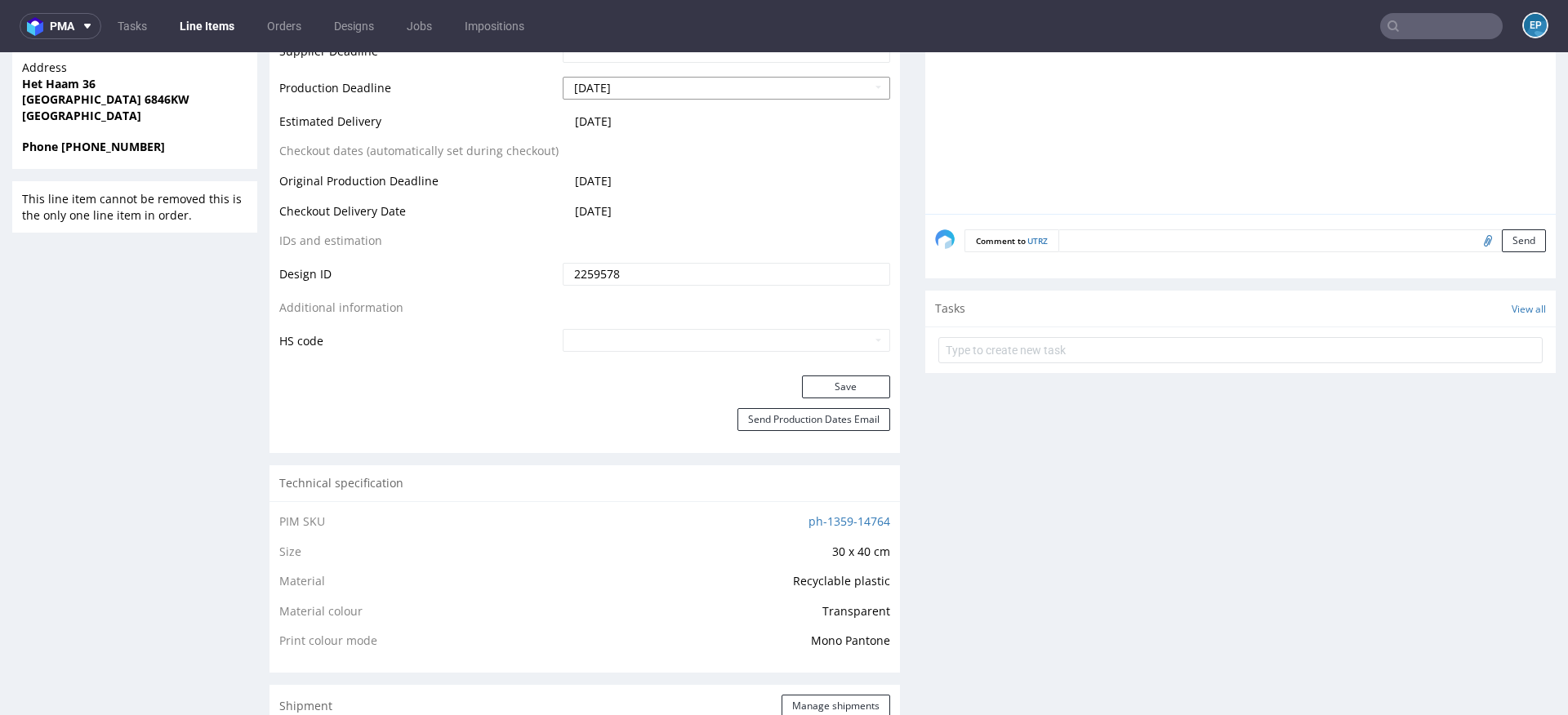
scroll to position [743, 0]
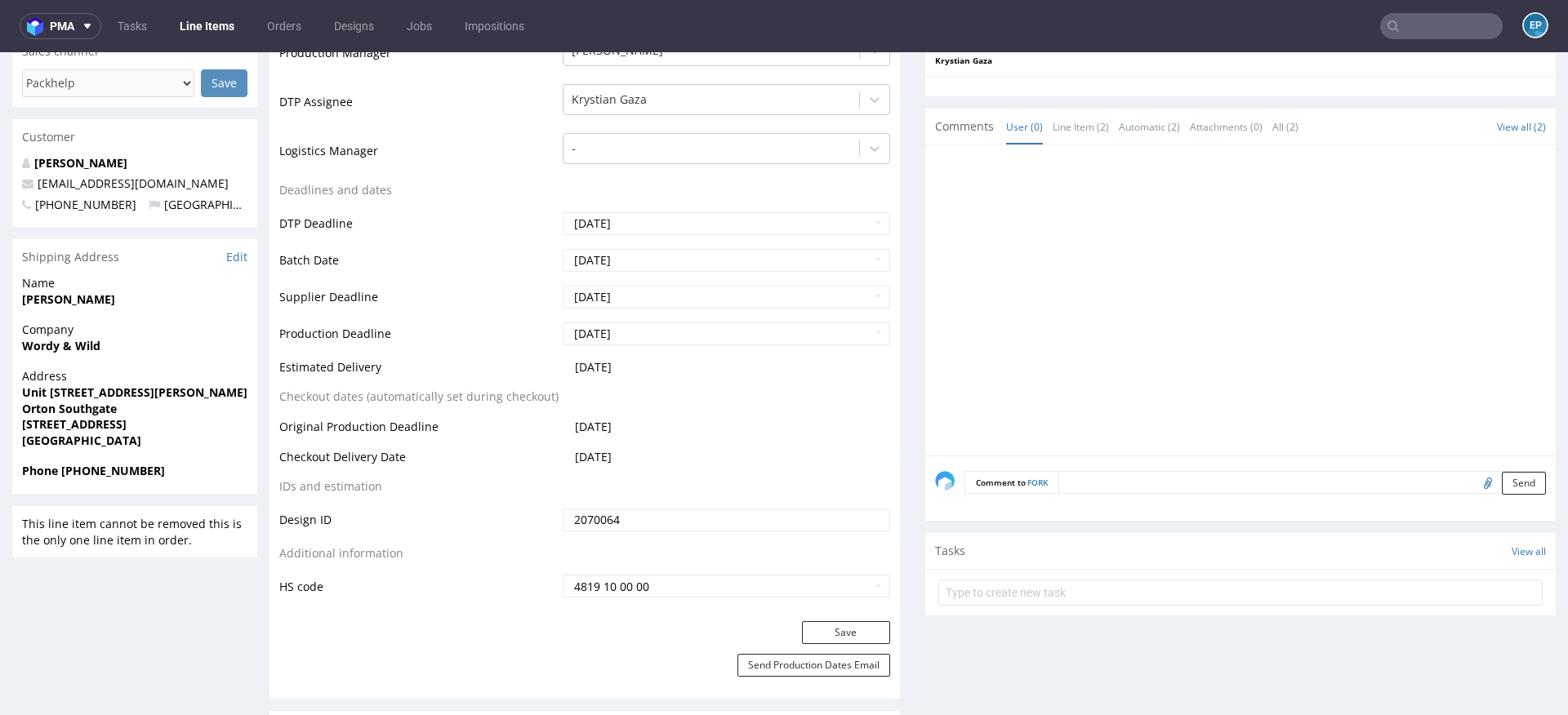
scroll to position [490, 0]
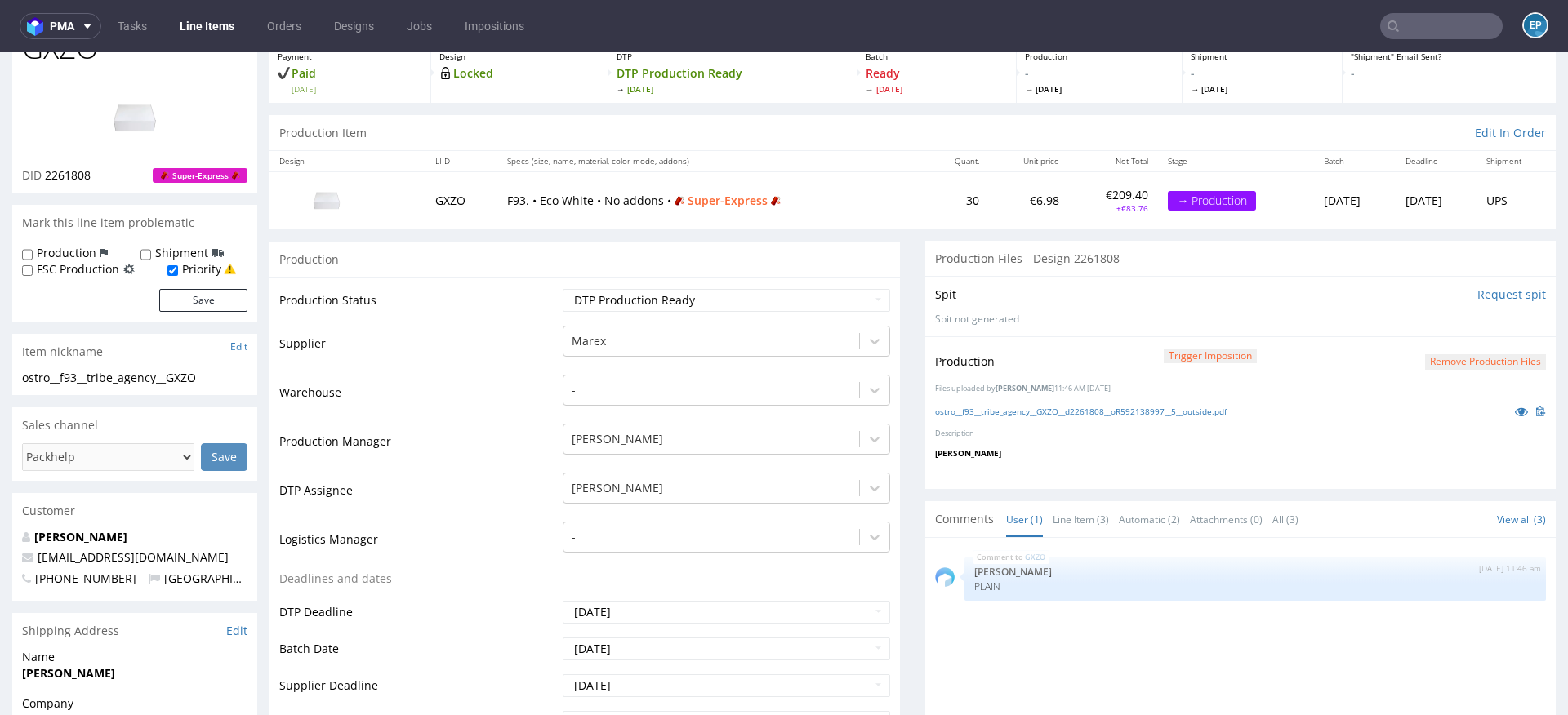
scroll to position [95, 0]
